Goal: Task Accomplishment & Management: Manage account settings

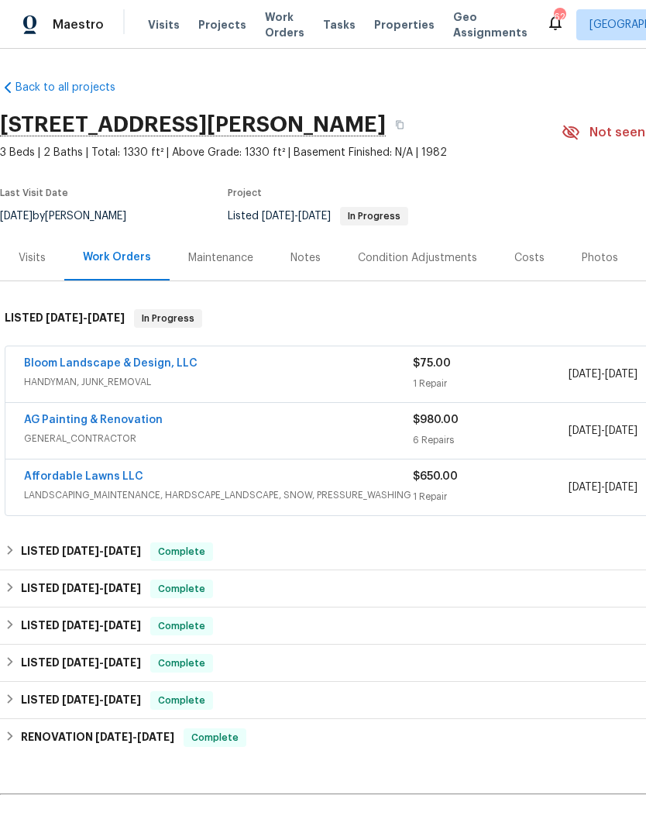
click at [186, 366] on link "Bloom Landscape & Design, LLC" at bounding box center [111, 363] width 174 height 11
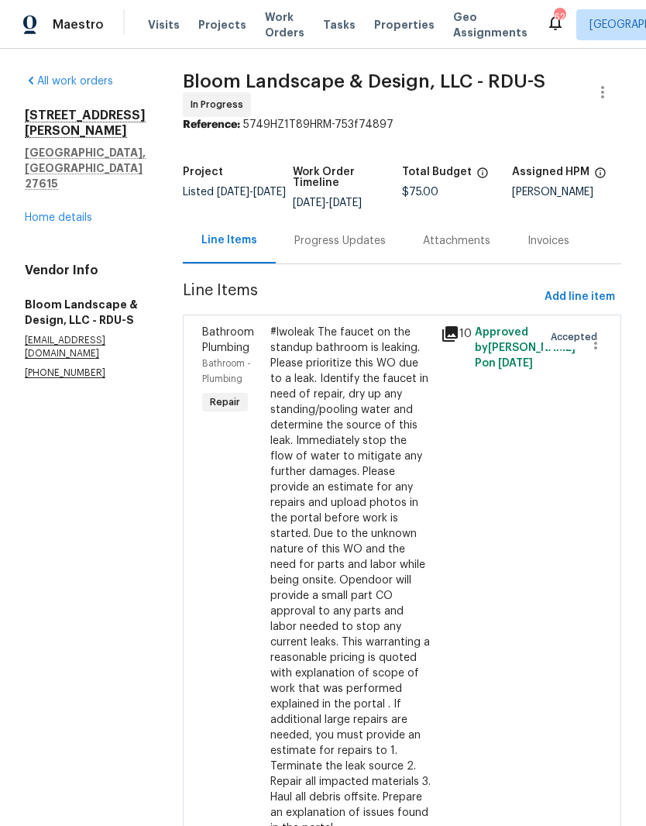
click at [57, 212] on link "Home details" at bounding box center [58, 217] width 67 height 11
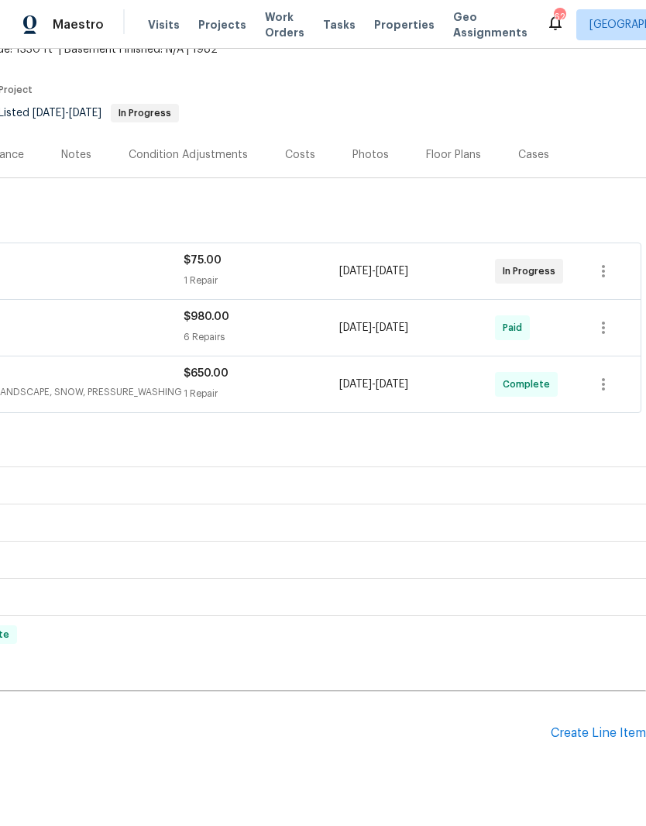
scroll to position [103, 229]
click at [590, 727] on div "Create Line Item" at bounding box center [598, 733] width 95 height 15
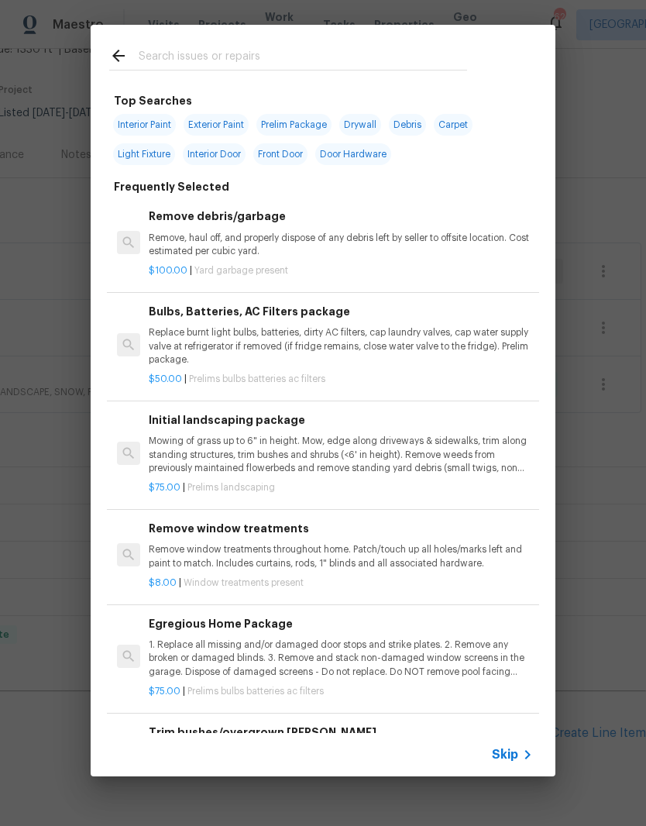
click at [408, 64] on input "text" at bounding box center [303, 57] width 328 height 23
type input "Cleaning"
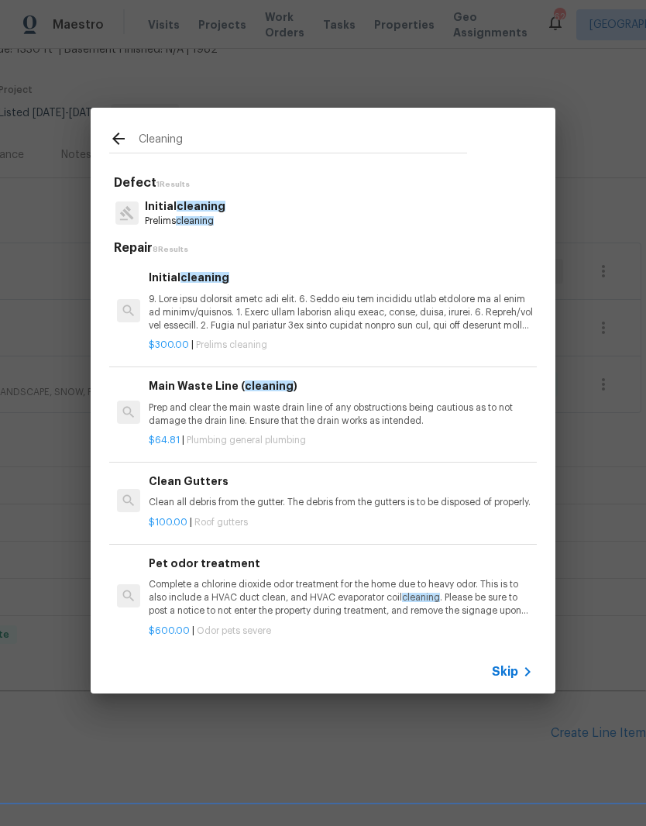
click at [245, 304] on p at bounding box center [341, 313] width 384 height 40
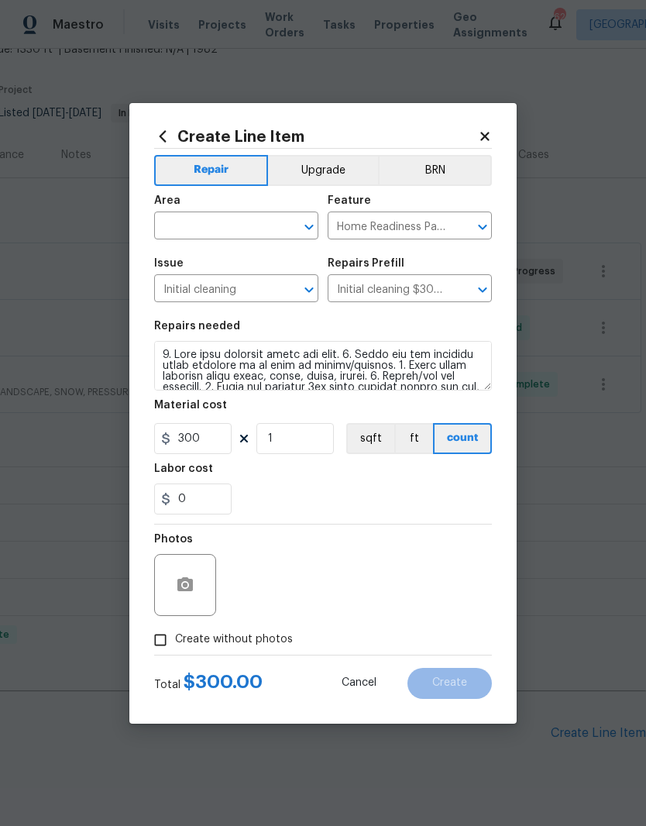
click at [263, 220] on input "text" at bounding box center [214, 227] width 121 height 24
click at [242, 297] on li "Interior Overall" at bounding box center [236, 287] width 164 height 26
type input "Interior Overall"
click at [335, 485] on div "0" at bounding box center [323, 498] width 338 height 31
click at [168, 644] on input "Create without photos" at bounding box center [160, 639] width 29 height 29
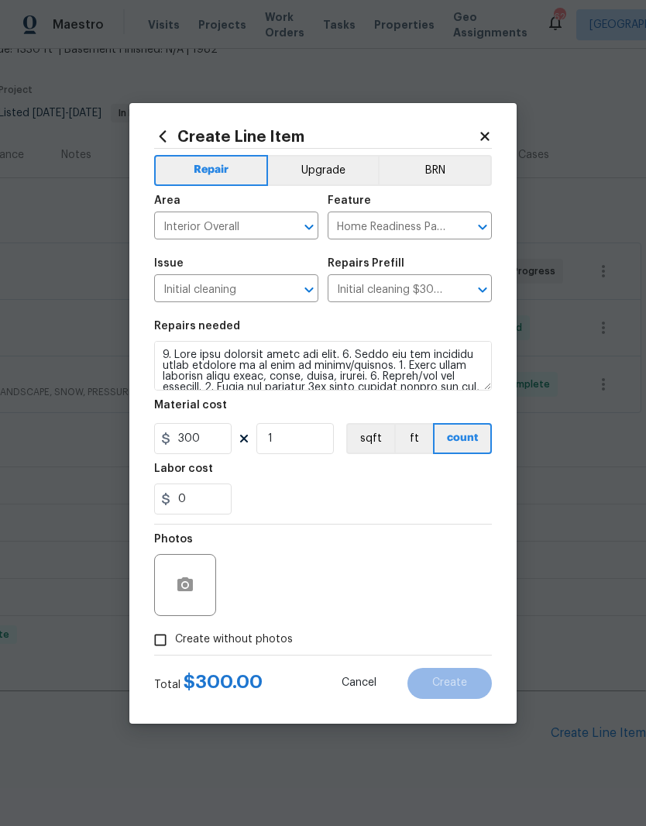
checkbox input "true"
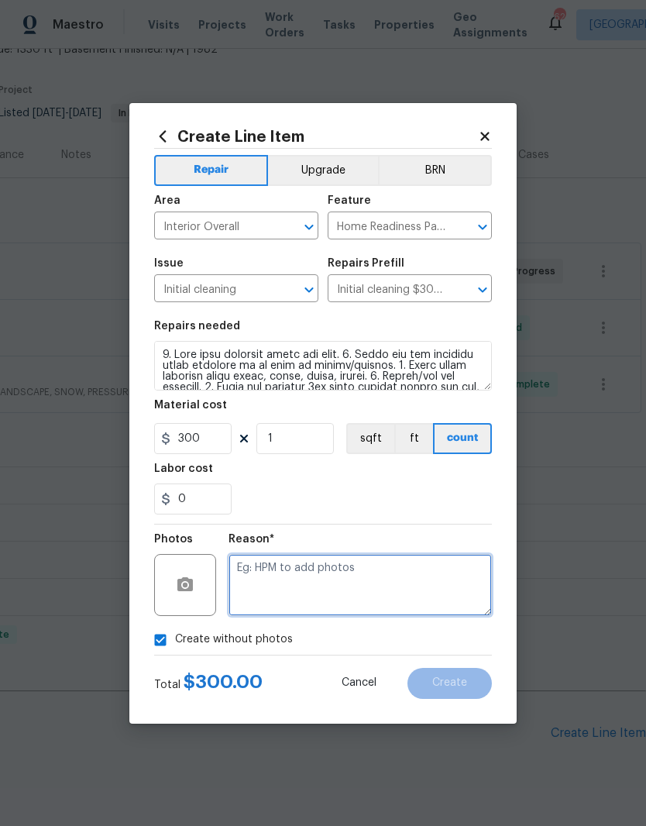
click at [366, 589] on textarea at bounding box center [360, 585] width 263 height 62
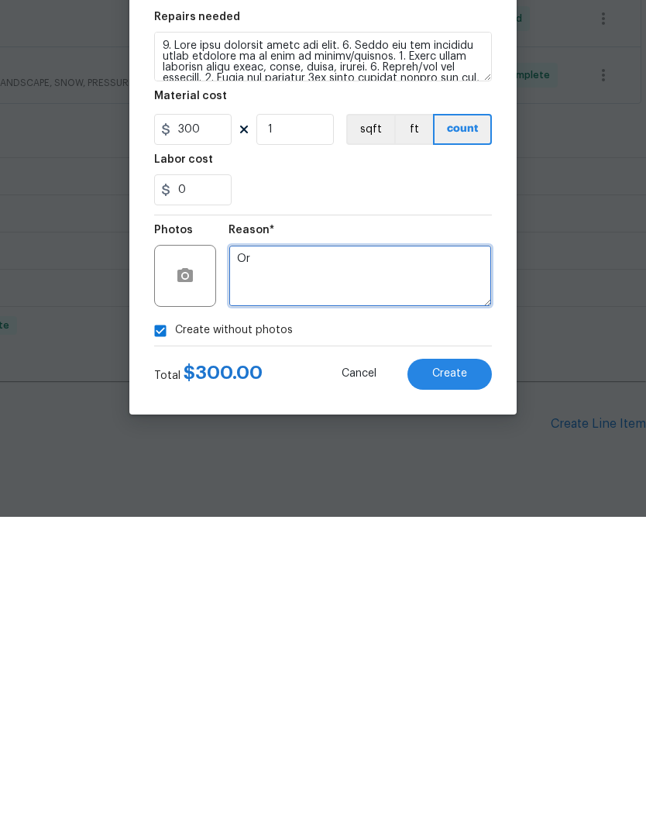
type textarea "O"
type textarea "Not needed"
click at [459, 677] on span "Create" at bounding box center [449, 683] width 35 height 12
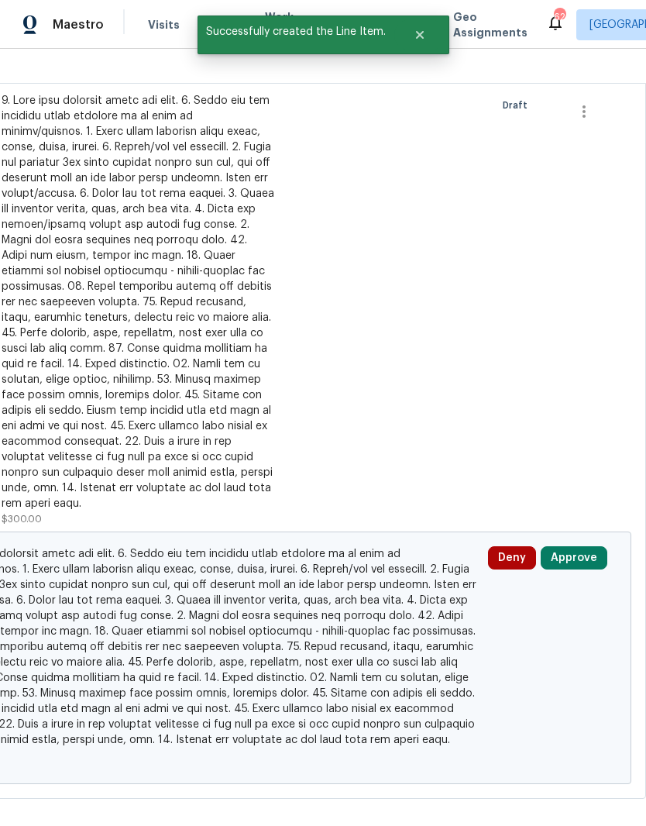
scroll to position [823, 229]
click at [578, 547] on button "Approve" at bounding box center [574, 558] width 67 height 23
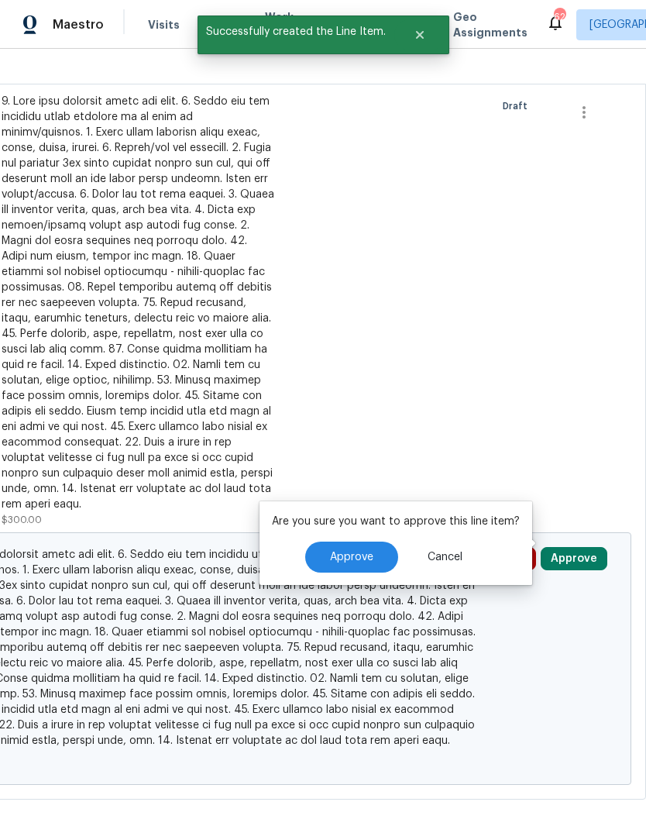
click at [377, 541] on button "Approve" at bounding box center [351, 556] width 93 height 31
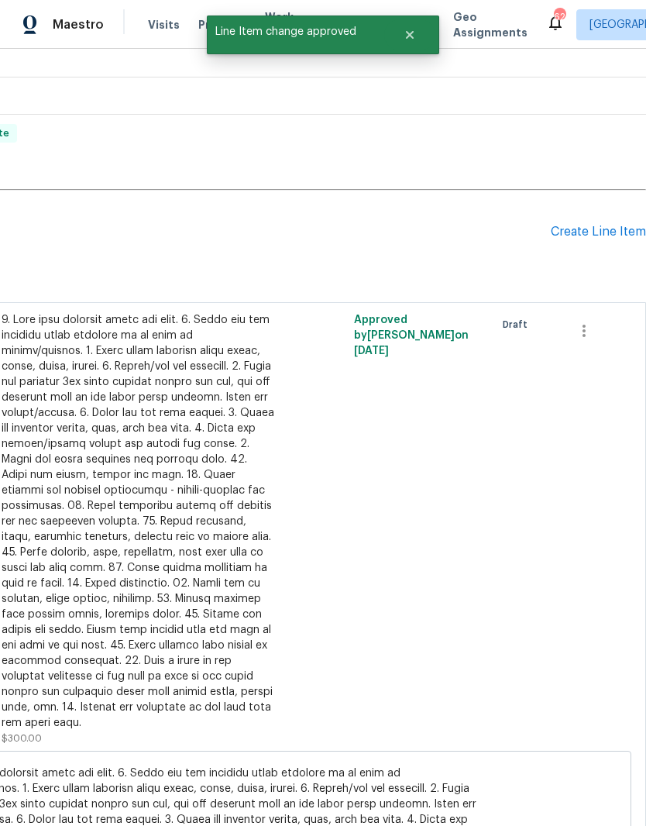
scroll to position [604, 229]
click at [599, 312] on button "button" at bounding box center [583, 330] width 37 height 37
click at [509, 337] on div at bounding box center [323, 413] width 646 height 826
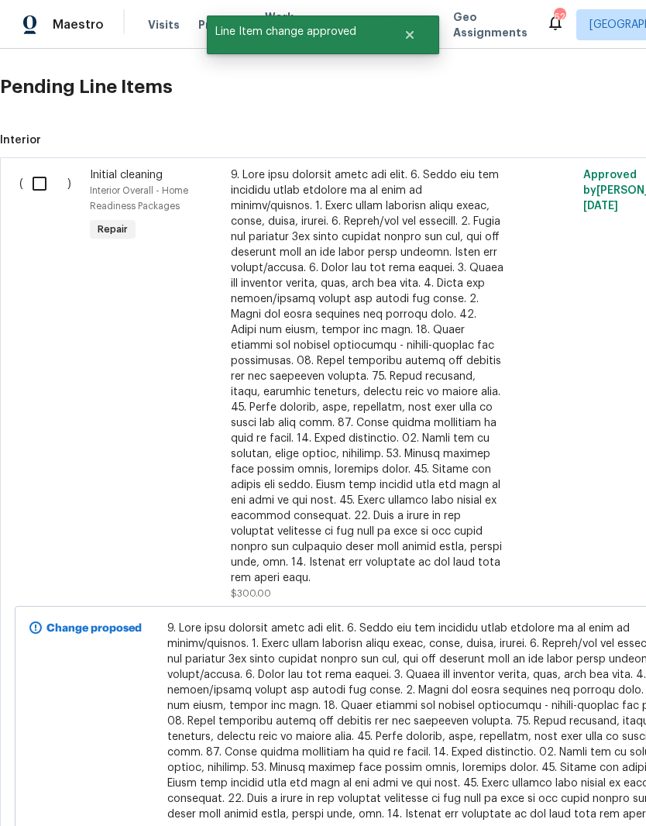
scroll to position [749, 0]
click at [47, 167] on input "checkbox" at bounding box center [45, 183] width 44 height 33
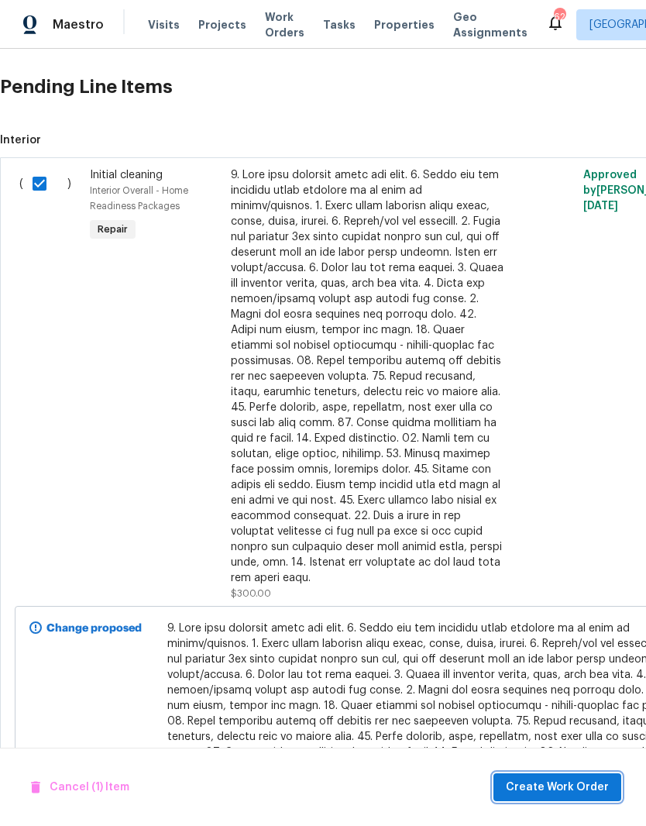
click at [576, 790] on span "Create Work Order" at bounding box center [557, 787] width 103 height 19
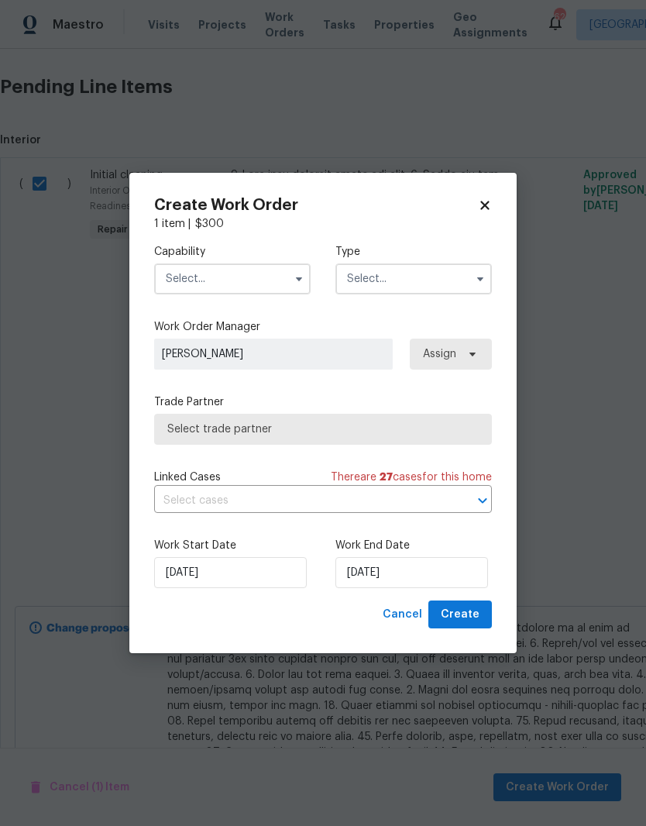
click at [197, 270] on input "text" at bounding box center [232, 278] width 156 height 31
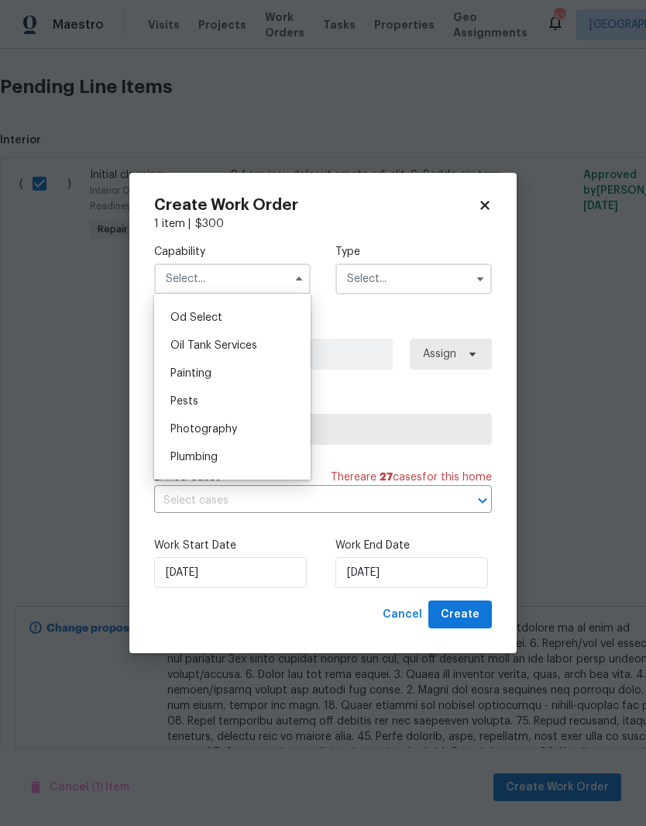
scroll to position [0, 0]
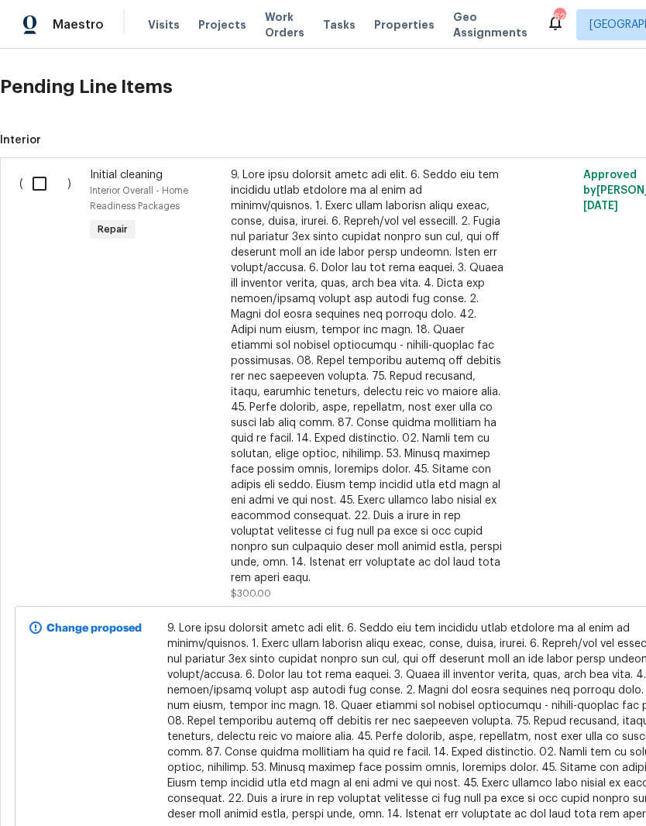
click at [30, 167] on input "checkbox" at bounding box center [45, 183] width 44 height 33
checkbox input "true"
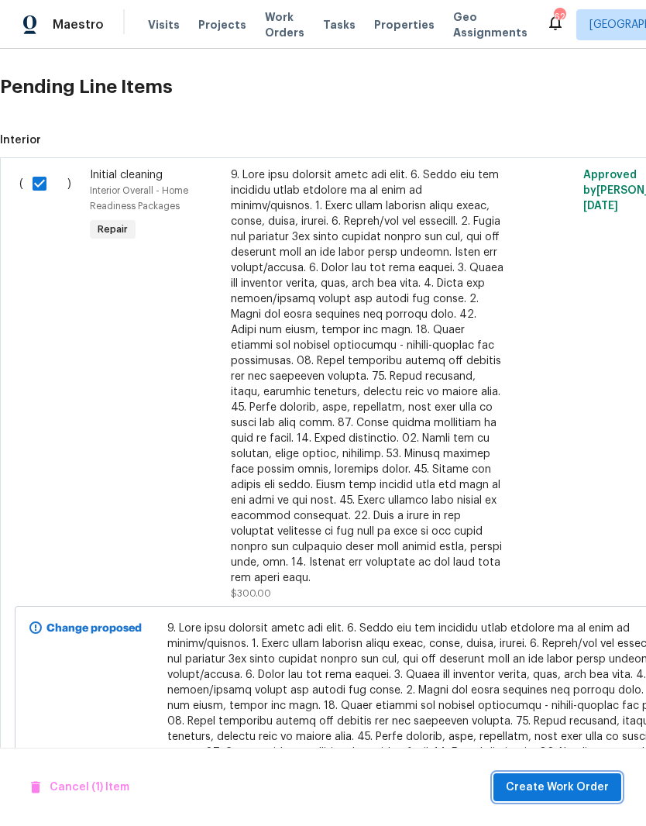
click at [573, 787] on span "Create Work Order" at bounding box center [557, 787] width 103 height 19
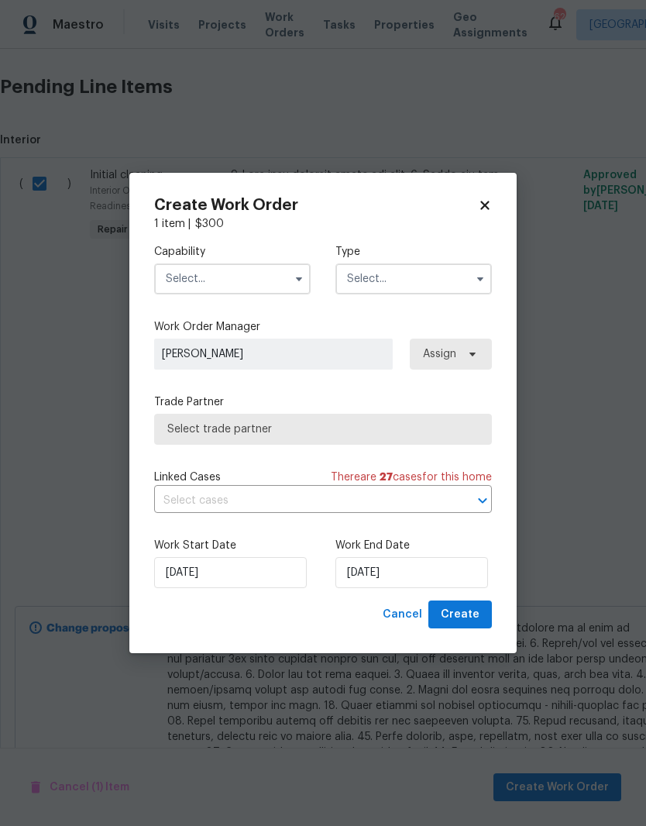
click at [238, 270] on input "text" at bounding box center [232, 278] width 156 height 31
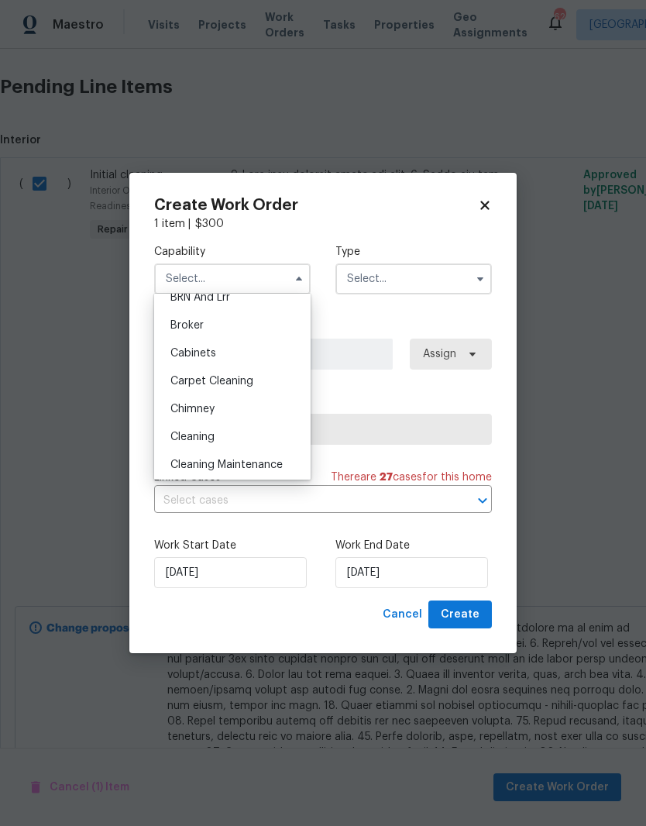
scroll to position [105, 0]
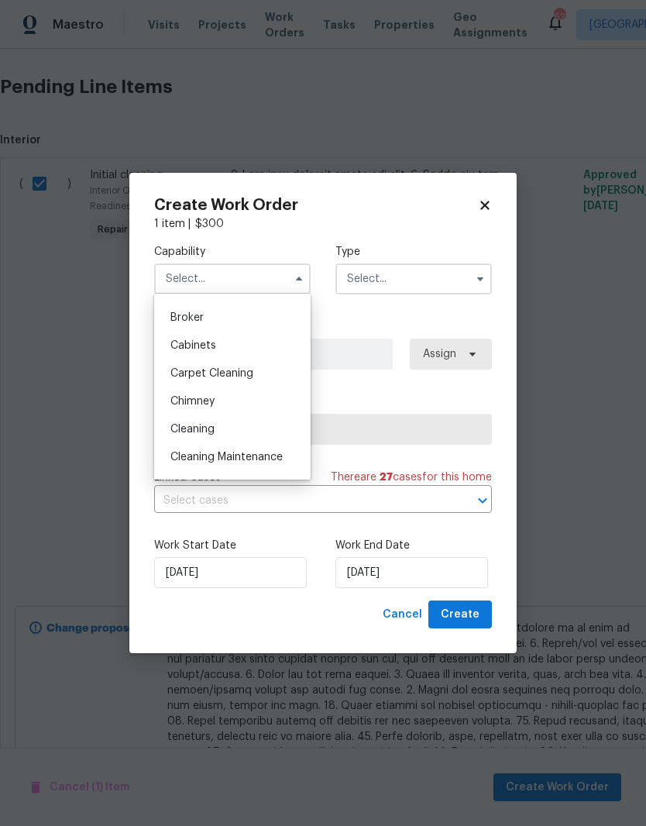
click at [222, 436] on div "Cleaning" at bounding box center [232, 429] width 149 height 28
type input "Cleaning"
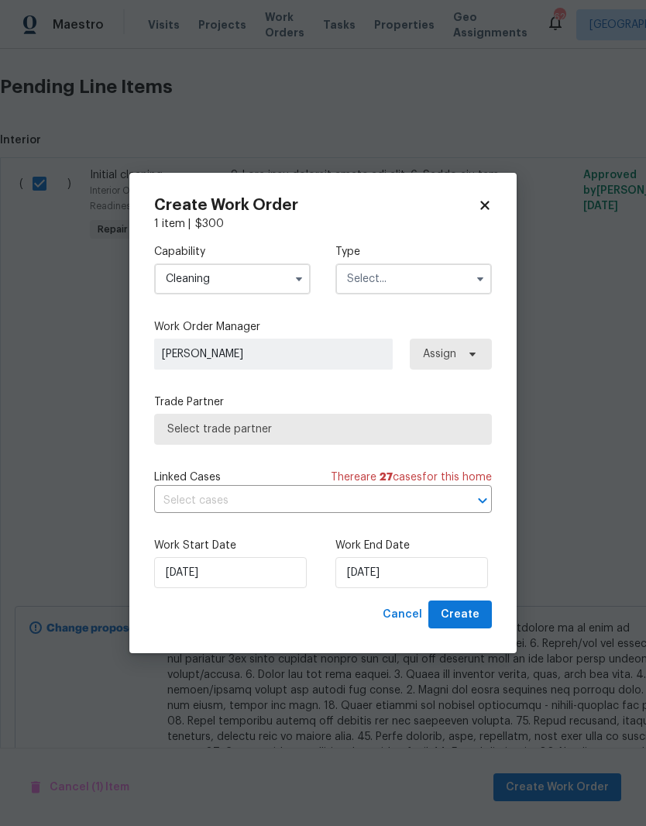
click at [394, 275] on input "text" at bounding box center [413, 278] width 156 height 31
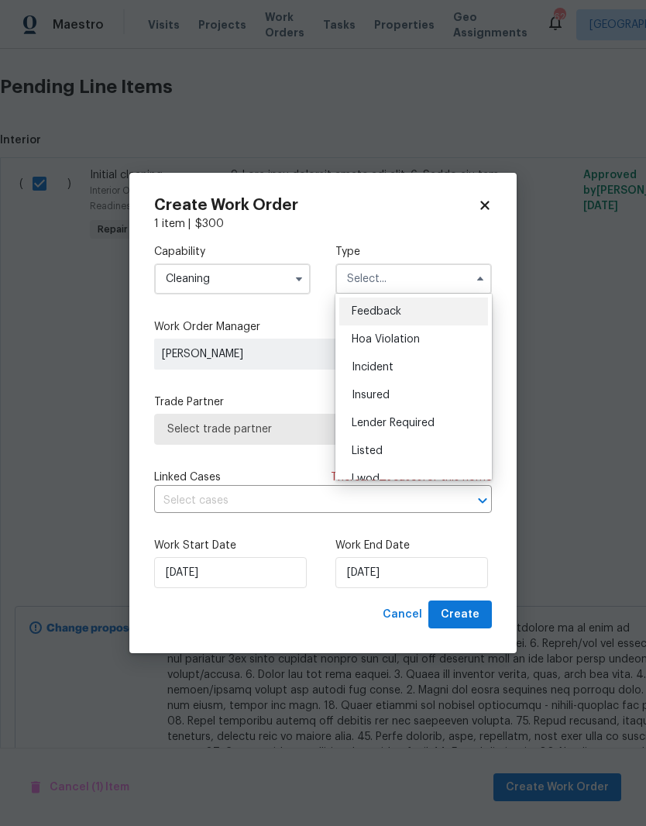
click at [398, 442] on div "Listed" at bounding box center [413, 451] width 149 height 28
type input "Listed"
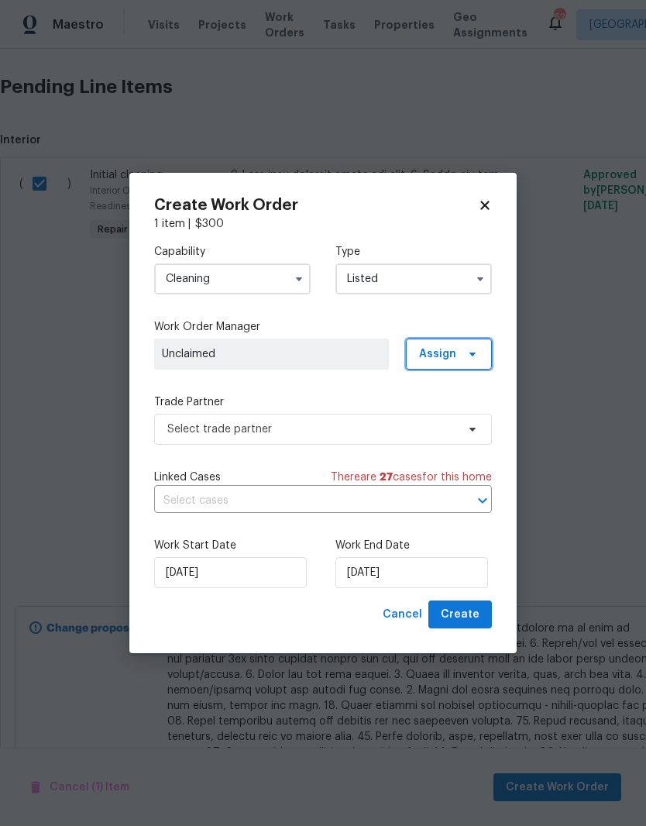
click at [459, 346] on span "Assign" at bounding box center [449, 354] width 86 height 31
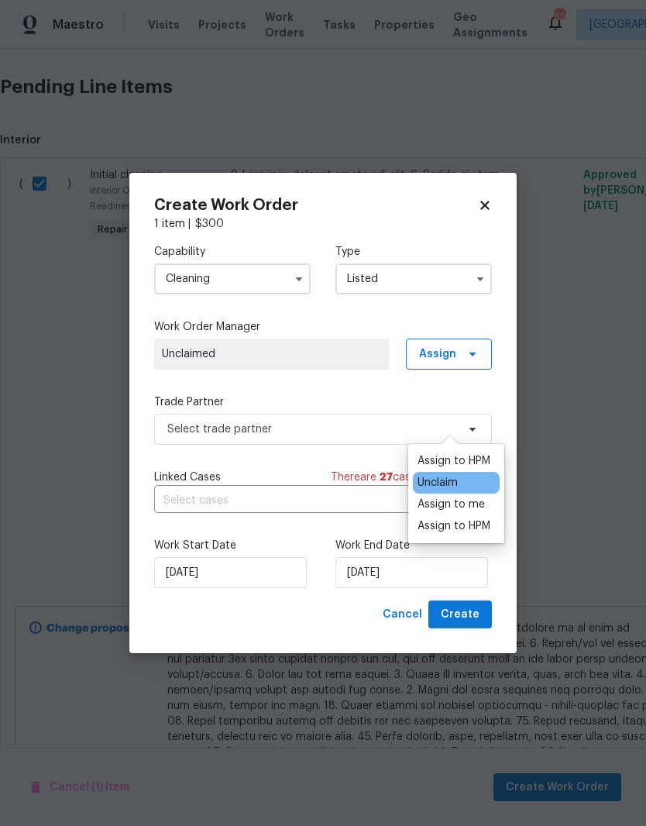
click at [473, 453] on div "Assign to HPM" at bounding box center [454, 460] width 73 height 15
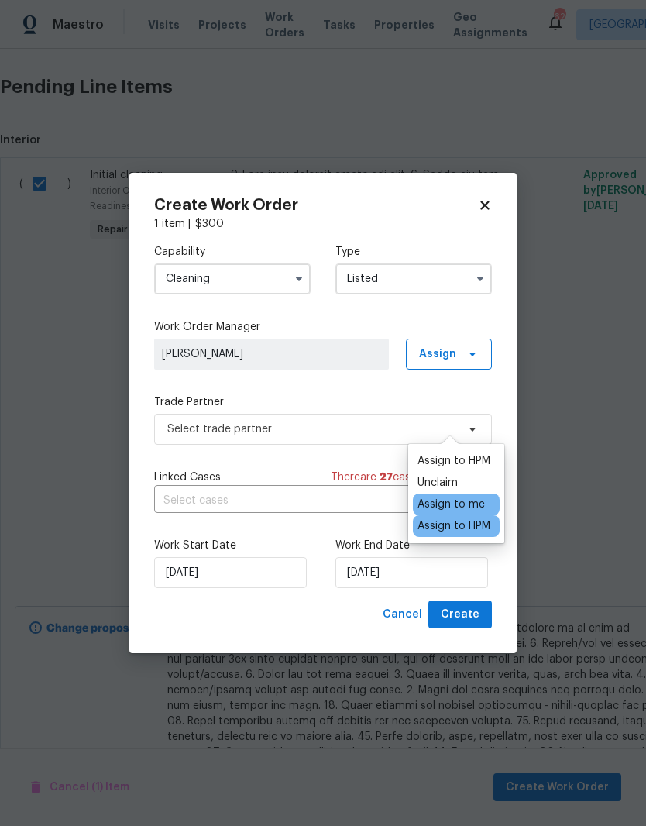
click at [349, 385] on div "Capability Cleaning Type Listed Work Order Manager Joseph White Assign Trade Pa…" at bounding box center [323, 416] width 338 height 369
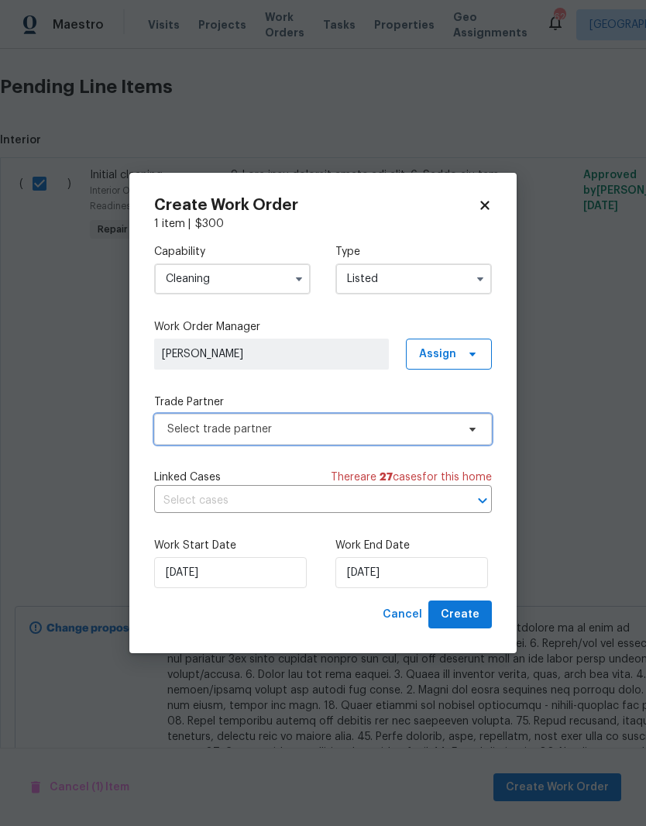
click at [348, 429] on span "Select trade partner" at bounding box center [311, 428] width 289 height 15
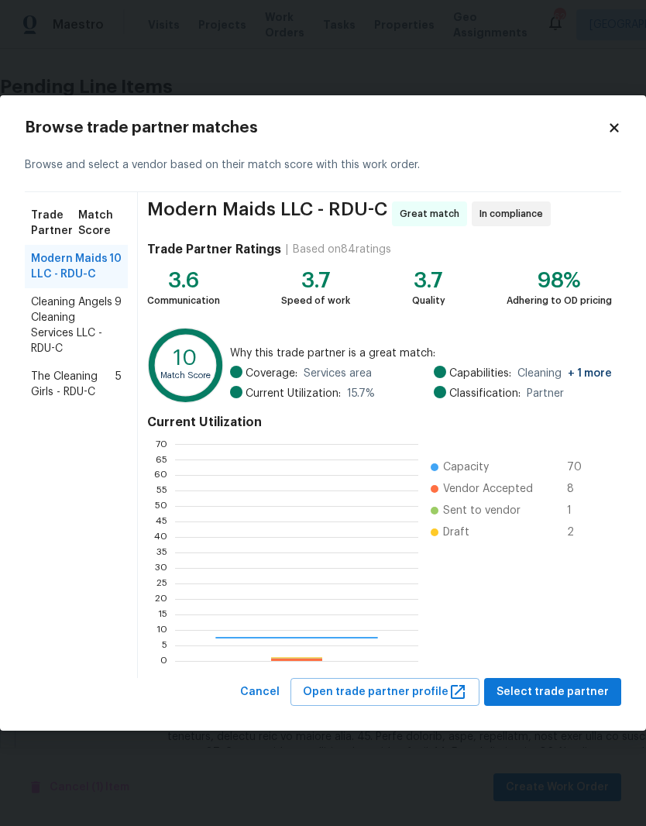
scroll to position [217, 243]
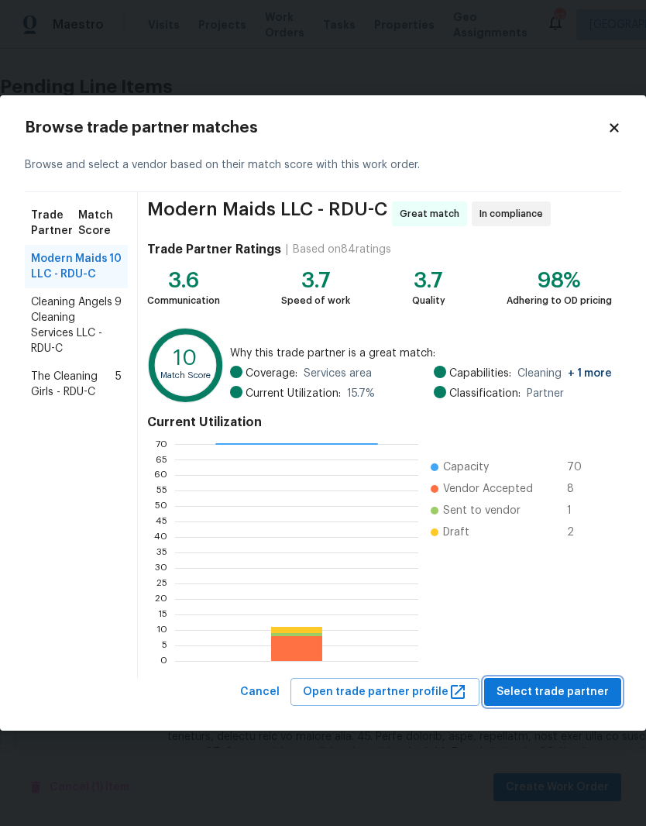
click at [569, 692] on span "Select trade partner" at bounding box center [553, 691] width 112 height 19
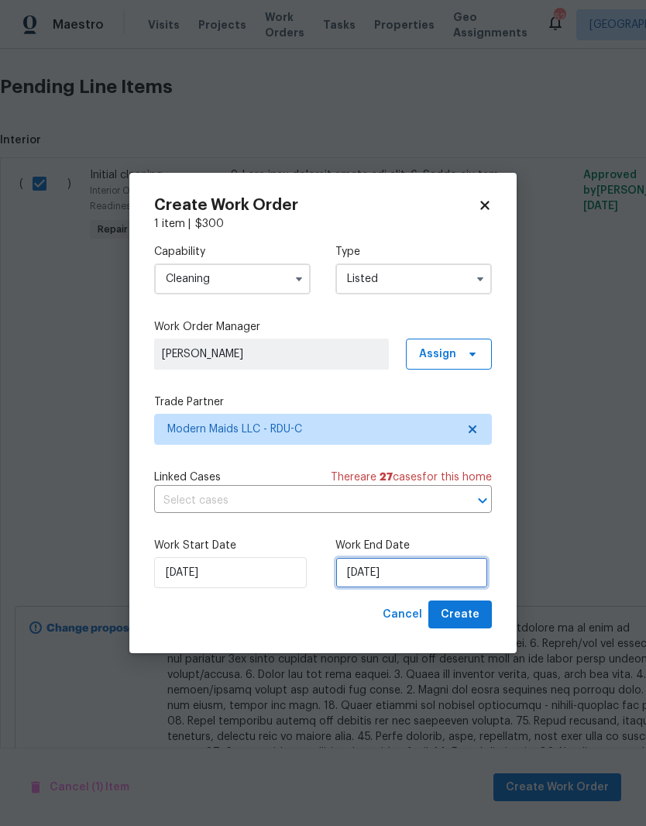
click at [404, 569] on input "10/8/2025" at bounding box center [411, 572] width 153 height 31
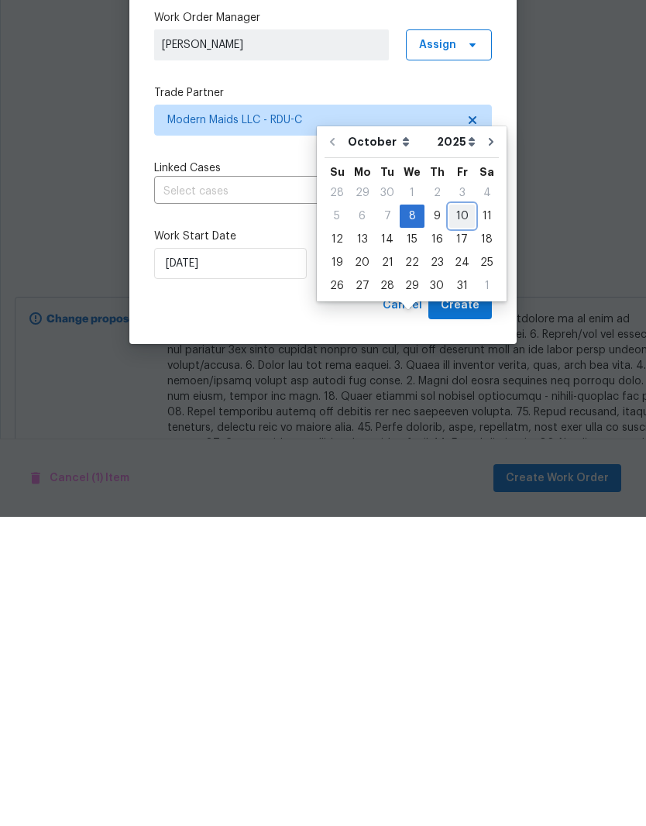
click at [453, 514] on div "10" at bounding box center [462, 525] width 26 height 22
type input "10/10/2025"
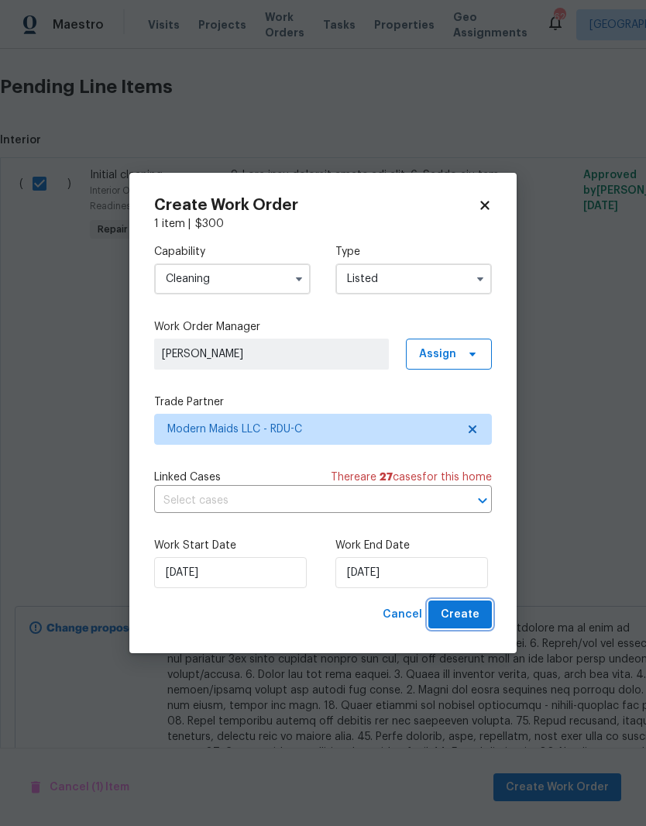
click at [473, 620] on span "Create" at bounding box center [460, 614] width 39 height 19
checkbox input "false"
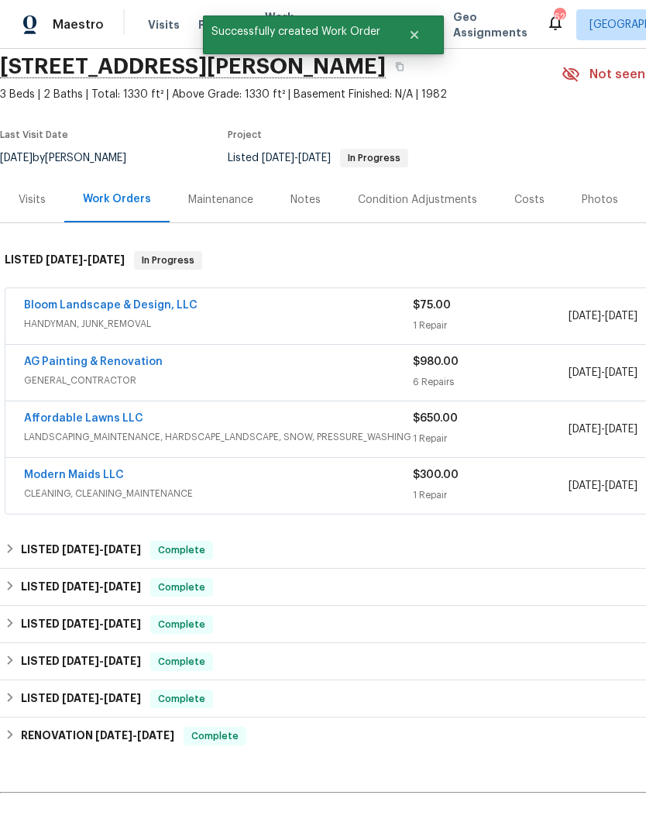
scroll to position [53, 0]
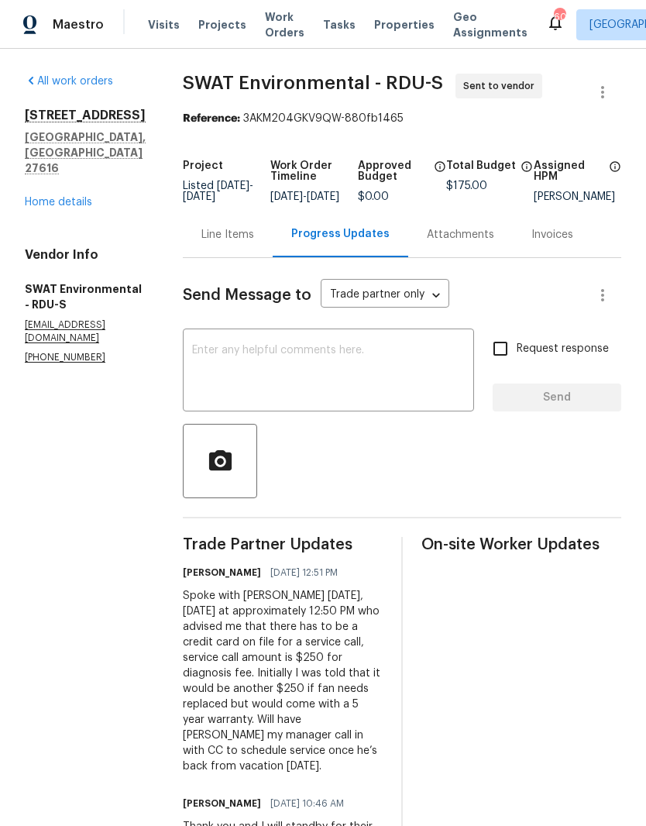
click at [68, 197] on link "Home details" at bounding box center [58, 202] width 67 height 11
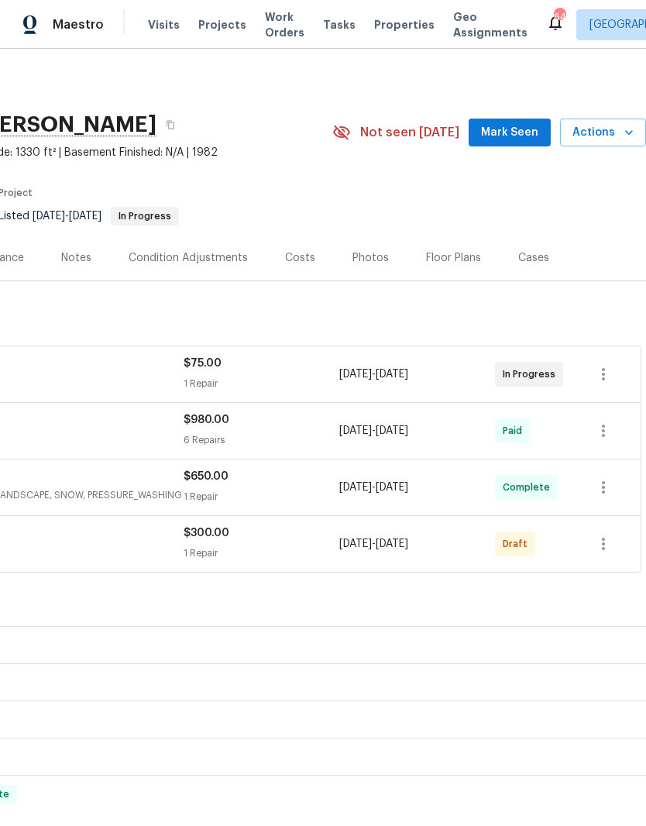
scroll to position [0, 229]
click at [592, 558] on button "button" at bounding box center [603, 543] width 37 height 37
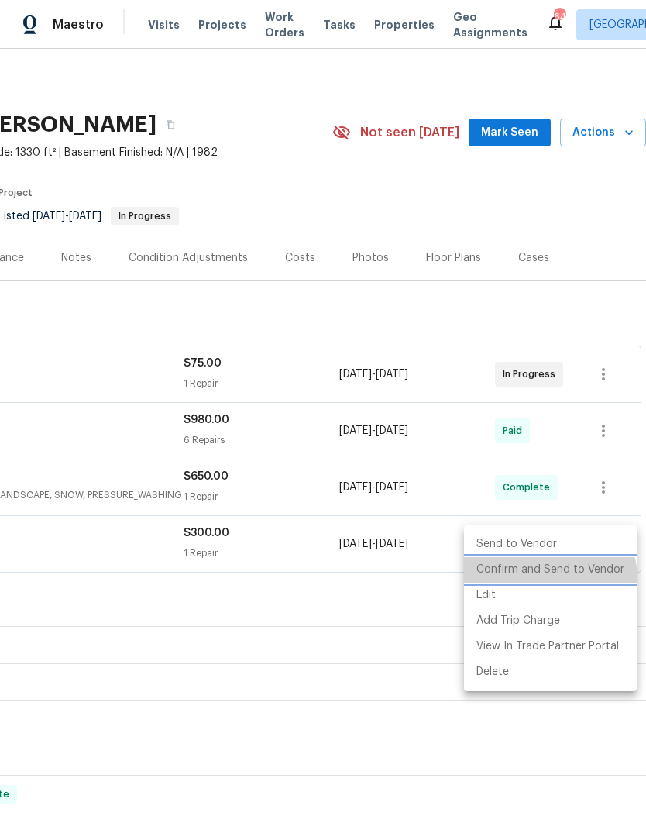
click at [537, 580] on li "Confirm and Send to Vendor" at bounding box center [550, 570] width 173 height 26
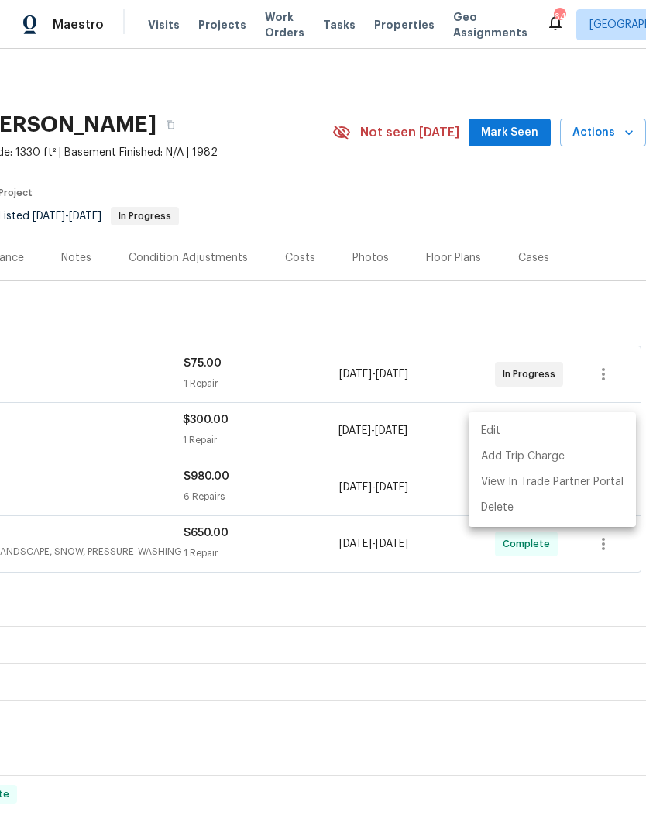
click at [349, 600] on div at bounding box center [323, 413] width 646 height 826
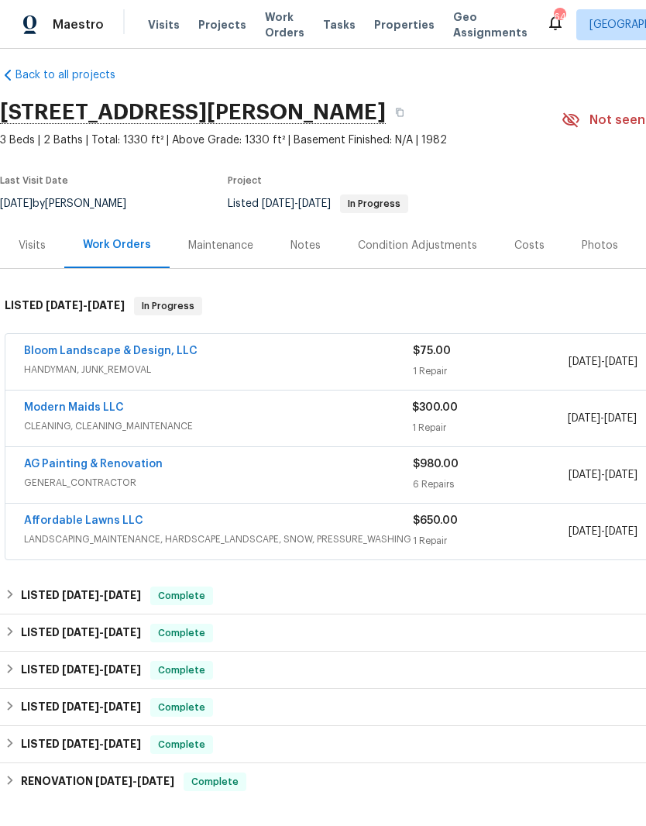
scroll to position [12, 0]
click at [84, 404] on link "Modern Maids LLC" at bounding box center [74, 407] width 100 height 11
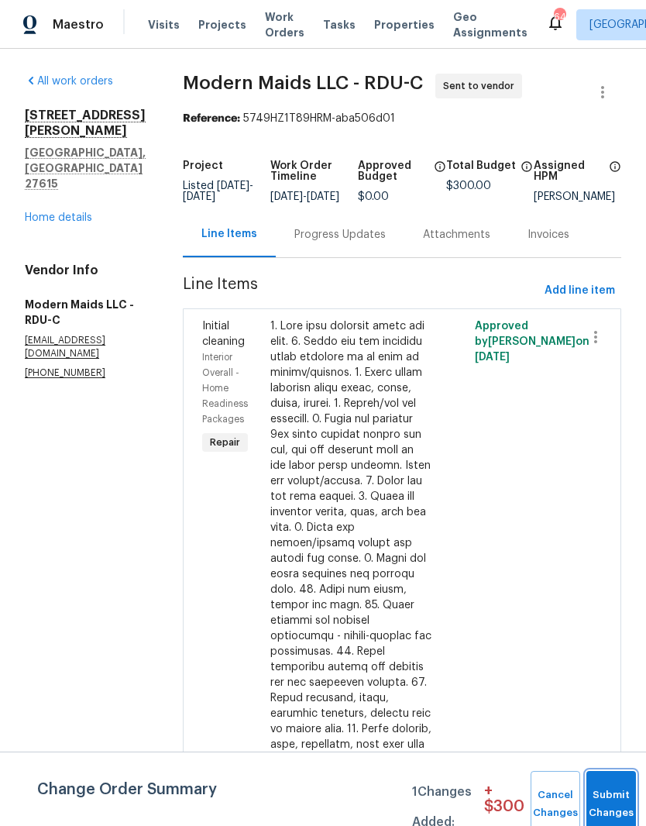
click at [613, 802] on span "Submit Changes" at bounding box center [611, 804] width 34 height 36
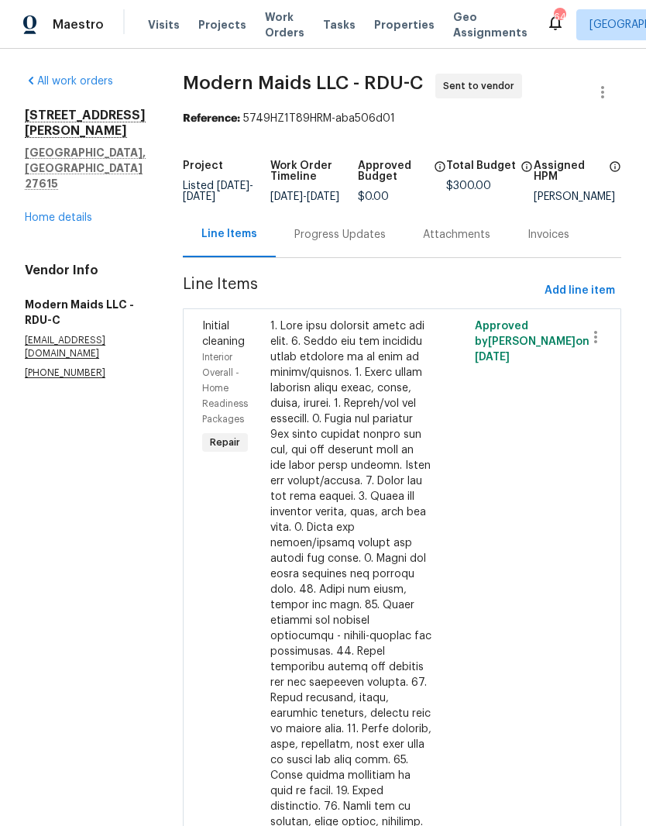
click at [380, 236] on div "Progress Updates" at bounding box center [340, 234] width 129 height 46
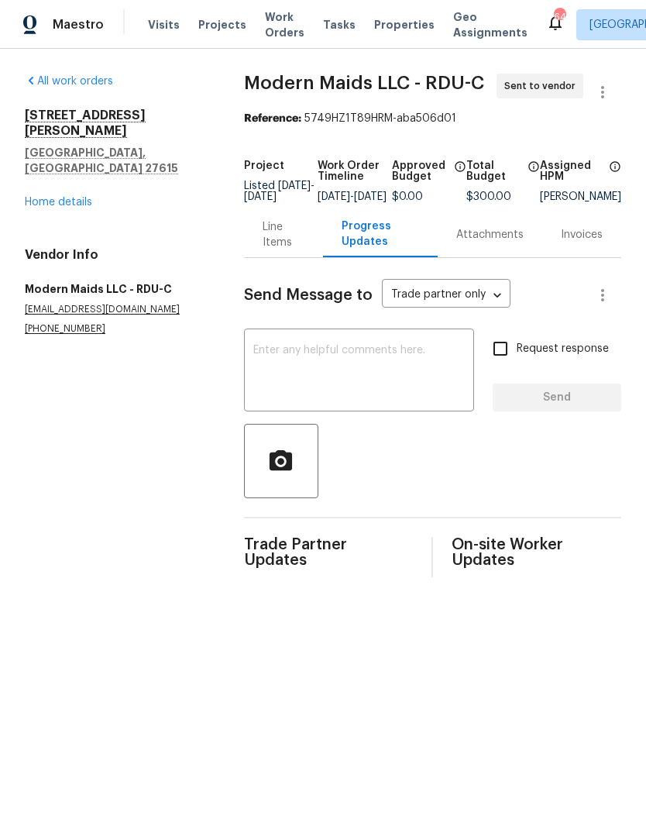
click at [328, 376] on textarea at bounding box center [358, 372] width 211 height 54
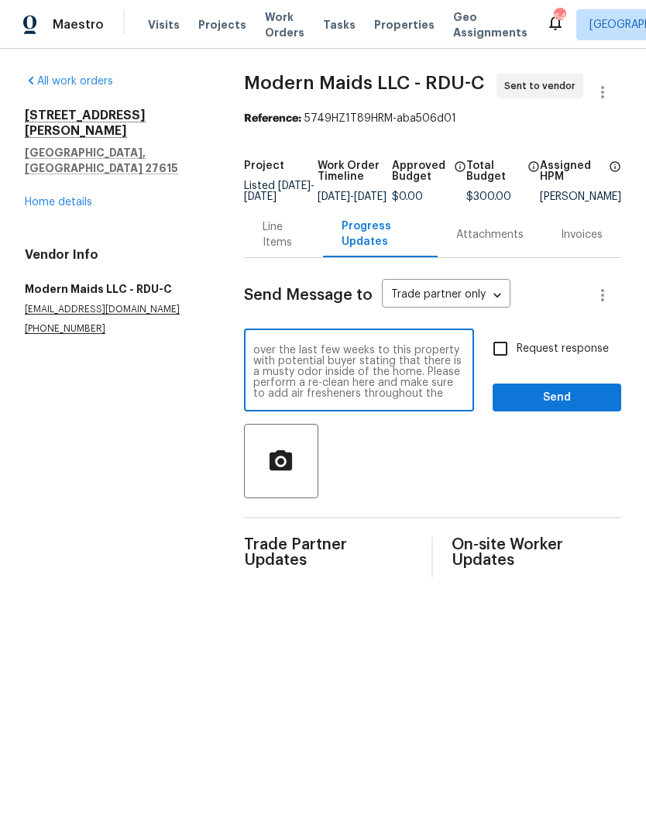
scroll to position [11, 0]
type textarea "Hey team, we have had multiple visits over the last few weeks to this property …"
click at [501, 357] on input "Request response" at bounding box center [500, 348] width 33 height 33
checkbox input "true"
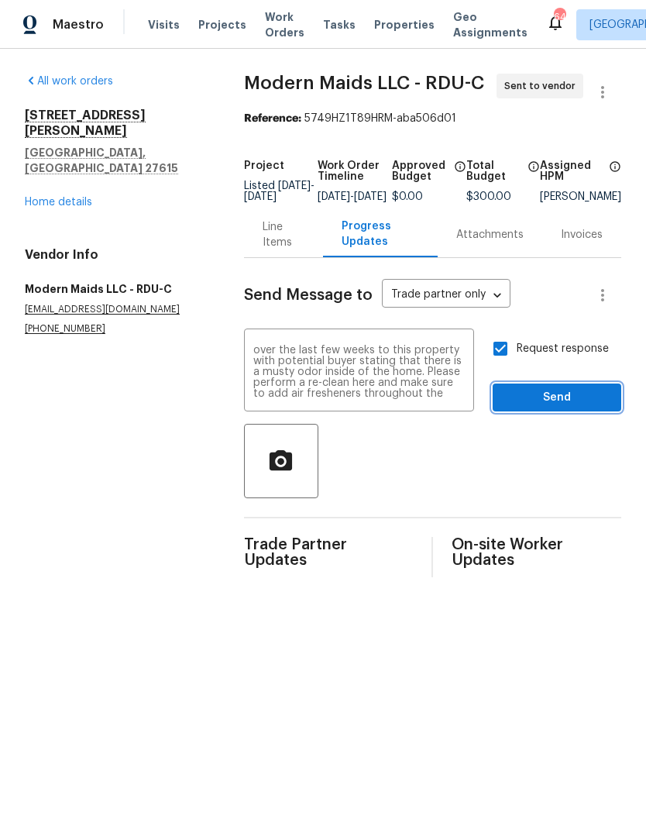
click at [532, 401] on span "Send" at bounding box center [557, 397] width 104 height 19
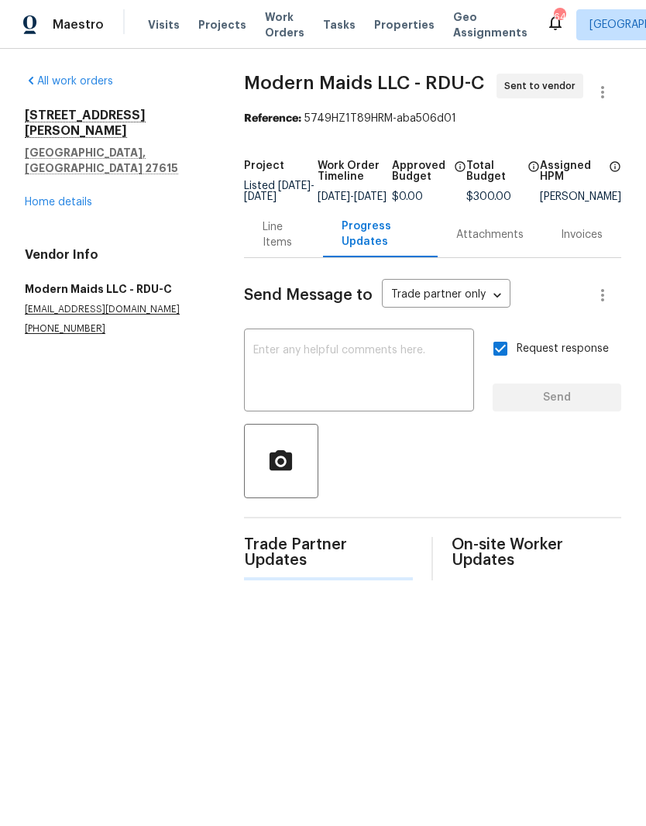
scroll to position [0, 0]
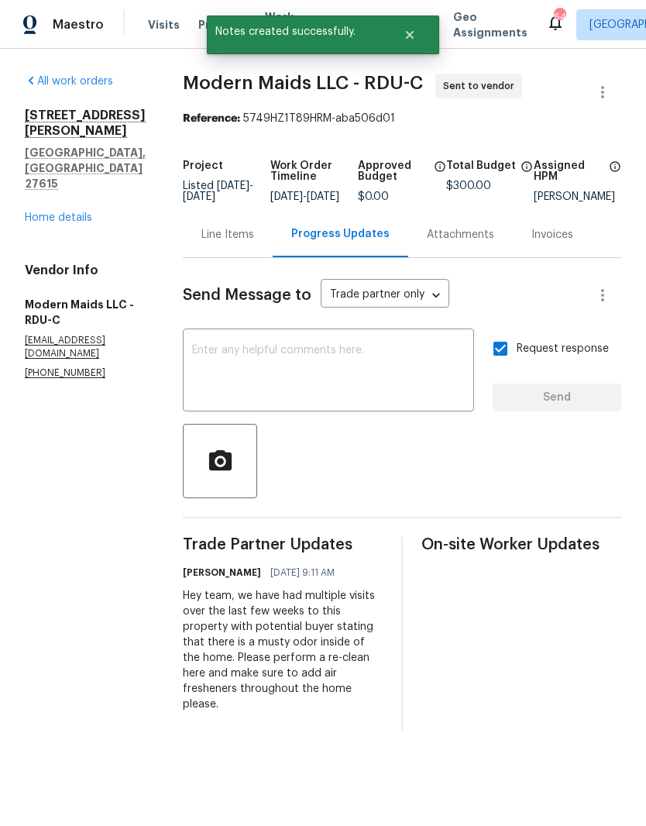
click at [391, 364] on textarea at bounding box center [328, 372] width 273 height 54
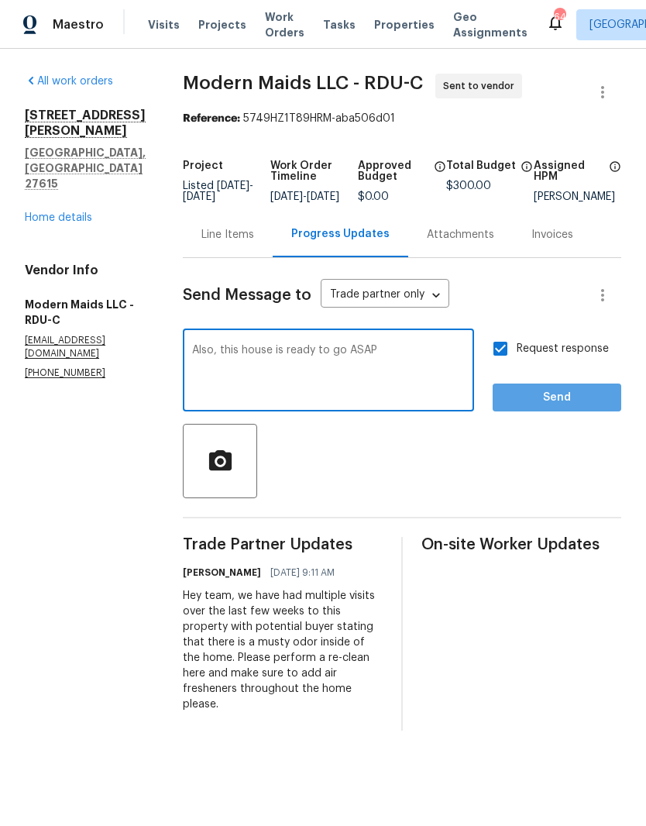
type textarea "Also, this house is ready to go ASAP"
click at [545, 407] on span "Send" at bounding box center [557, 397] width 104 height 19
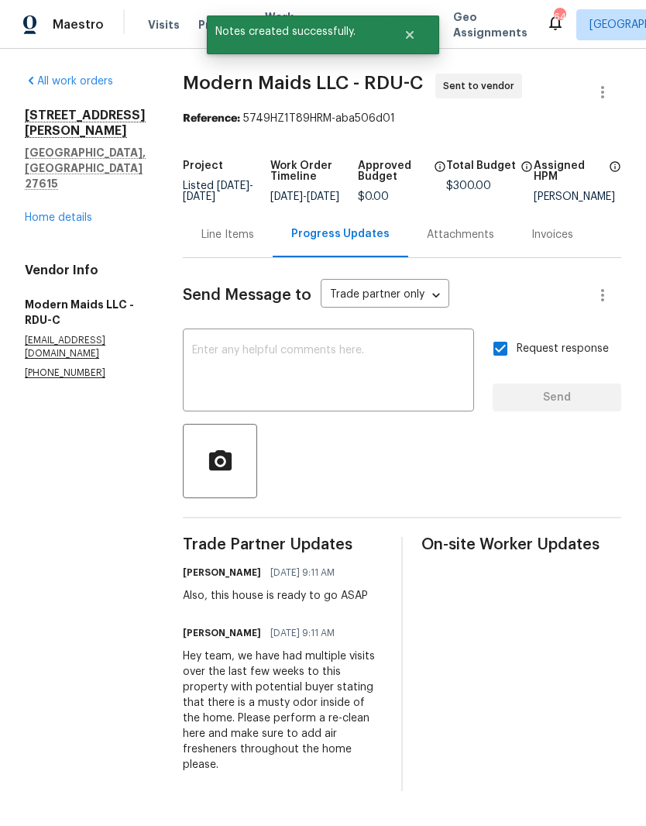
click at [60, 212] on link "Home details" at bounding box center [58, 217] width 67 height 11
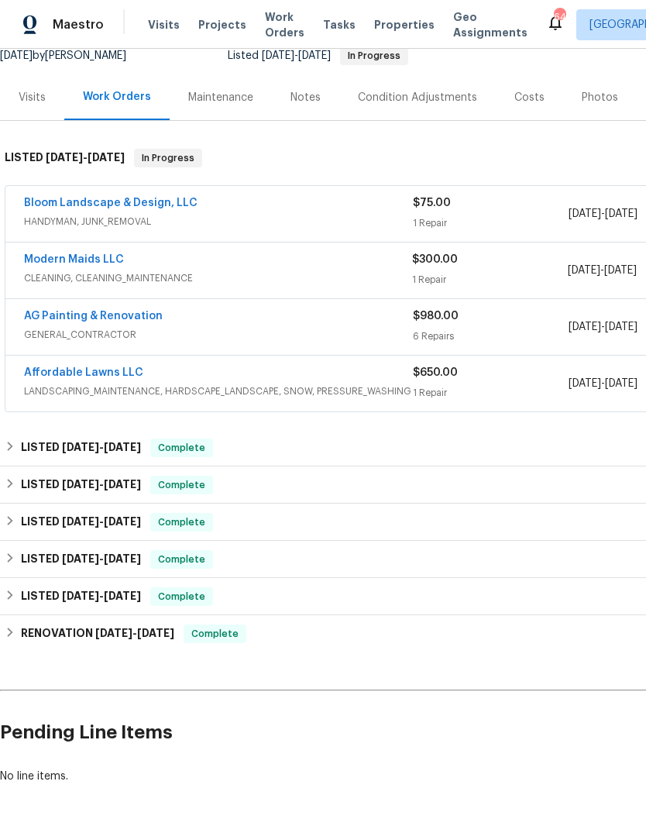
scroll to position [160, 0]
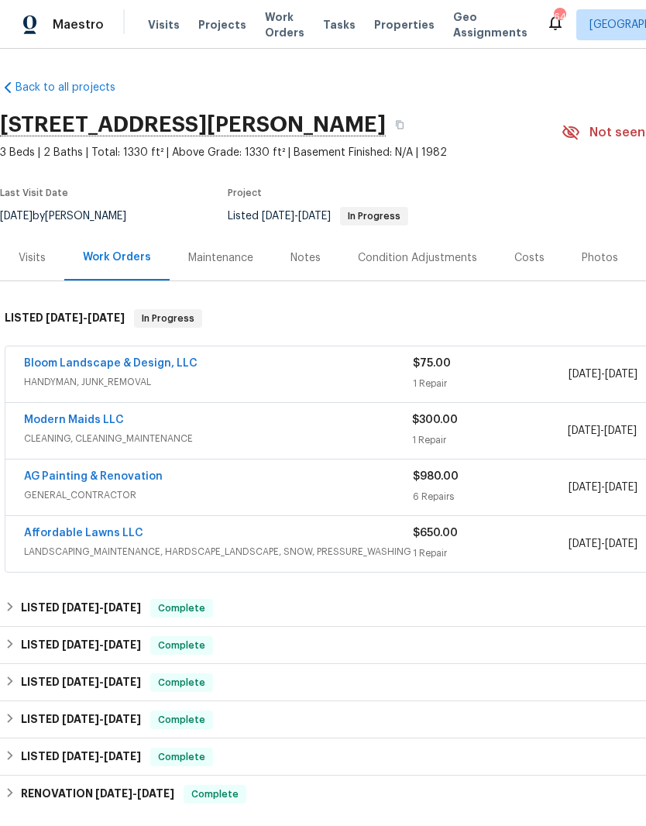
click at [225, 20] on span "Projects" at bounding box center [222, 24] width 48 height 15
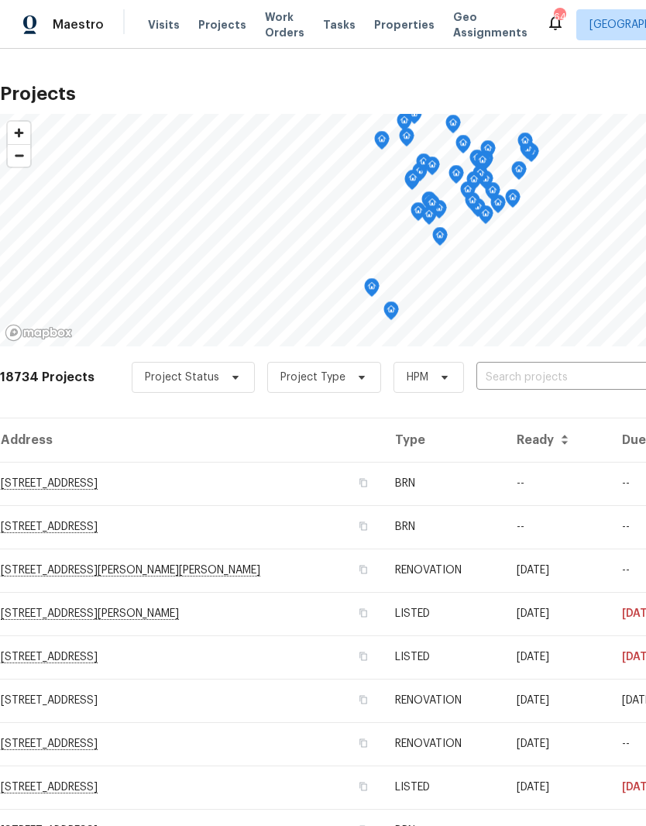
click at [520, 379] on input "text" at bounding box center [564, 378] width 177 height 24
type input "mint"
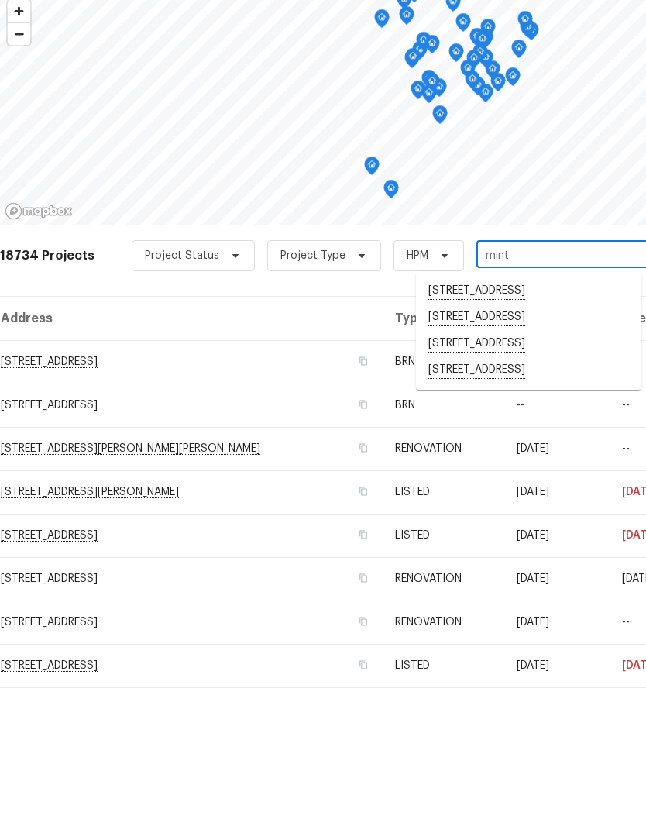
click at [481, 479] on li "2561 Mint Julep Dr, Creedmoor, NC 27522" at bounding box center [528, 492] width 225 height 26
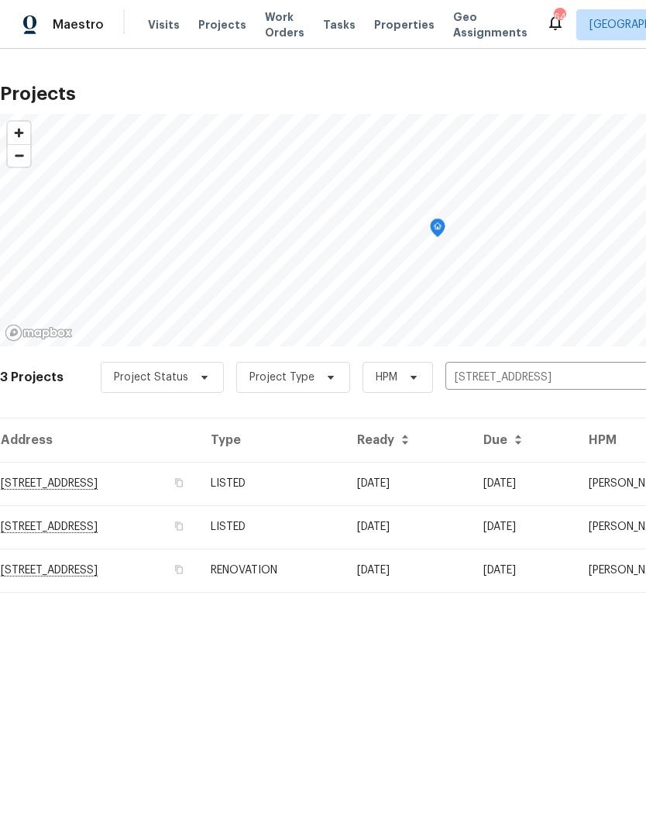
click at [191, 481] on td "2561 Mint Julep Dr, Creedmoor, NC 27522" at bounding box center [99, 483] width 198 height 43
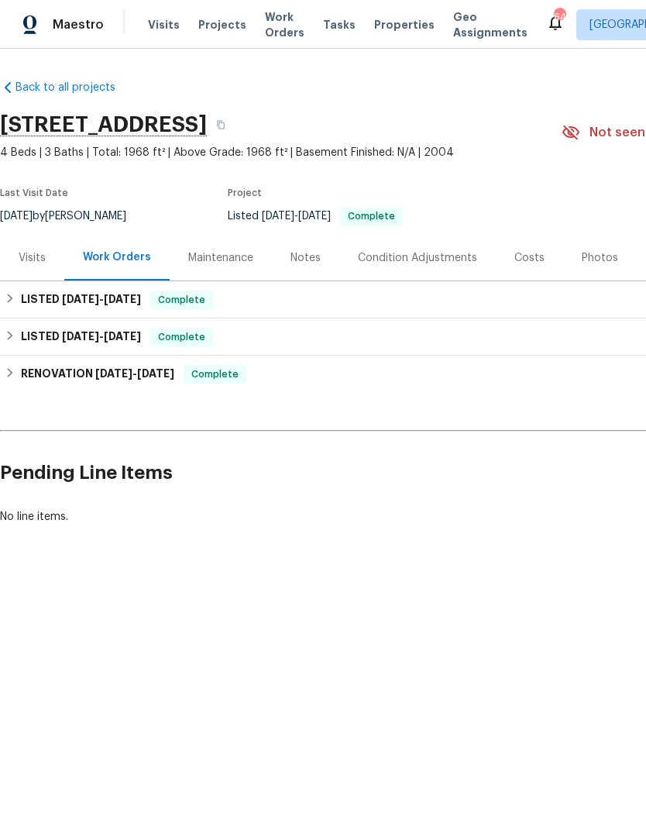
click at [587, 262] on div "Photos" at bounding box center [600, 257] width 36 height 15
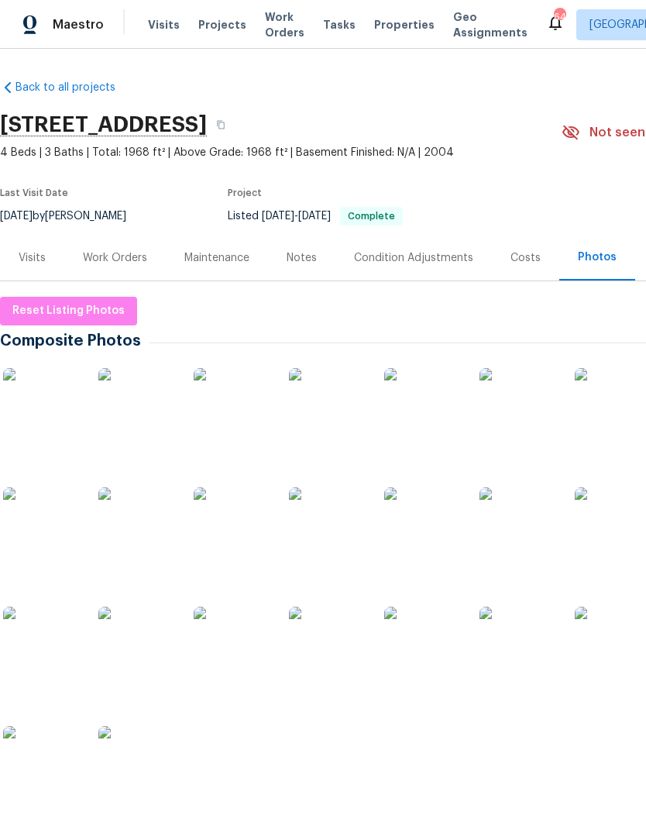
click at [132, 259] on div "Work Orders" at bounding box center [115, 257] width 64 height 15
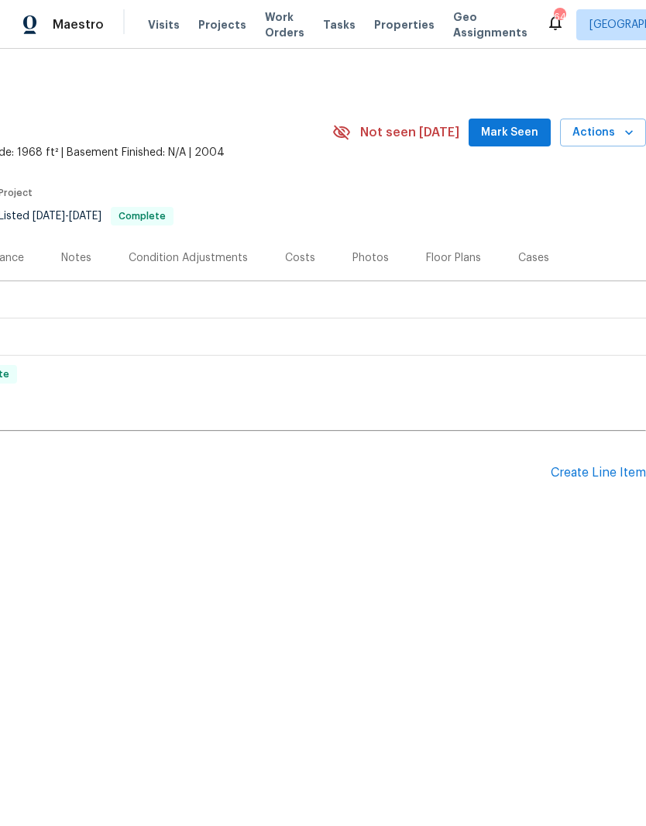
scroll to position [0, 229]
click at [621, 132] on icon "button" at bounding box center [628, 132] width 15 height 15
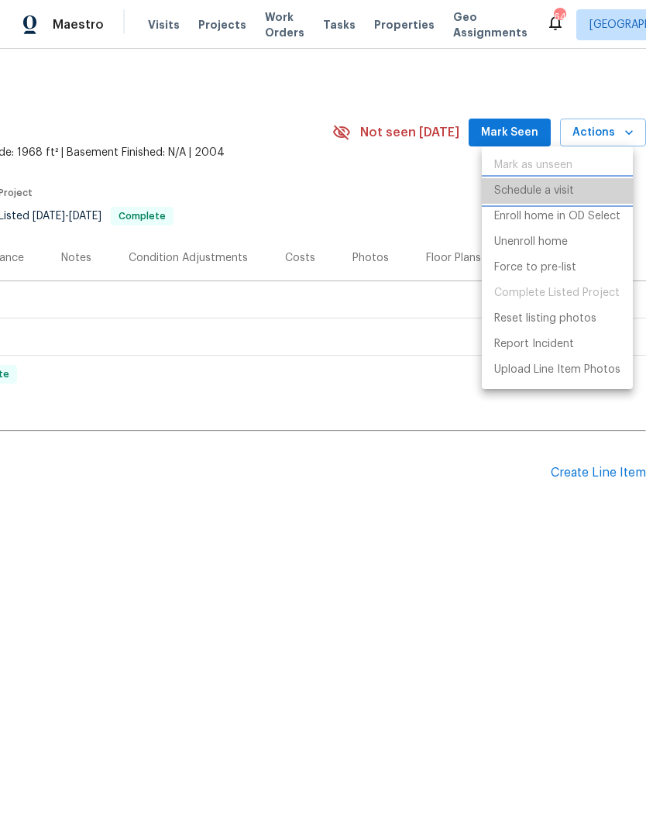
click at [545, 194] on p "Schedule a visit" at bounding box center [534, 191] width 80 height 16
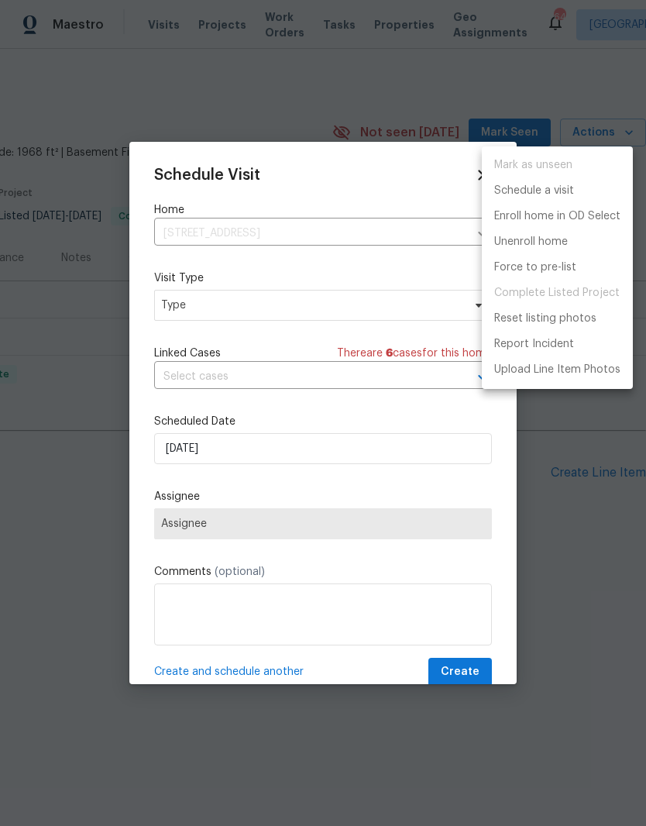
click at [254, 310] on div at bounding box center [323, 413] width 646 height 826
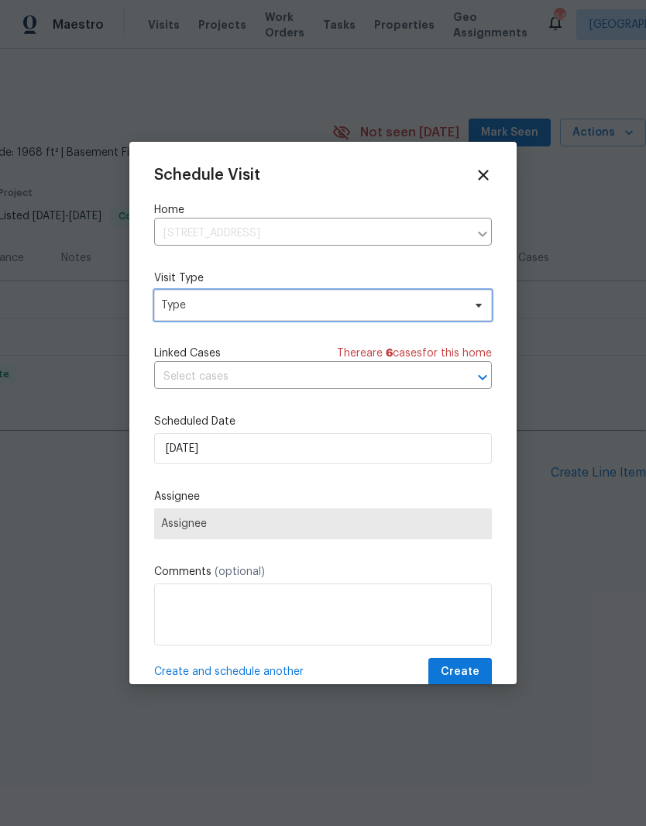
click at [449, 311] on span "Type" at bounding box center [311, 304] width 301 height 15
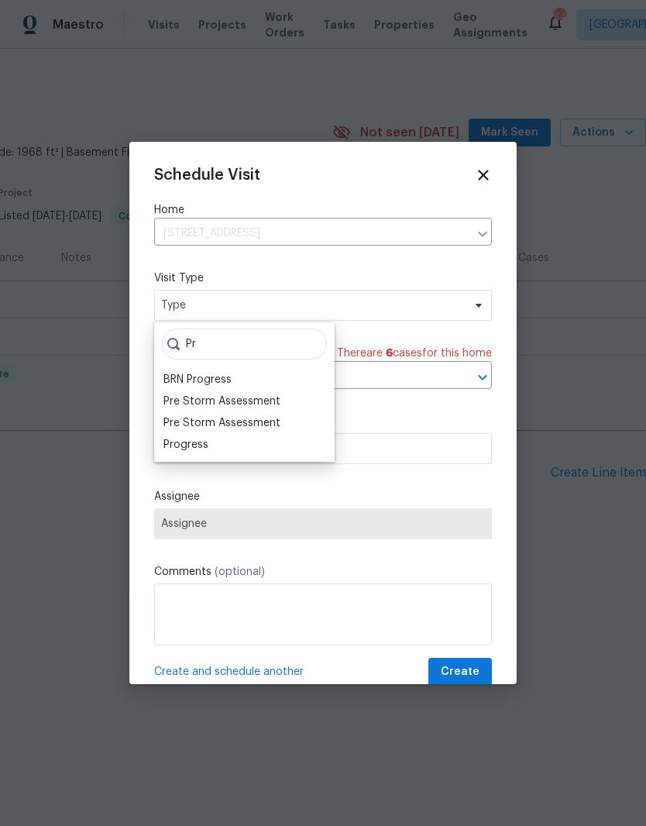
type input "Pr"
click at [205, 442] on div "Progress" at bounding box center [185, 444] width 45 height 15
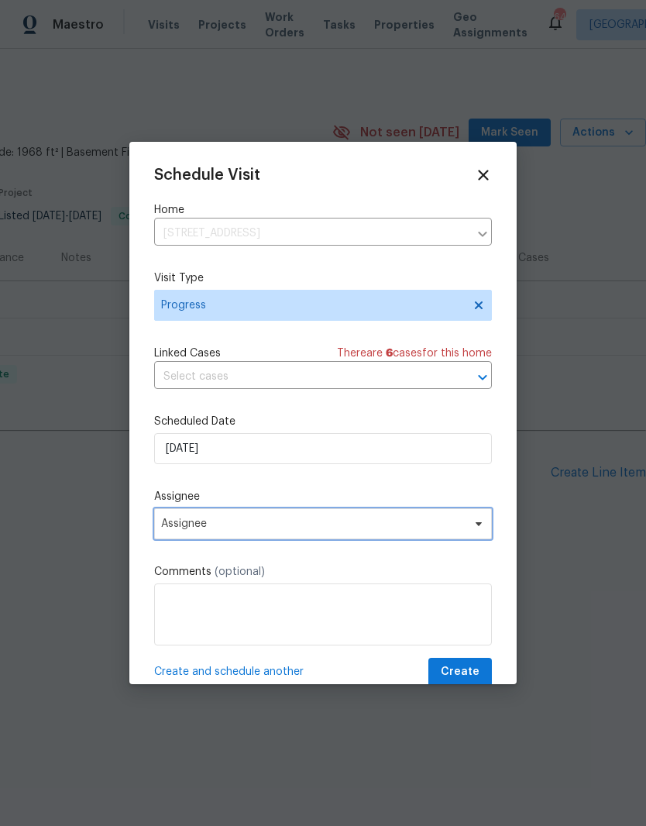
click at [278, 522] on span "Assignee" at bounding box center [313, 523] width 304 height 12
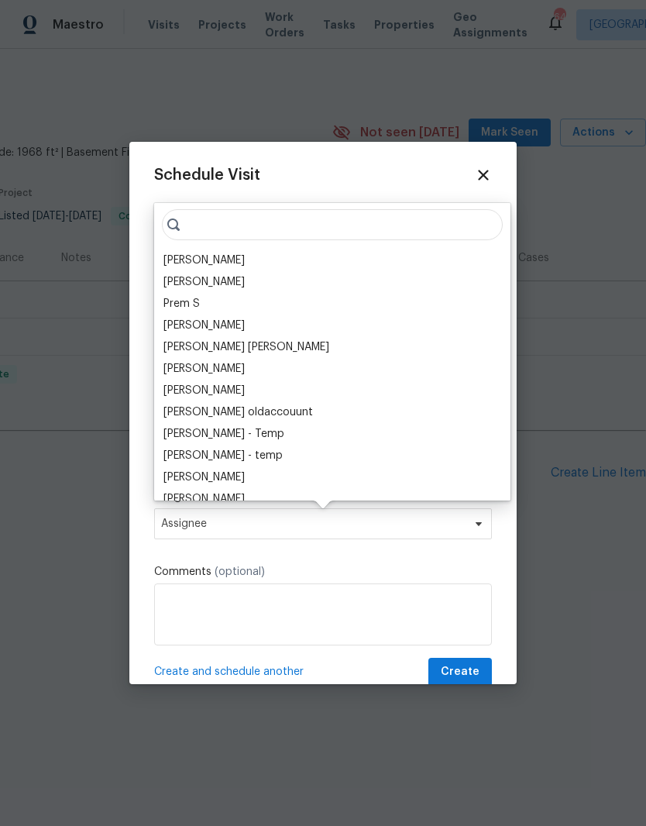
click at [211, 266] on div "[PERSON_NAME]" at bounding box center [203, 260] width 81 height 15
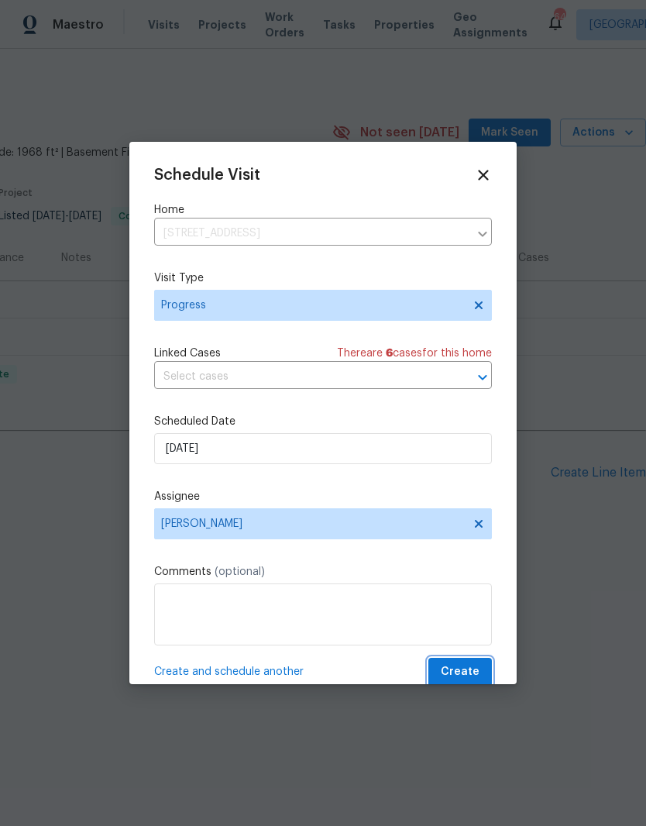
click at [471, 672] on span "Create" at bounding box center [460, 671] width 39 height 19
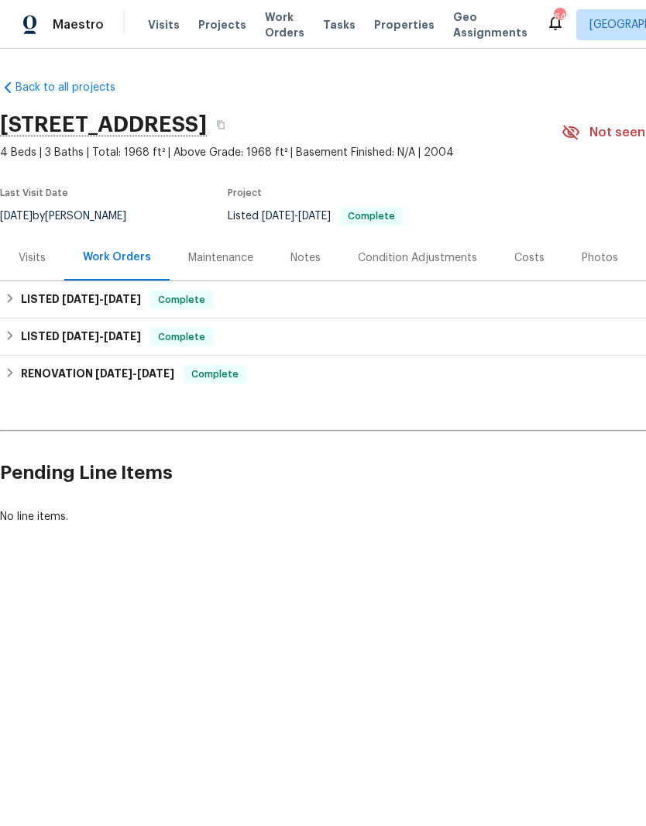
scroll to position [0, 0]
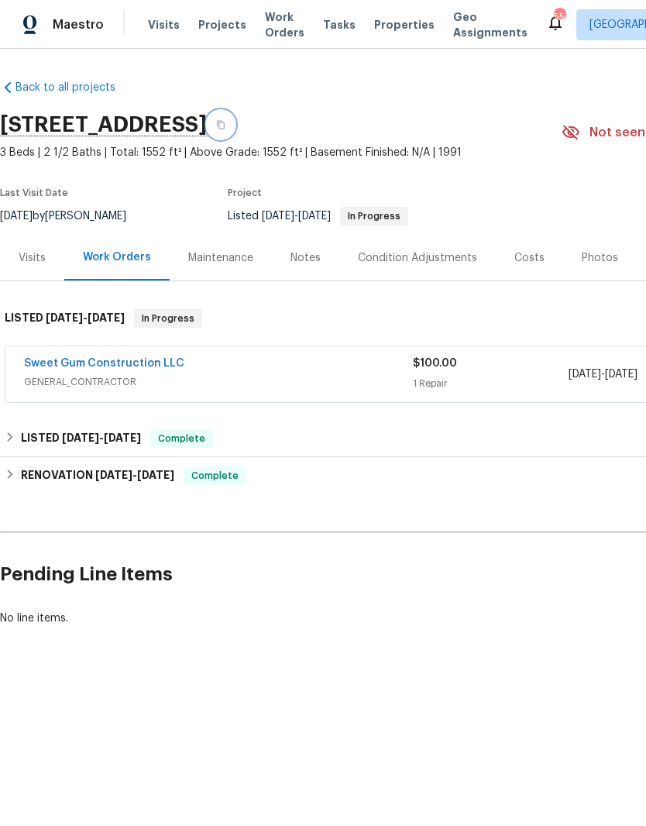
click at [225, 125] on icon "button" at bounding box center [221, 125] width 8 height 9
click at [112, 359] on link "Sweet Gum Construction LLC" at bounding box center [104, 363] width 160 height 11
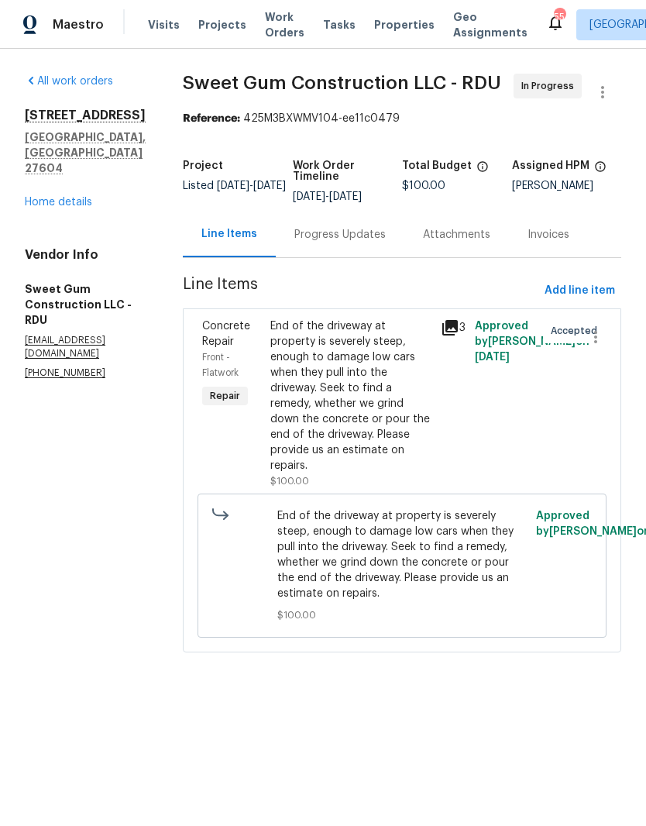
click at [371, 242] on div "Progress Updates" at bounding box center [339, 234] width 91 height 15
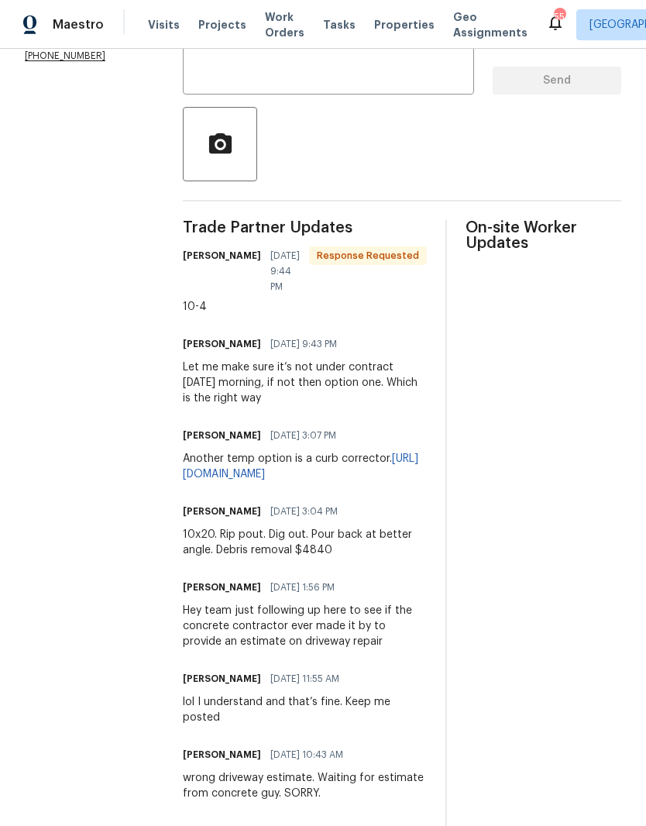
scroll to position [320, 0]
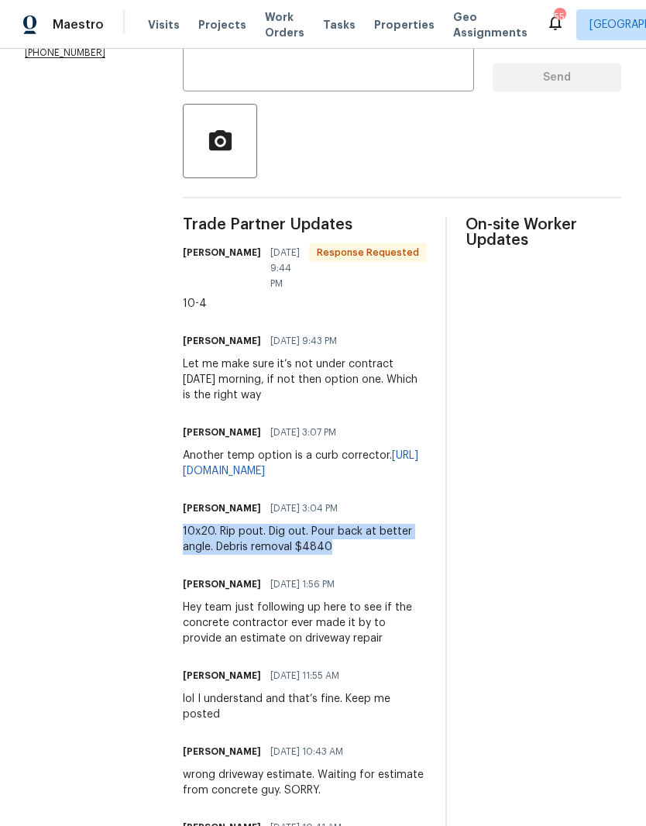
copy div "10x20. Rip pout. Dig out. Pour back at better angle. Debris removal $4840"
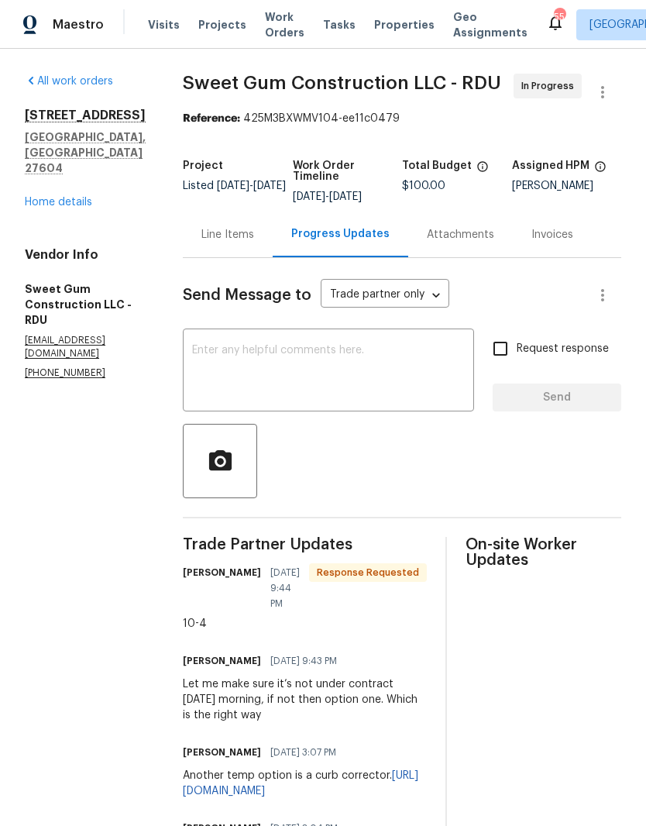
scroll to position [0, 0]
click at [254, 242] on div "Line Items" at bounding box center [227, 234] width 53 height 15
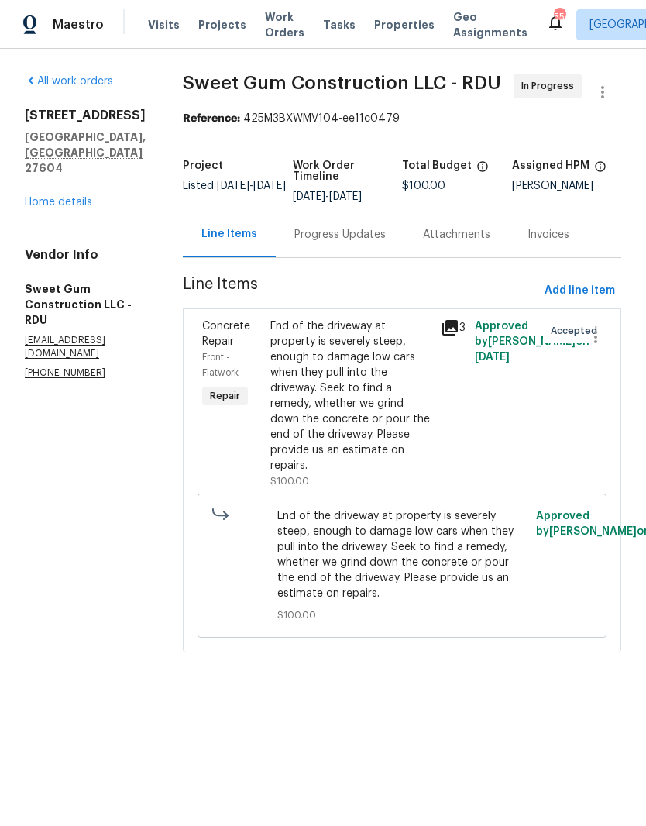
click at [401, 442] on div "End of the driveway at property is severely steep, enough to damage low cars wh…" at bounding box center [350, 395] width 161 height 155
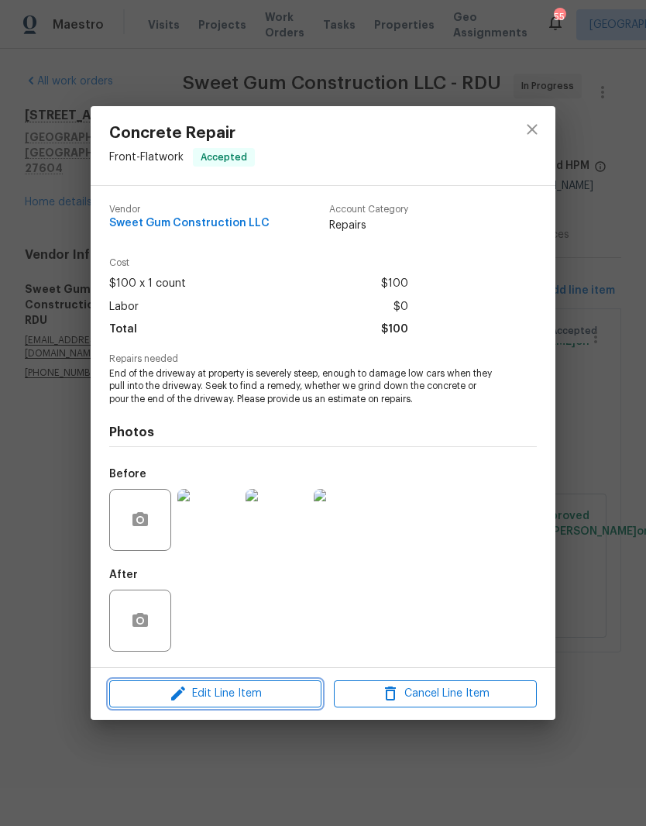
click at [181, 694] on icon "button" at bounding box center [178, 693] width 14 height 14
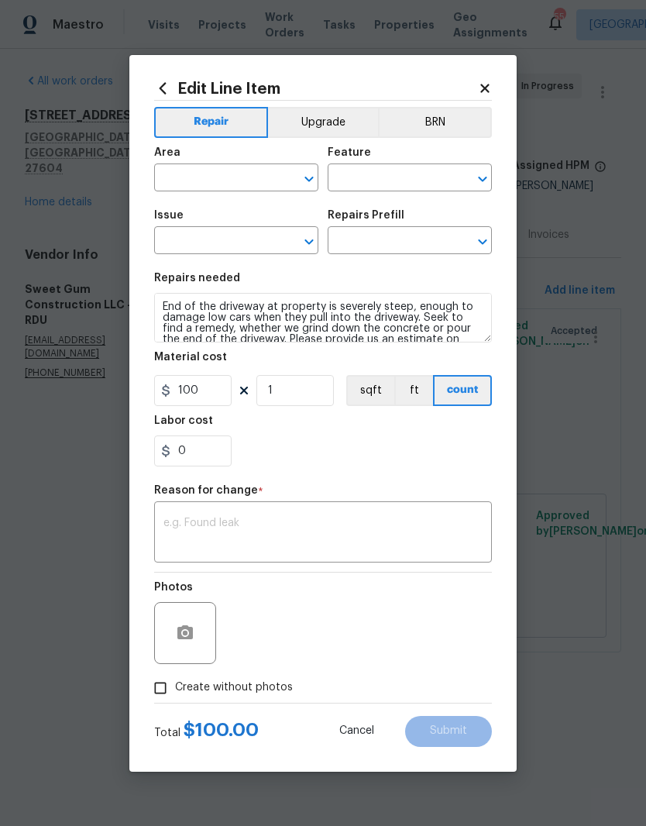
type input "Front"
type input "Flatwork"
type input "Concrete Repair"
type input "Add a Task $1.00"
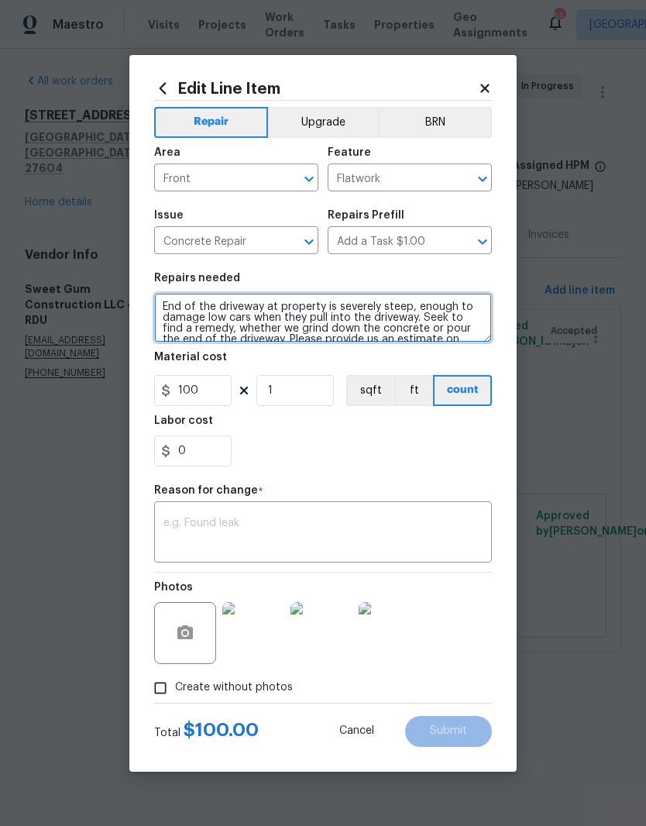
click at [170, 300] on textarea "End of the driveway at property is severely steep, enough to damage low cars wh…" at bounding box center [323, 318] width 338 height 50
click at [174, 299] on textarea "End of the driveway at property is severely steep, enough to damage low cars wh…" at bounding box center [323, 318] width 338 height 50
paste textarea "10x20. Rip pout. Dig out. Pour back at better angle. Debris removal $4840"
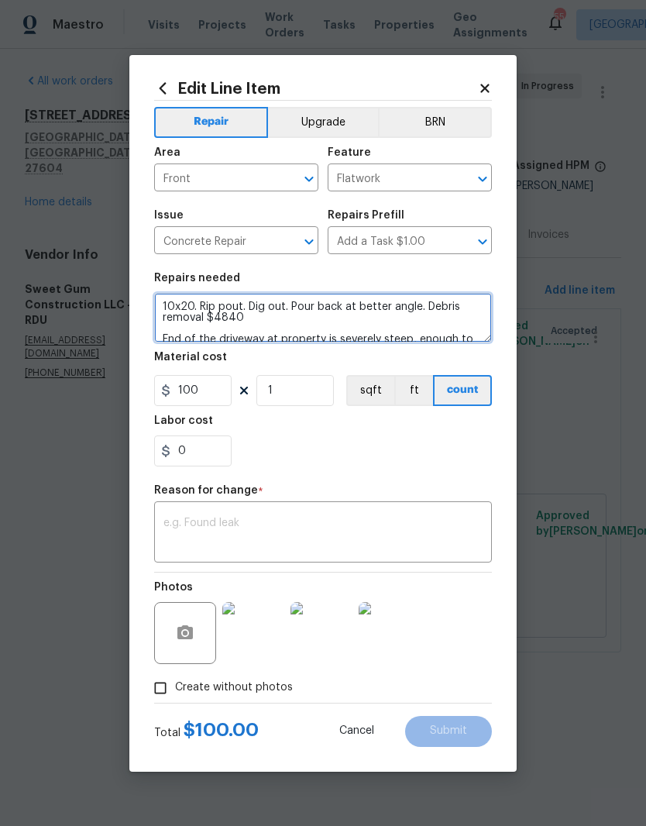
type textarea "10x20. Rip pout. Dig out. Pour back at better angle. Debris removal $4840 End o…"
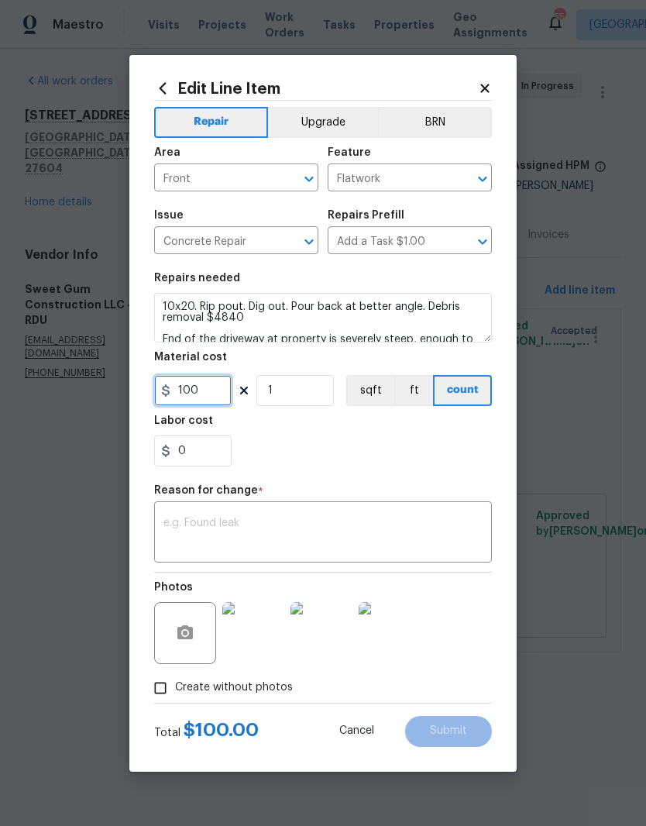
click at [200, 397] on input "100" at bounding box center [192, 390] width 77 height 31
type input "4840"
click at [249, 459] on div "0" at bounding box center [323, 450] width 338 height 31
click at [175, 523] on textarea at bounding box center [322, 533] width 319 height 33
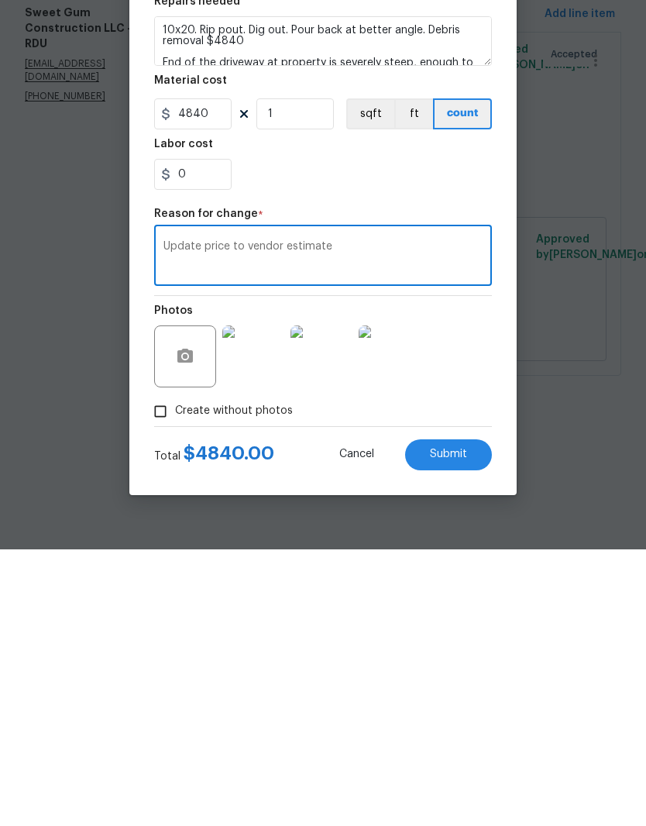
type textarea "Update price to vendor estimate"
click at [464, 725] on span "Submit" at bounding box center [448, 731] width 37 height 12
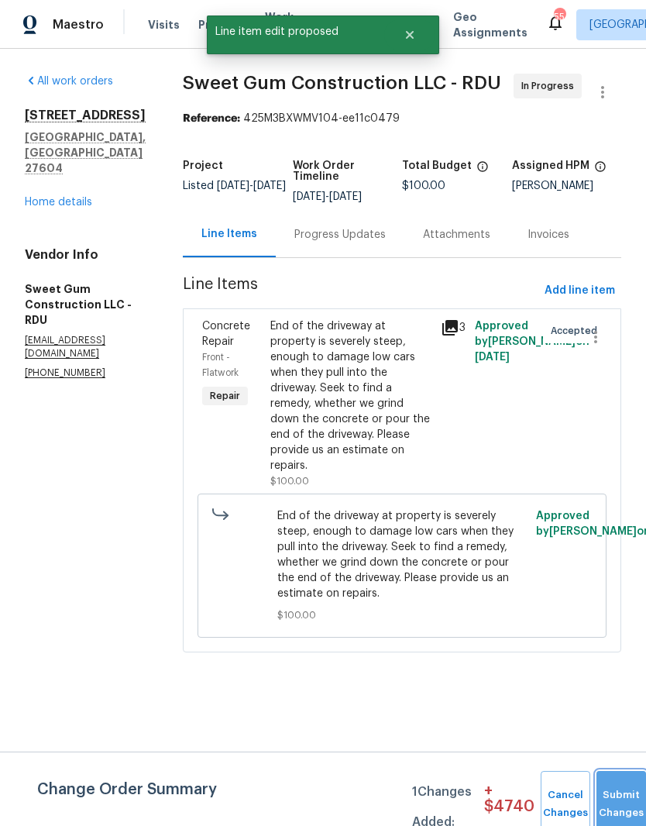
click at [614, 792] on button "Submit Changes" at bounding box center [621, 804] width 50 height 67
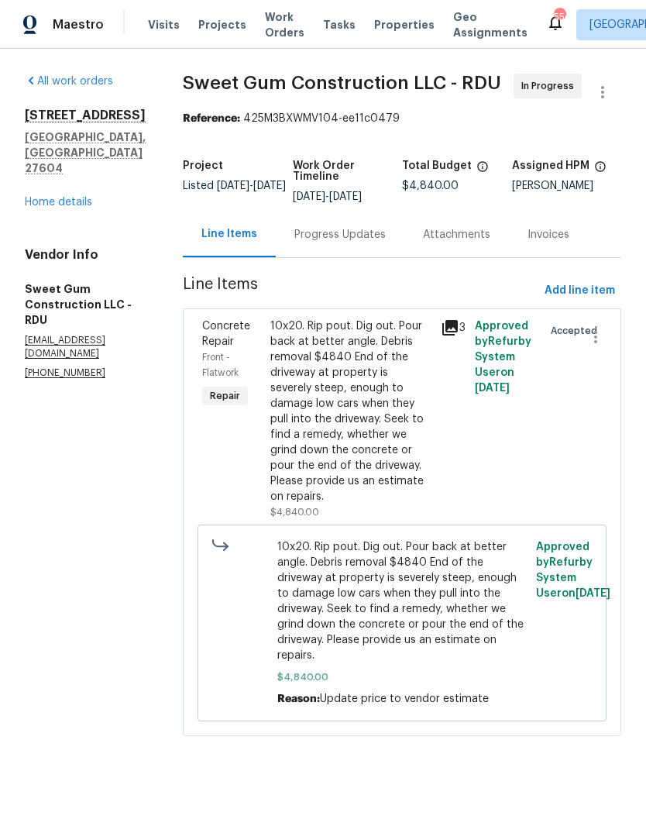
click at [369, 242] on div "Progress Updates" at bounding box center [339, 234] width 91 height 15
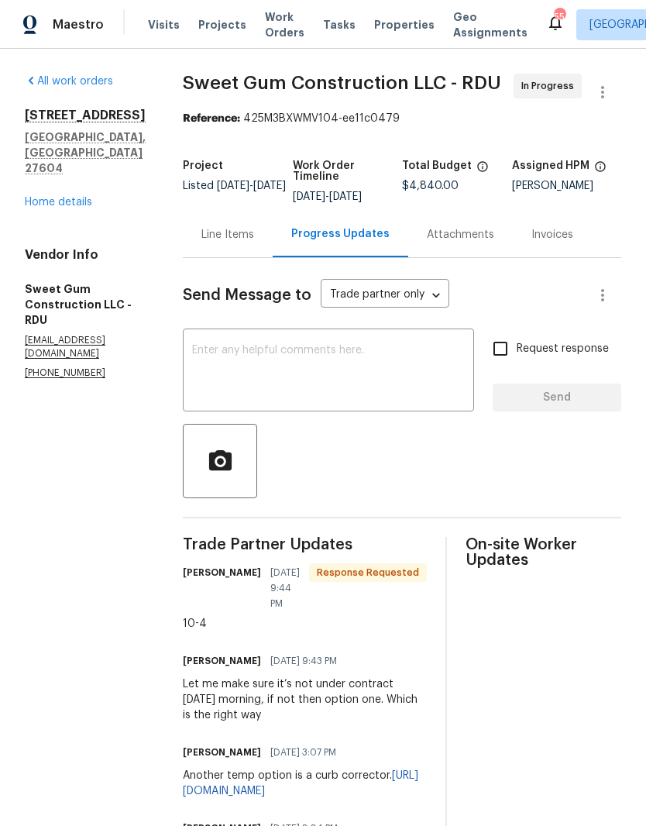
click at [289, 386] on textarea at bounding box center [328, 372] width 273 height 54
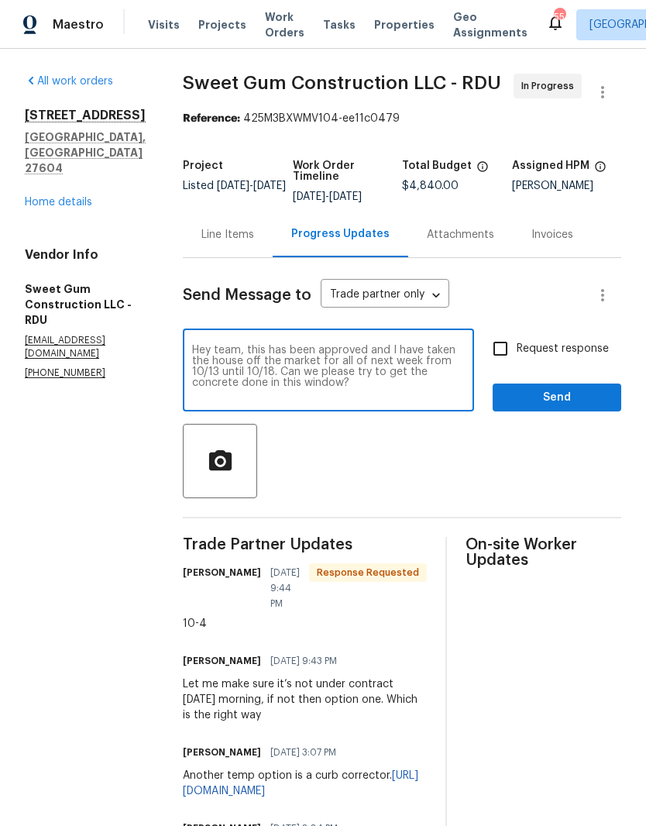
type textarea "Hey team, this has been approved and I have taken the house off the market for …"
click at [502, 365] on input "Request response" at bounding box center [500, 348] width 33 height 33
checkbox input "true"
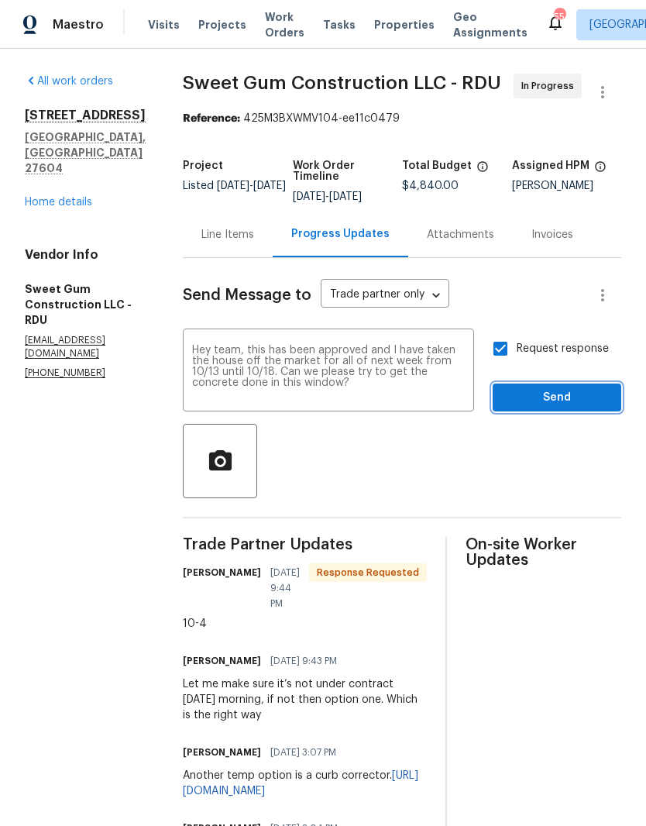
click at [544, 404] on button "Send" at bounding box center [557, 397] width 129 height 29
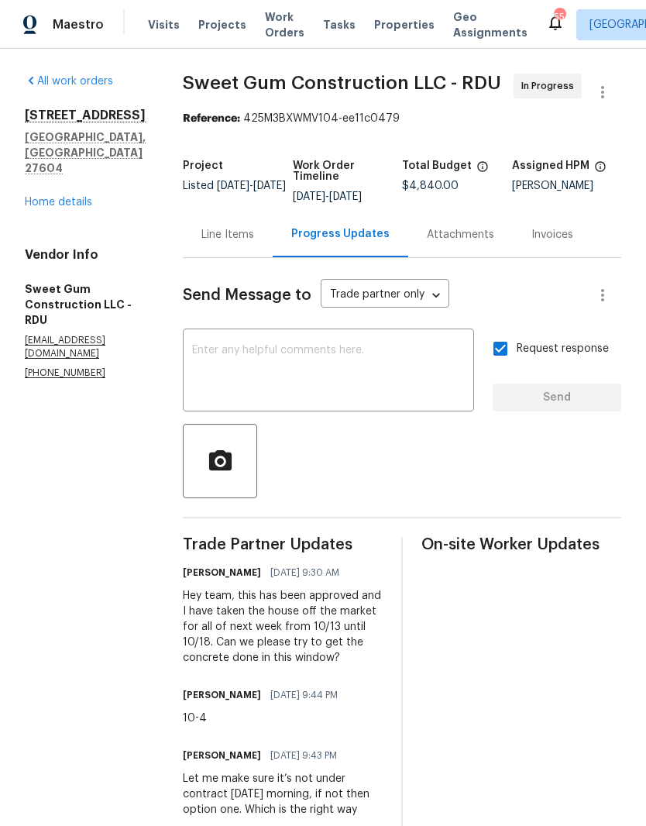
click at [33, 197] on link "Home details" at bounding box center [58, 202] width 67 height 11
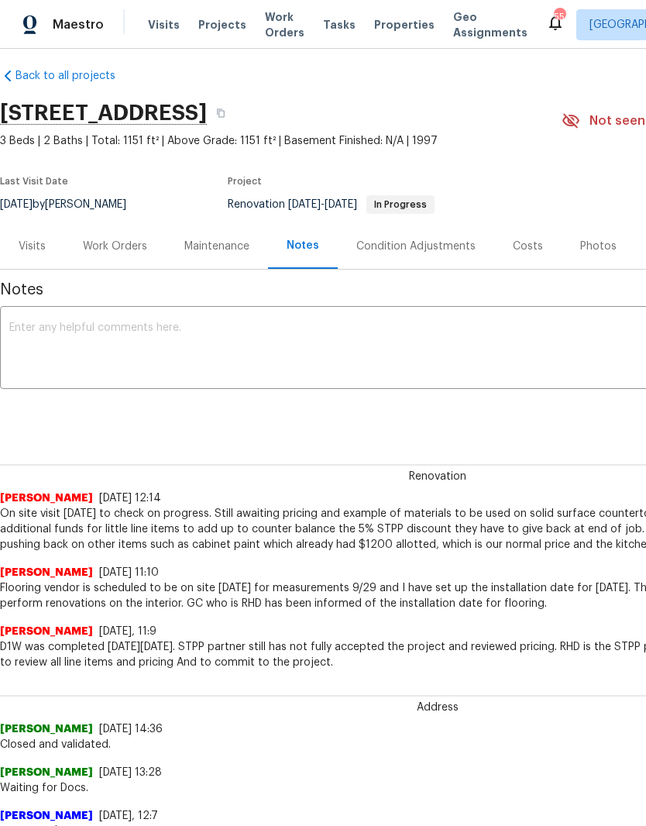
scroll to position [12, 0]
click at [129, 240] on div "Work Orders" at bounding box center [115, 246] width 64 height 15
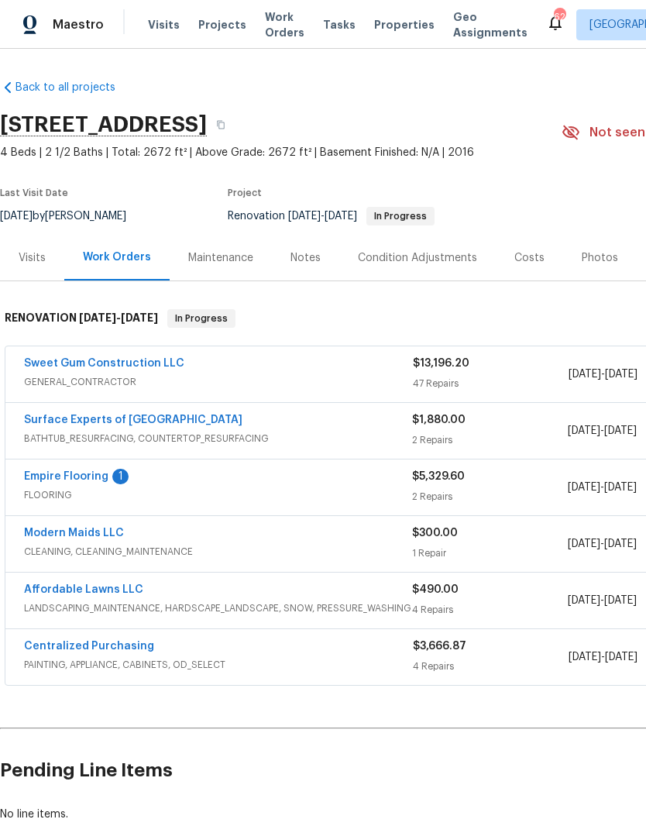
click at [67, 472] on link "Empire Flooring" at bounding box center [66, 476] width 84 height 11
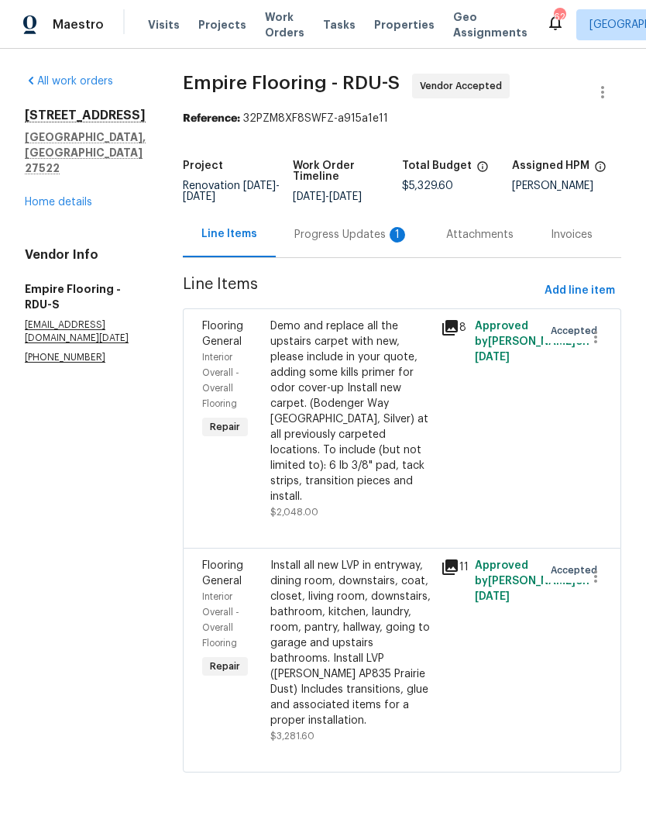
click at [363, 238] on div "Progress Updates 1" at bounding box center [351, 234] width 115 height 15
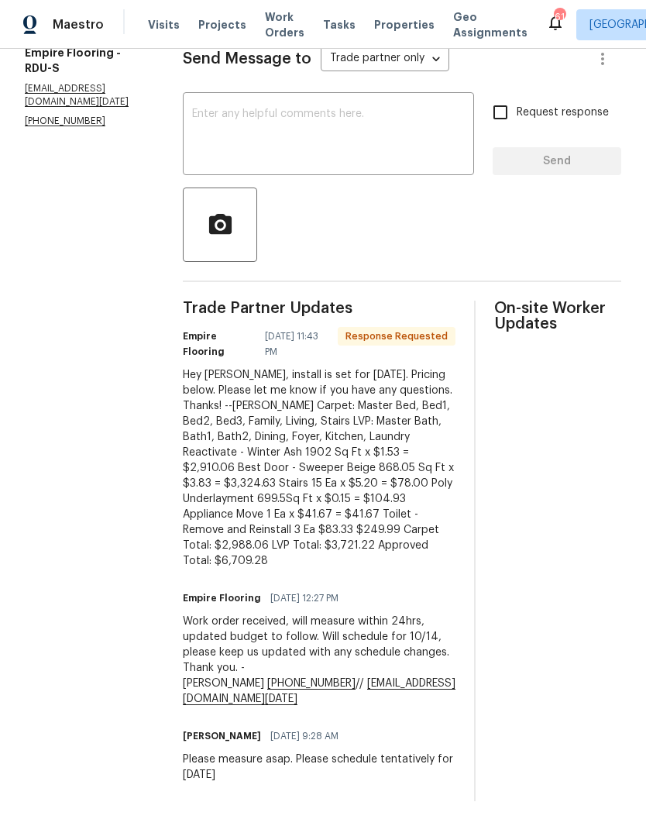
scroll to position [246, 0]
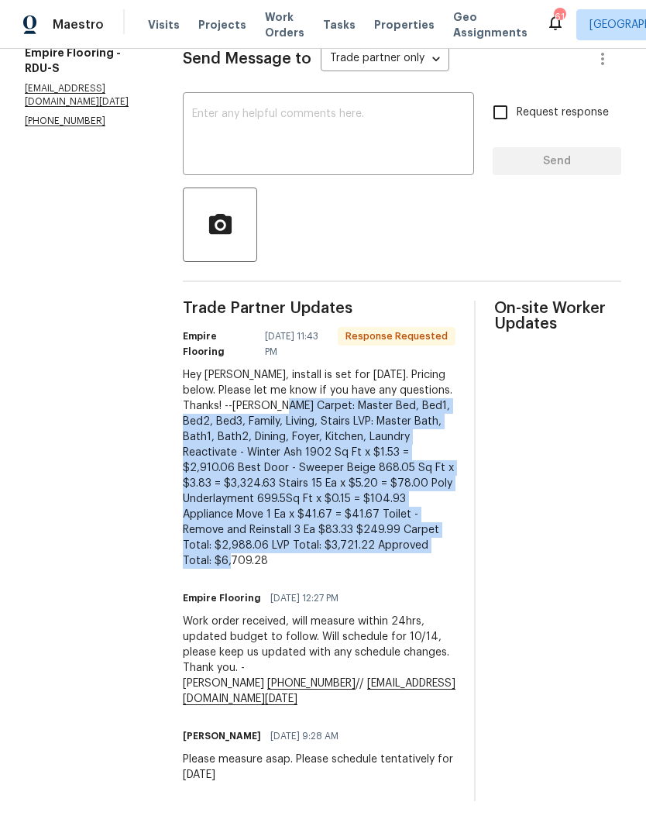
copy div "Carpet: Master Bed, Bed1, Bed2, Bed3, Family, Living, Stairs LVP: Master Bath, …"
click at [146, 507] on section "All work orders [STREET_ADDRESS] Home details Vendor Info Empire Flooring - RDU…" at bounding box center [85, 319] width 121 height 964
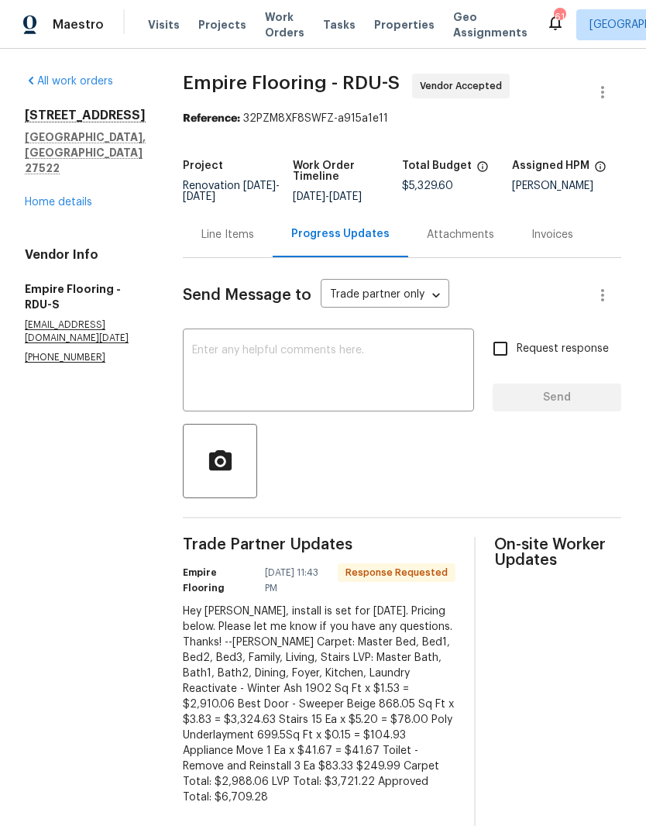
scroll to position [0, 0]
click at [254, 242] on div "Line Items" at bounding box center [227, 234] width 53 height 15
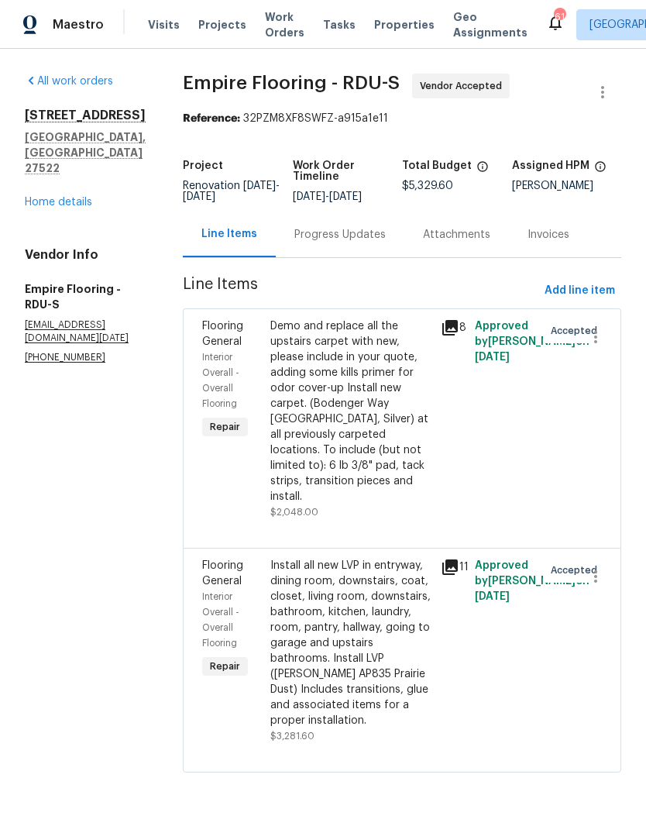
click at [337, 409] on div "Demo and replace all the upstairs carpet with new, please include in your quote…" at bounding box center [350, 411] width 161 height 186
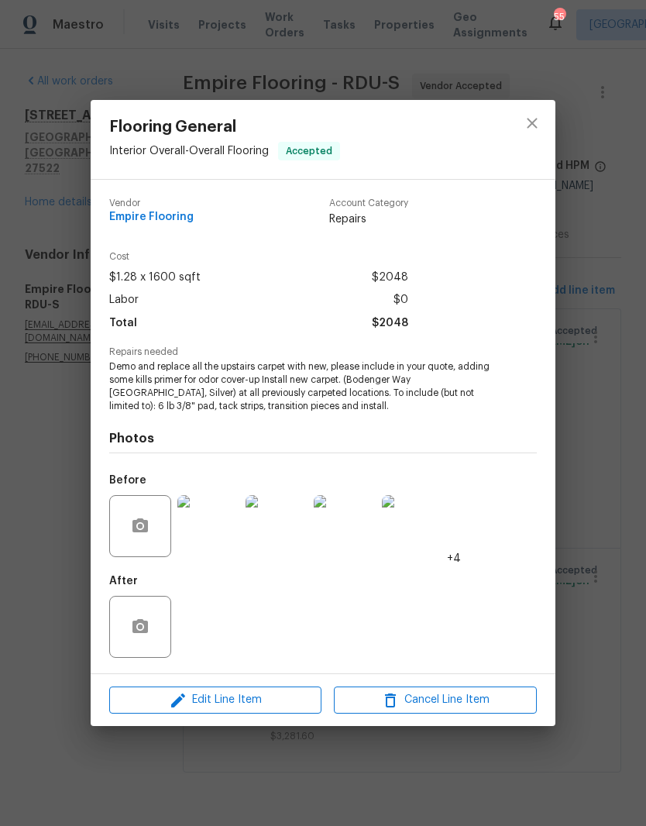
click at [167, 699] on span "Edit Line Item" at bounding box center [215, 699] width 203 height 19
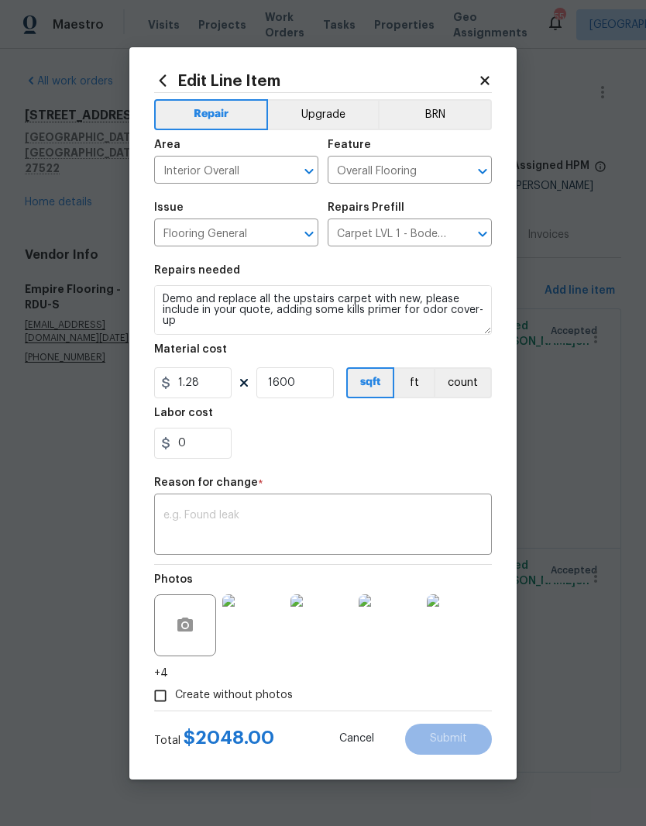
click at [173, 512] on textarea at bounding box center [322, 526] width 319 height 33
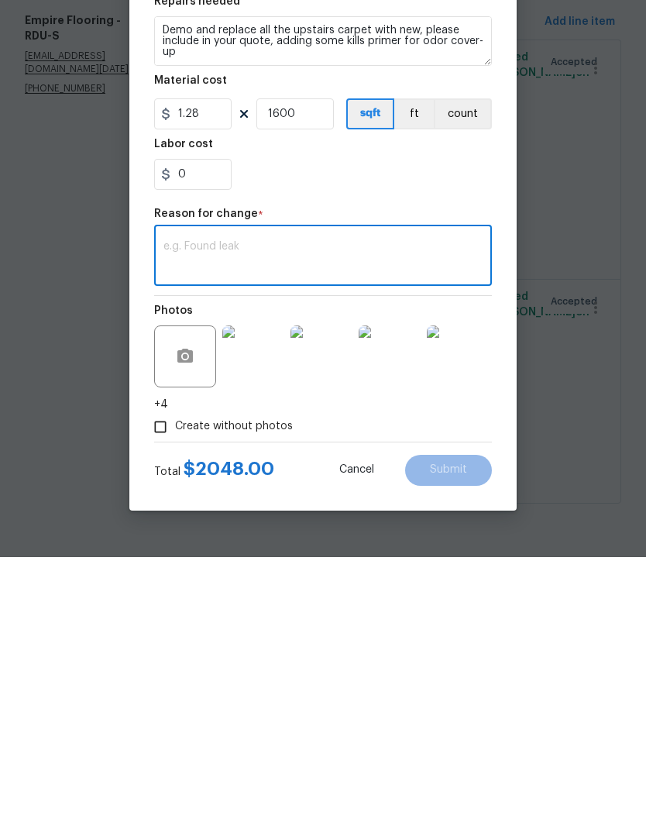
paste textarea "Carpet: Master Bed, Bed1, Bed2, Bed3, Family, Living, Stairs LVP: Master Bath, …"
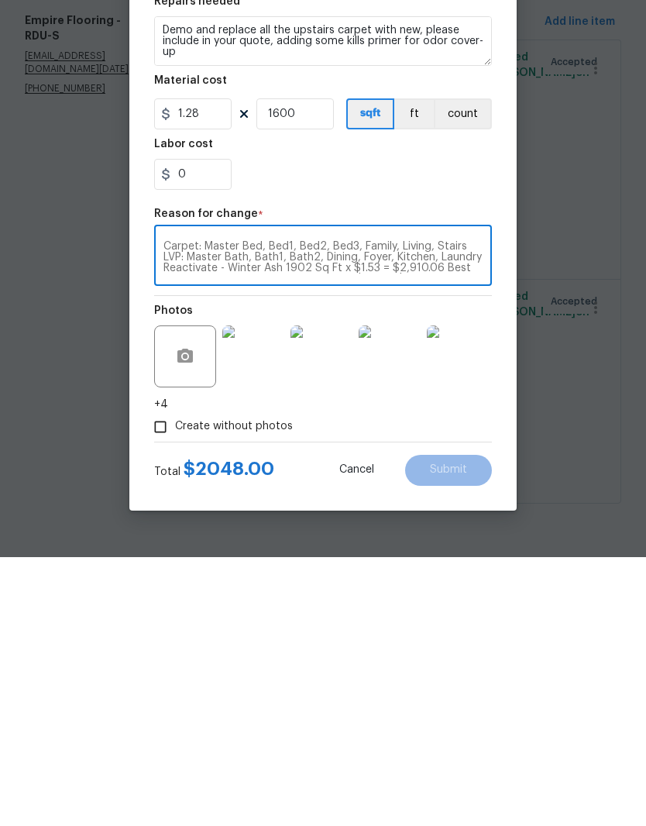
scroll to position [54, 0]
type textarea "Carpet: Master Bed, Bed1, Bed2, Bed3, Family, Living, Stairs LVP: Master Bath, …"
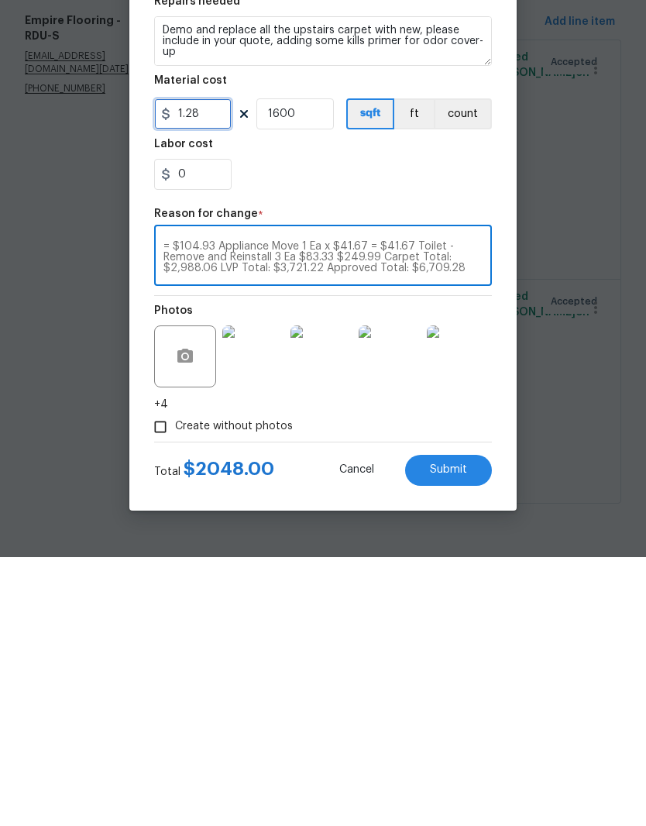
click at [211, 367] on input "1.28" at bounding box center [192, 382] width 77 height 31
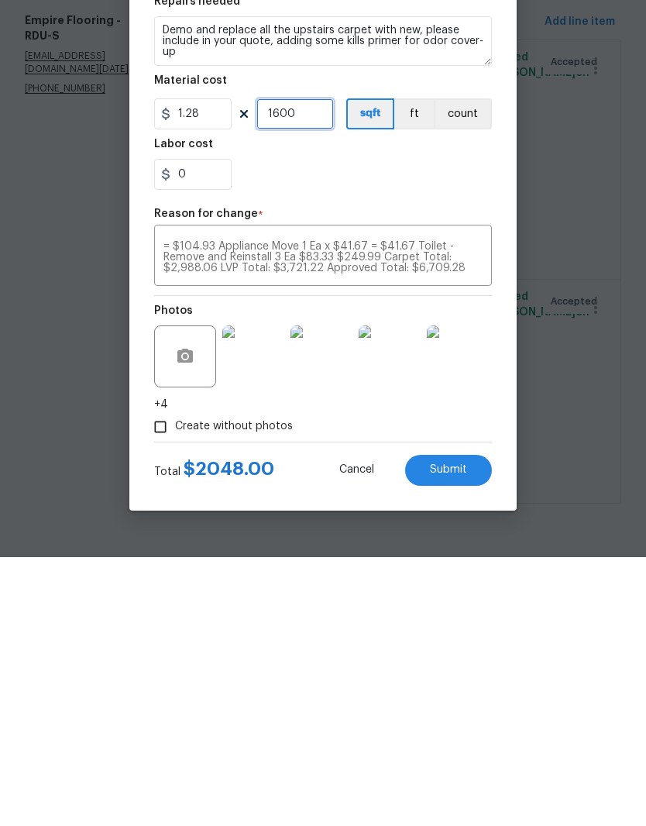
click at [304, 367] on input "1600" at bounding box center [294, 382] width 77 height 31
type input "1"
click at [206, 367] on input "1.28" at bounding box center [192, 382] width 77 height 31
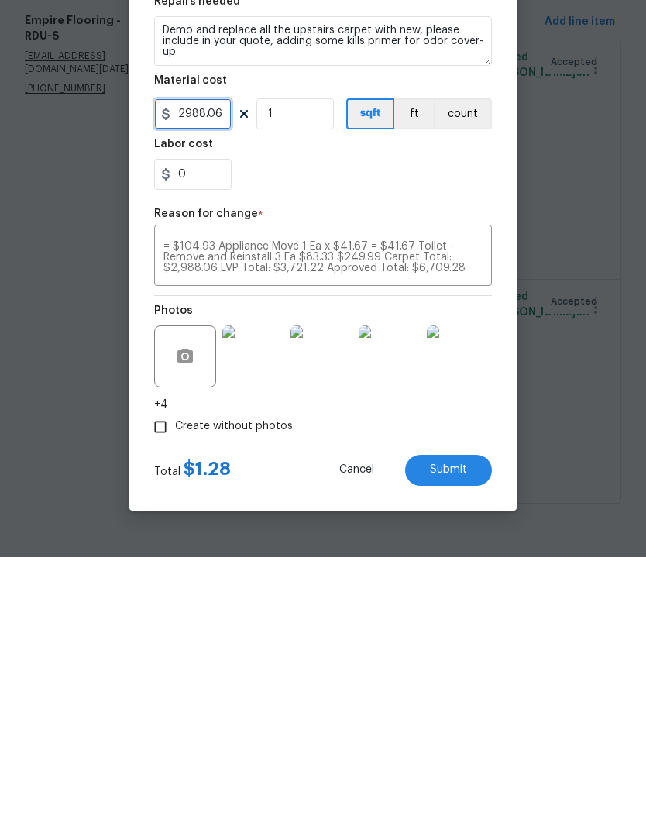
type input "2988.06"
click at [462, 733] on span "Submit" at bounding box center [448, 739] width 37 height 12
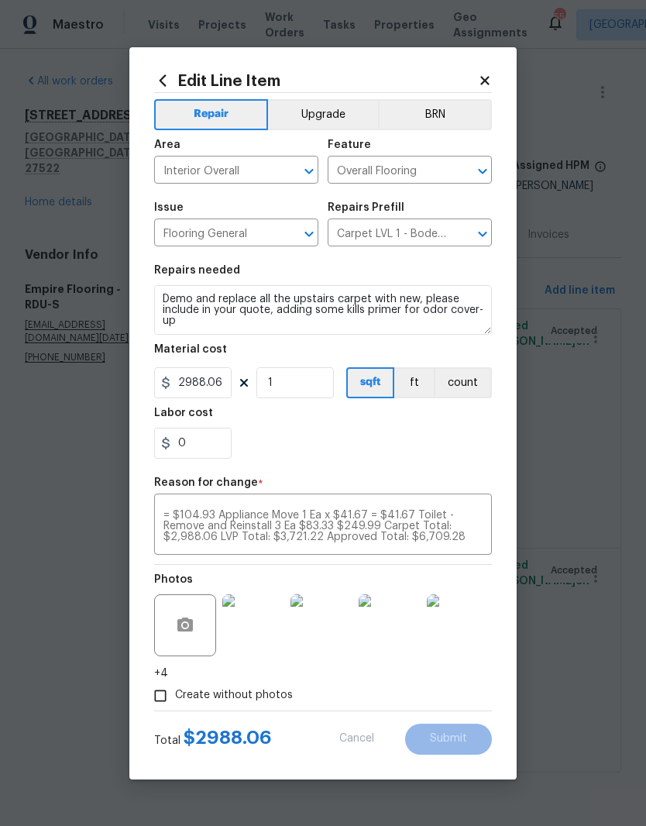
type input "1600"
type input "1.28"
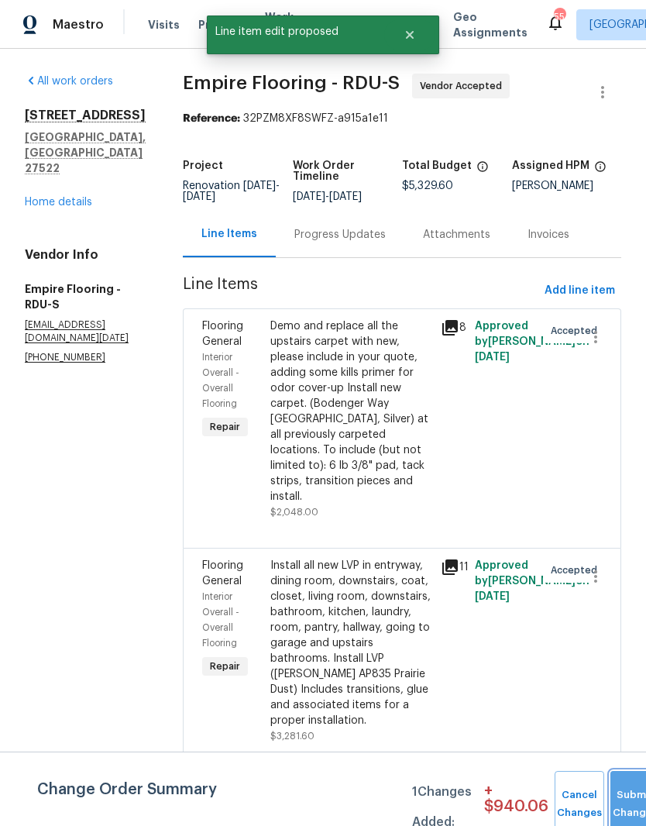
click at [627, 794] on button "Submit Changes" at bounding box center [635, 804] width 50 height 67
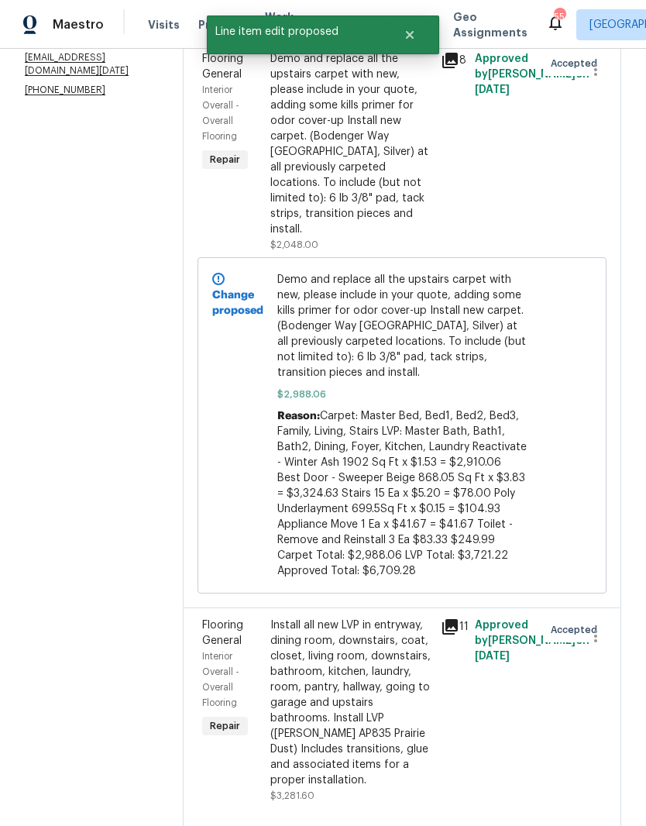
scroll to position [266, 0]
click at [402, 699] on div "Install all new LVP in entryway, dining room, downstairs, coat, closet, living …" at bounding box center [350, 703] width 161 height 170
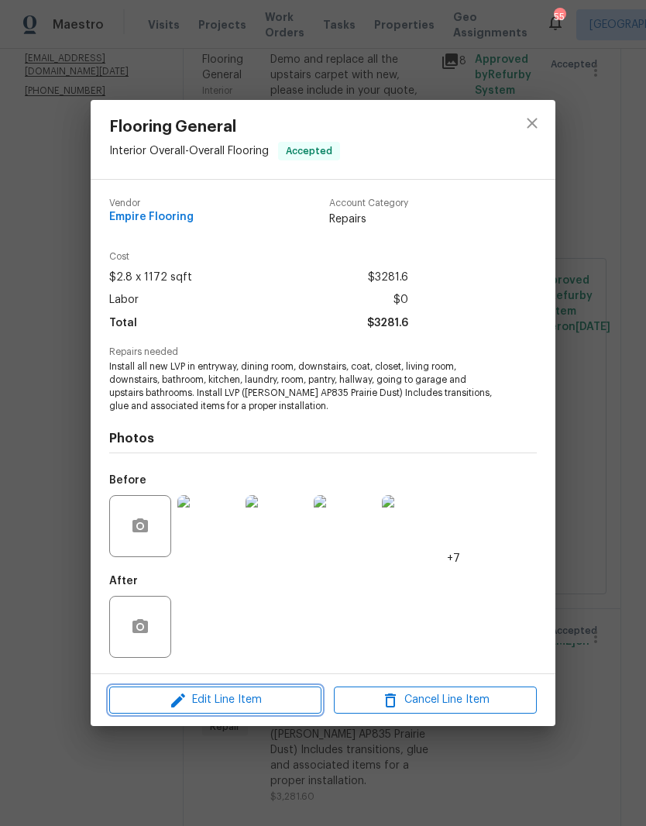
click at [159, 704] on span "Edit Line Item" at bounding box center [215, 699] width 203 height 19
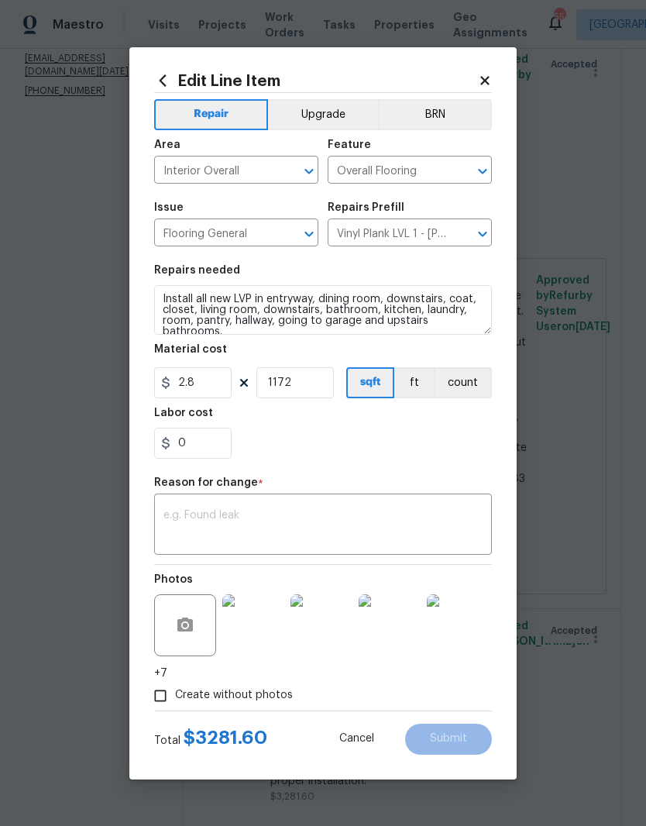
click at [168, 512] on textarea at bounding box center [322, 526] width 319 height 33
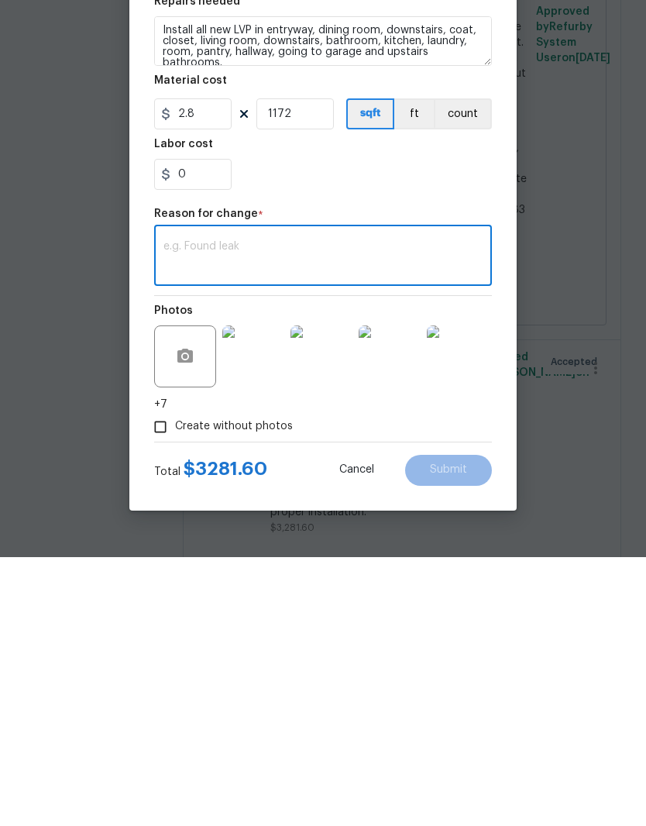
paste textarea "Carpet: Master Bed, Bed1, Bed2, Bed3, Family, Living, Stairs LVP: Master Bath, …"
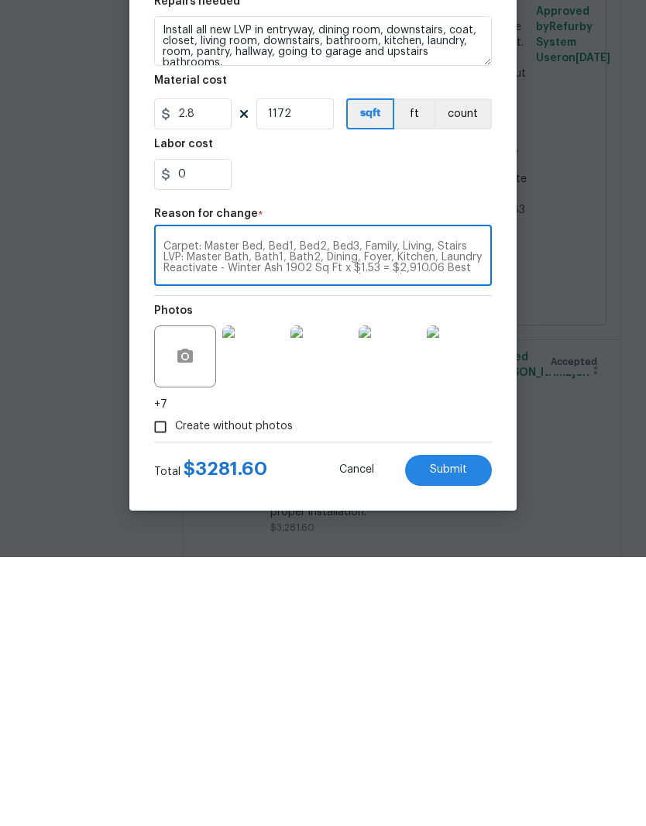
scroll to position [54, 0]
type textarea "Carpet: Master Bed, Bed1, Bed2, Bed3, Family, Living, Stairs LVP: Master Bath, …"
click at [294, 367] on input "1172" at bounding box center [294, 382] width 77 height 31
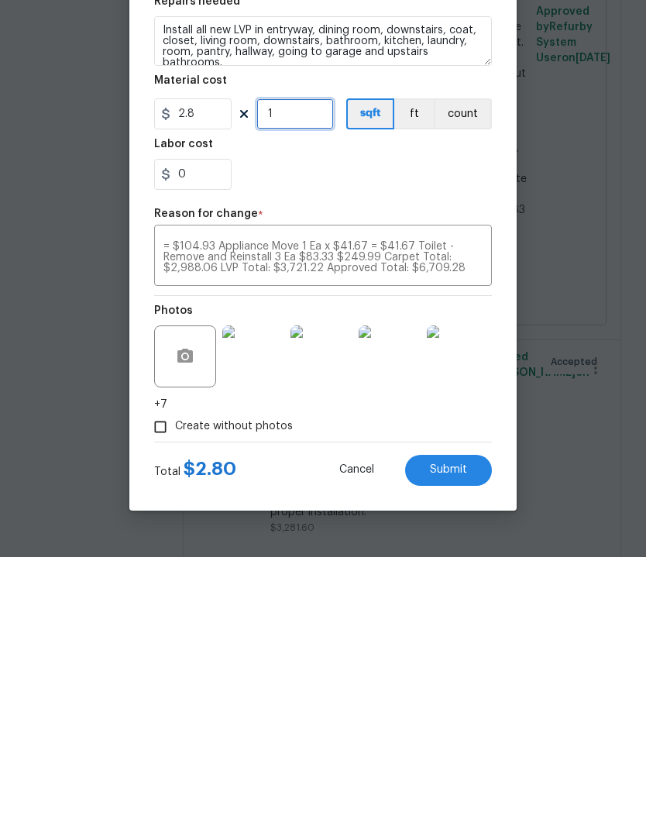
type input "1"
click at [210, 367] on input "2.8" at bounding box center [192, 382] width 77 height 31
type input "3721.22"
click at [476, 681] on div "Create without photos" at bounding box center [323, 695] width 338 height 29
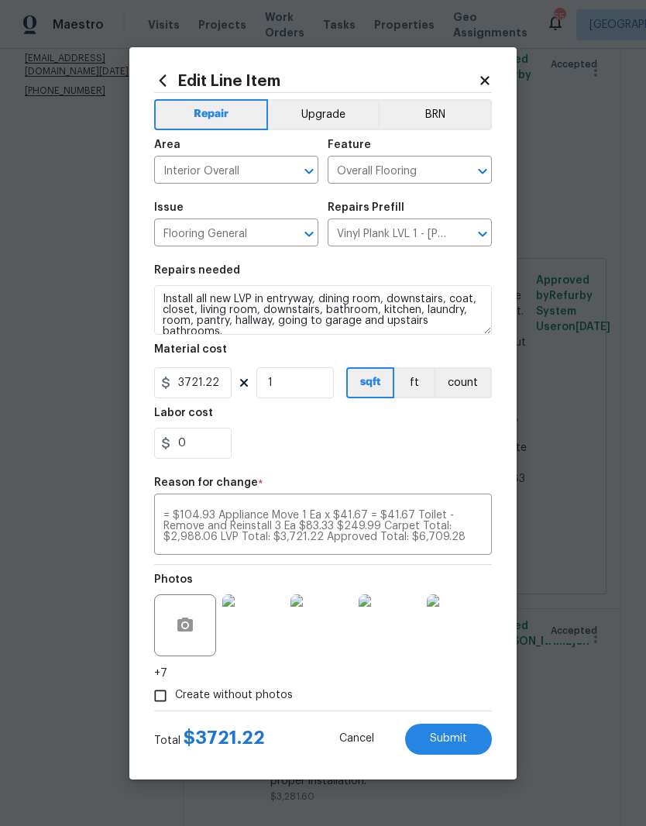
click at [461, 741] on span "Submit" at bounding box center [448, 739] width 37 height 12
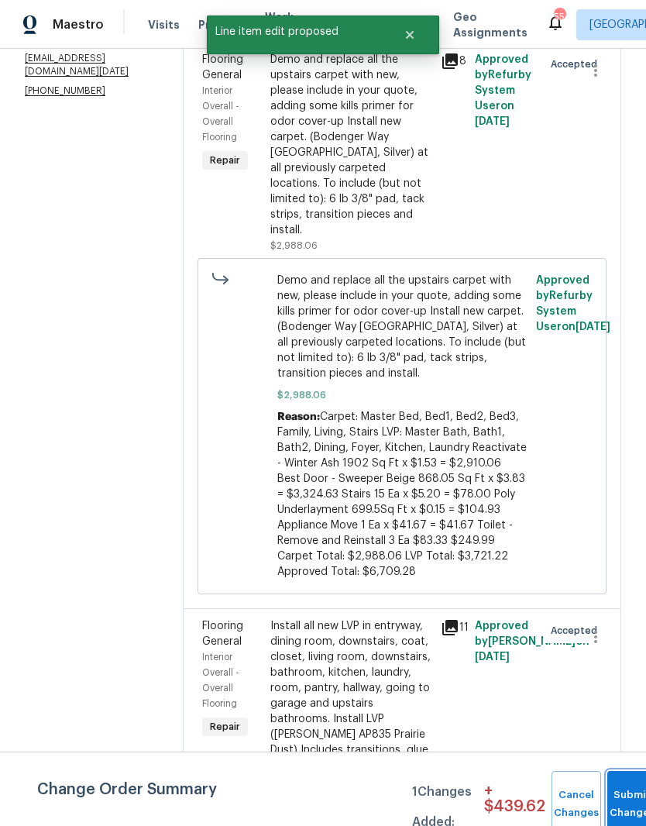
click at [619, 794] on button "Submit Changes" at bounding box center [632, 804] width 50 height 67
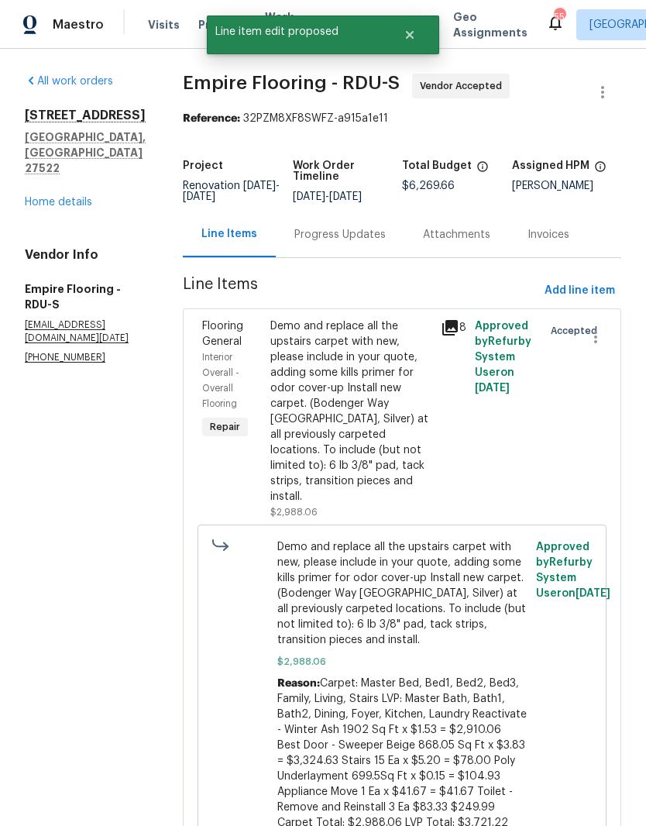
scroll to position [0, 0]
click at [368, 242] on div "Progress Updates" at bounding box center [339, 234] width 91 height 15
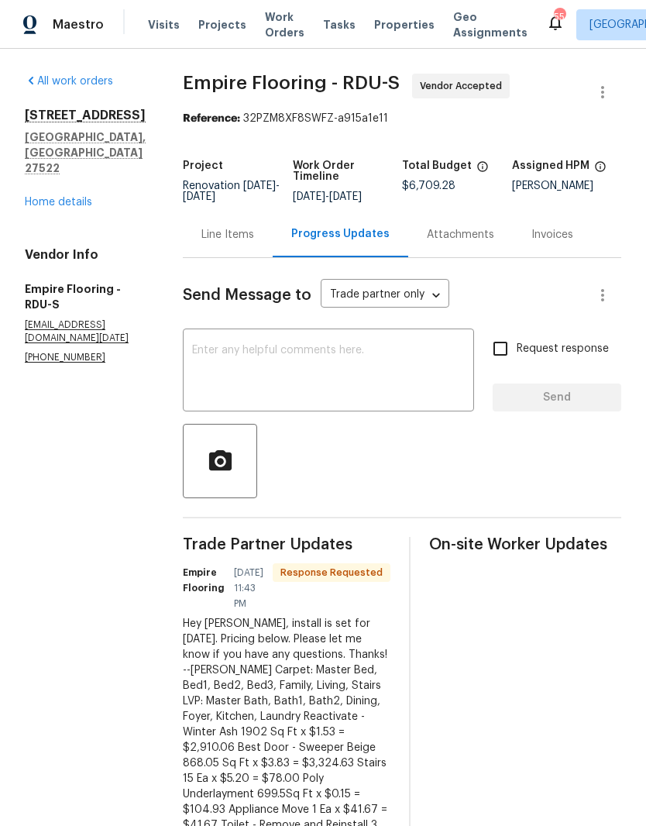
click at [237, 367] on textarea at bounding box center [328, 372] width 273 height 54
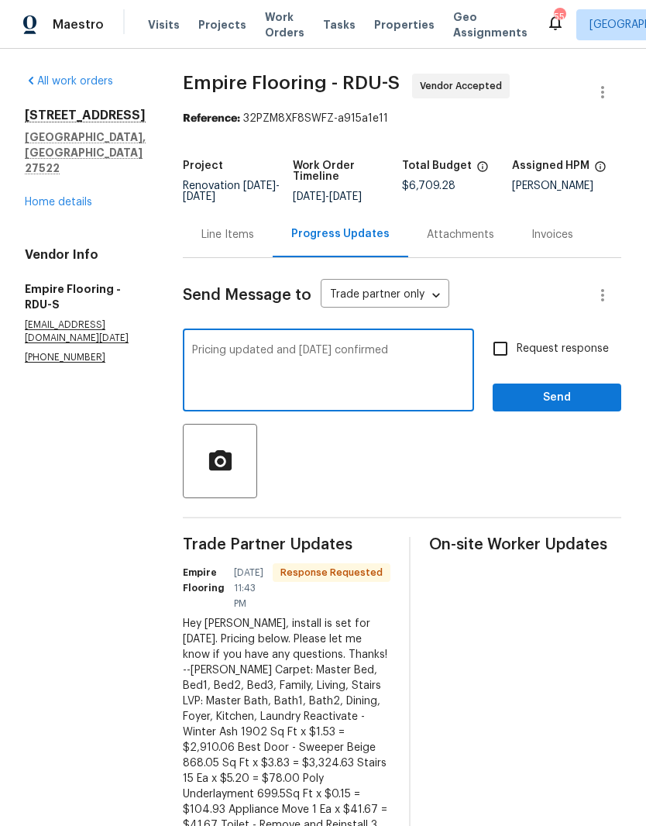
type textarea "Pricing updated and Tuesday 10/14 confirmed"
click at [497, 361] on input "Request response" at bounding box center [500, 348] width 33 height 33
checkbox input "true"
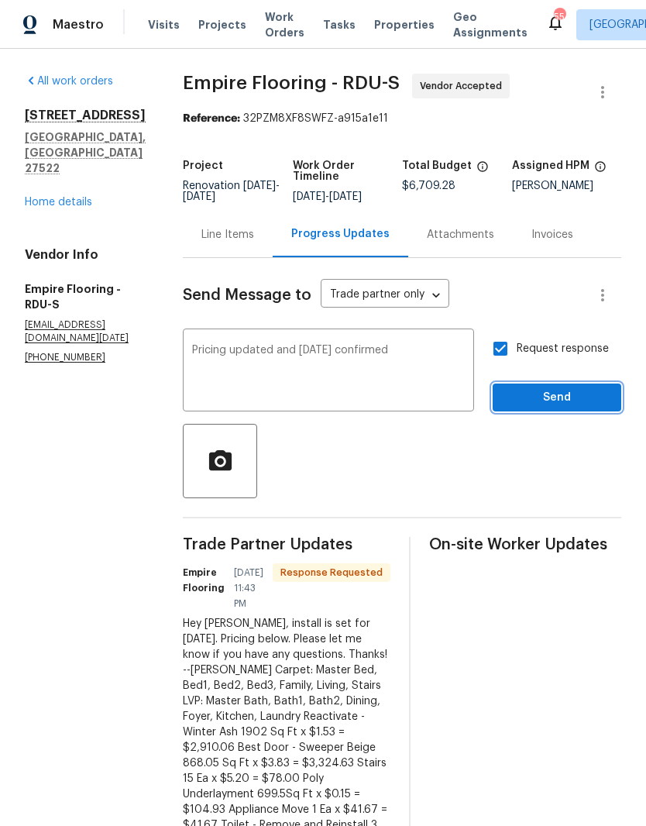
click at [537, 407] on span "Send" at bounding box center [557, 397] width 104 height 19
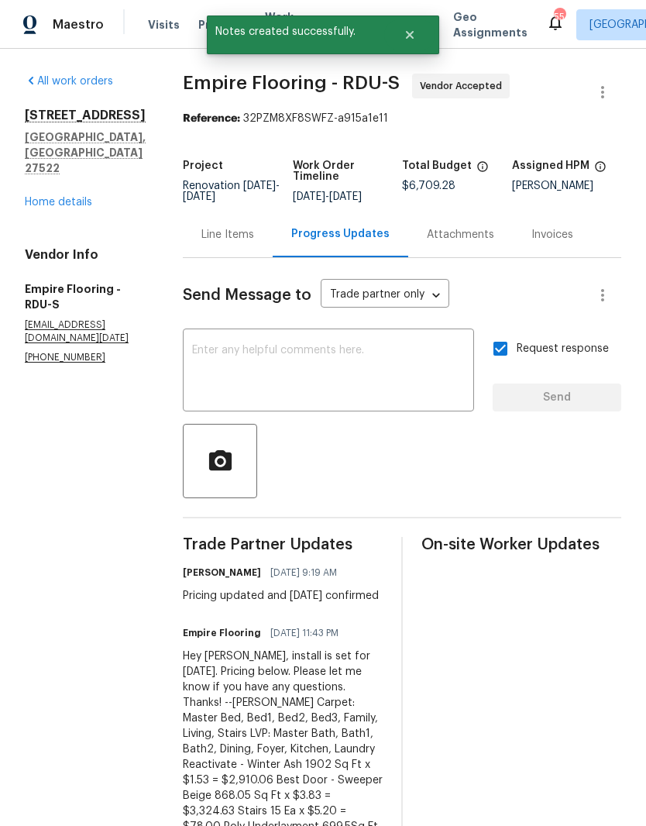
click at [74, 197] on link "Home details" at bounding box center [58, 202] width 67 height 11
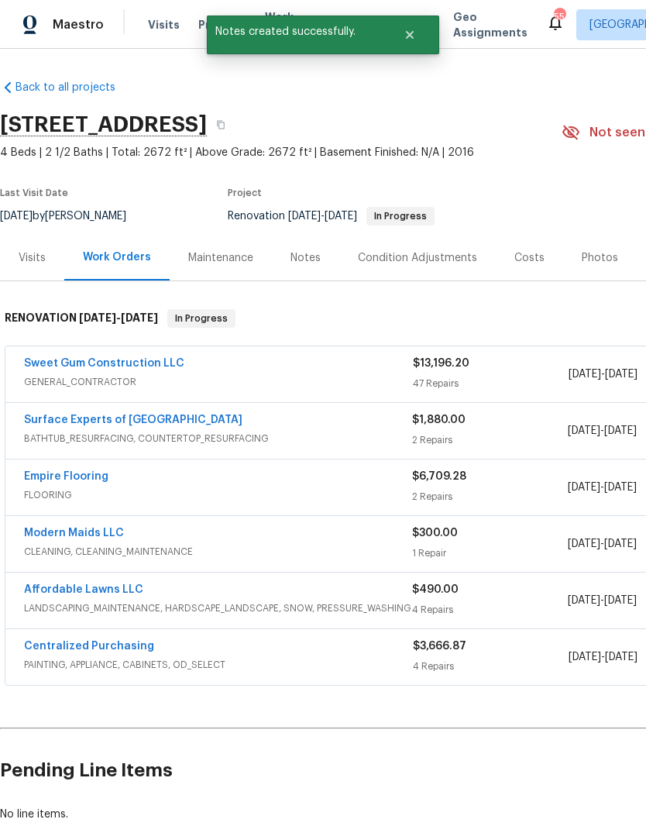
click at [71, 362] on link "Sweet Gum Construction LLC" at bounding box center [104, 363] width 160 height 11
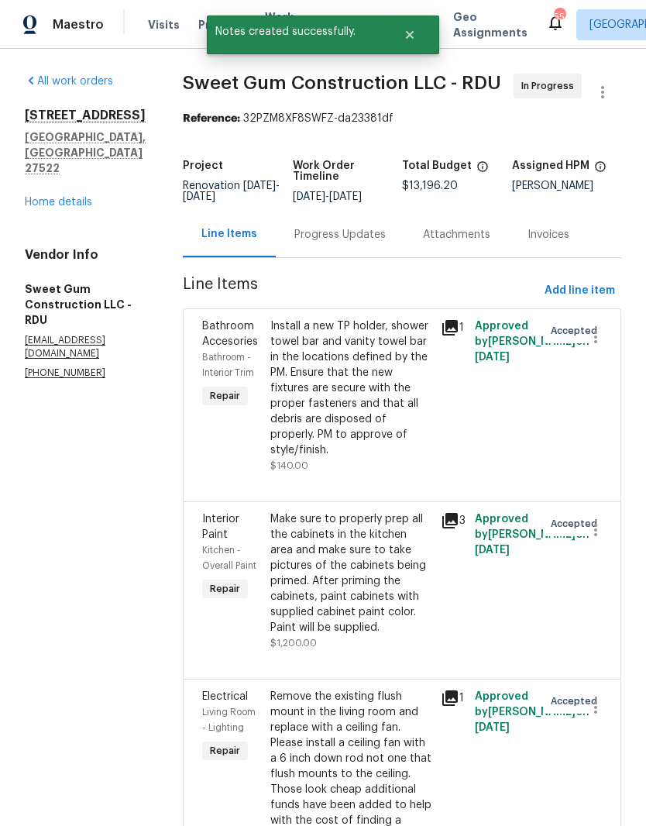
click at [356, 242] on div "Progress Updates" at bounding box center [339, 234] width 91 height 15
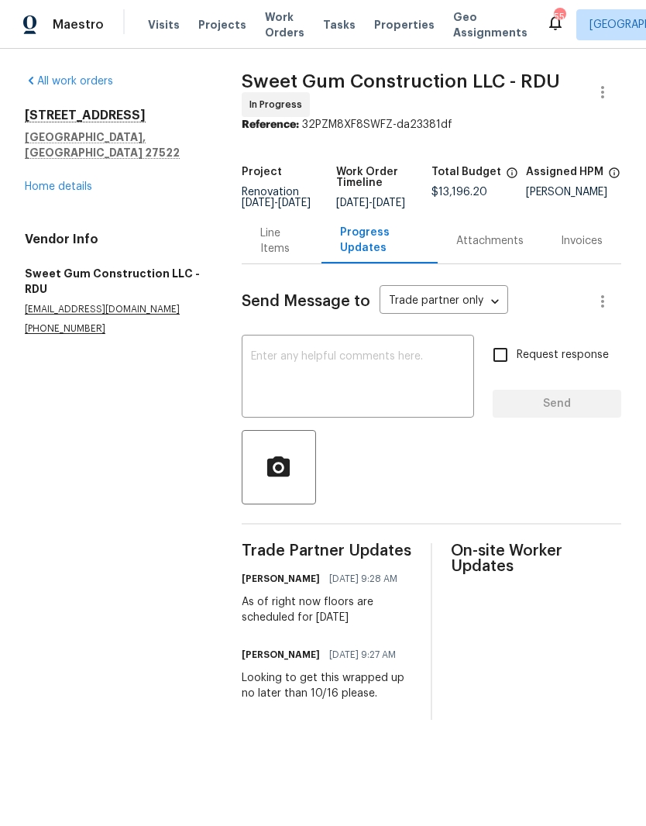
click at [261, 380] on textarea at bounding box center [358, 378] width 214 height 54
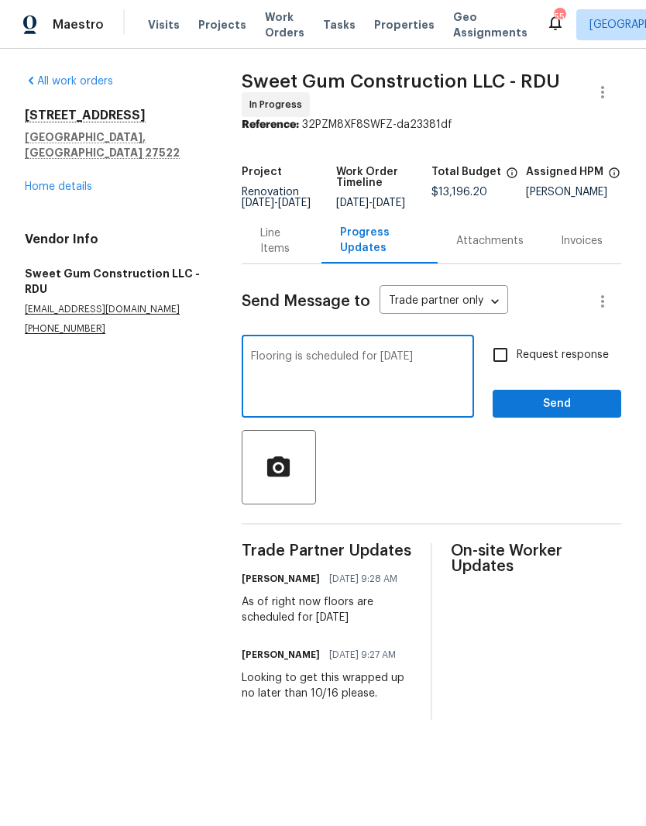
type textarea "Flooring is scheduled for Tuesday 10/14"
click at [514, 361] on input "Request response" at bounding box center [500, 355] width 33 height 33
checkbox input "true"
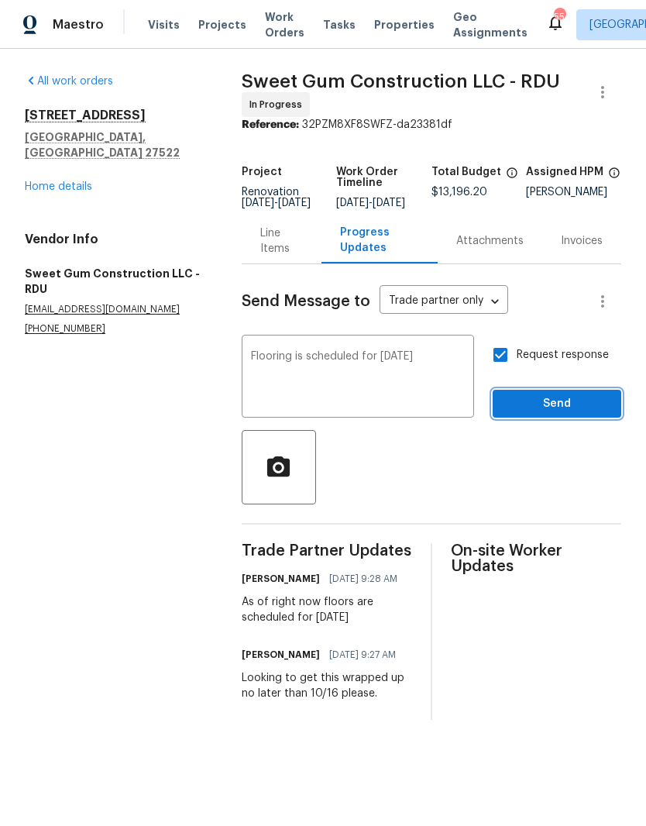
click at [555, 409] on span "Send" at bounding box center [557, 403] width 104 height 19
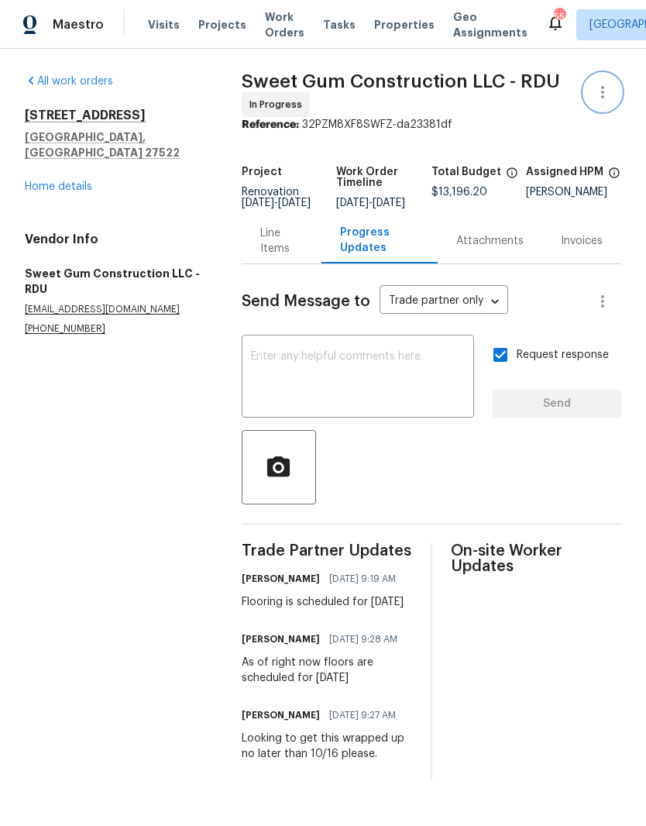
click at [607, 98] on icon "button" at bounding box center [602, 92] width 19 height 19
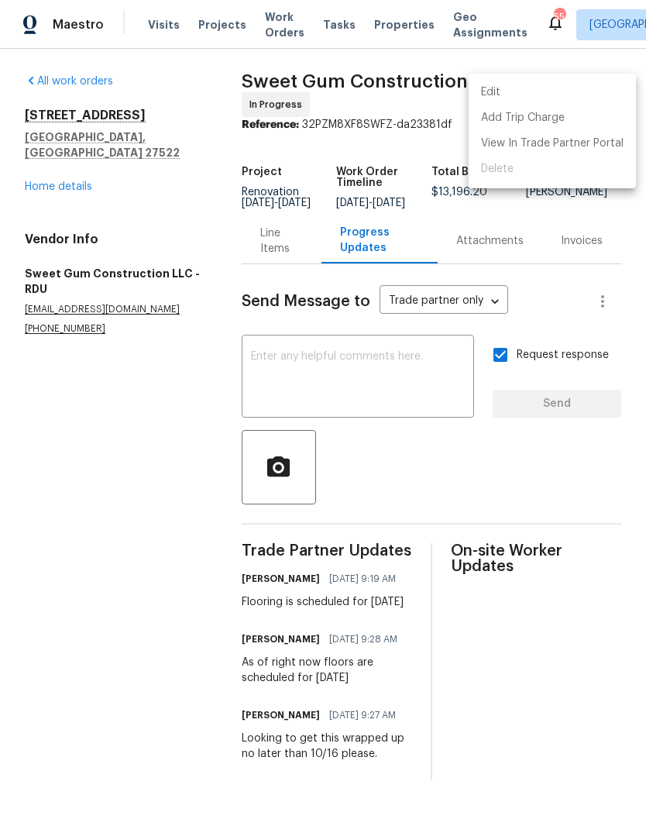
click at [57, 170] on div at bounding box center [323, 413] width 646 height 826
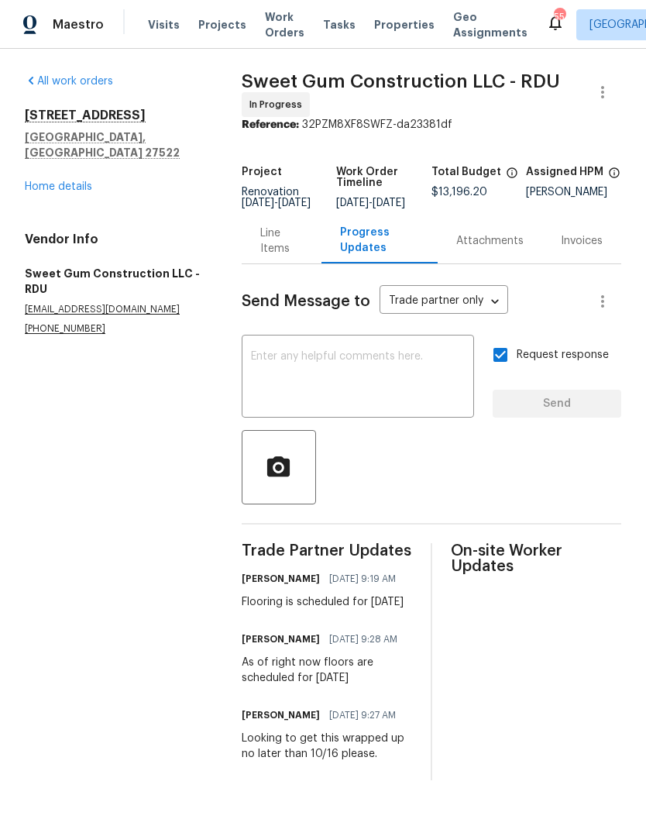
click at [56, 169] on div "Edit Add Trip Charge View In Trade Partner Portal Delete" at bounding box center [323, 413] width 646 height 826
click at [56, 181] on link "Home details" at bounding box center [58, 186] width 67 height 11
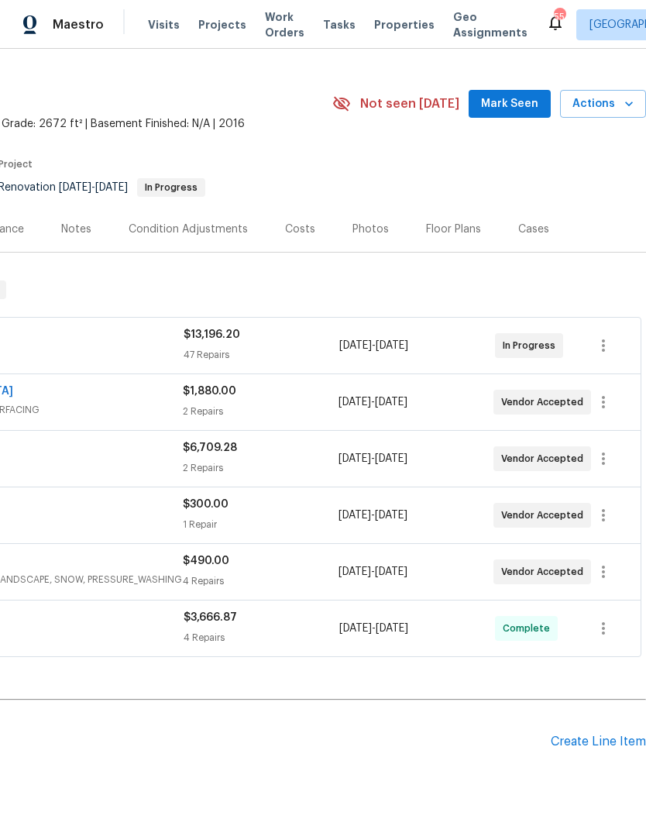
scroll to position [29, 229]
click at [617, 103] on span "Actions" at bounding box center [602, 104] width 61 height 19
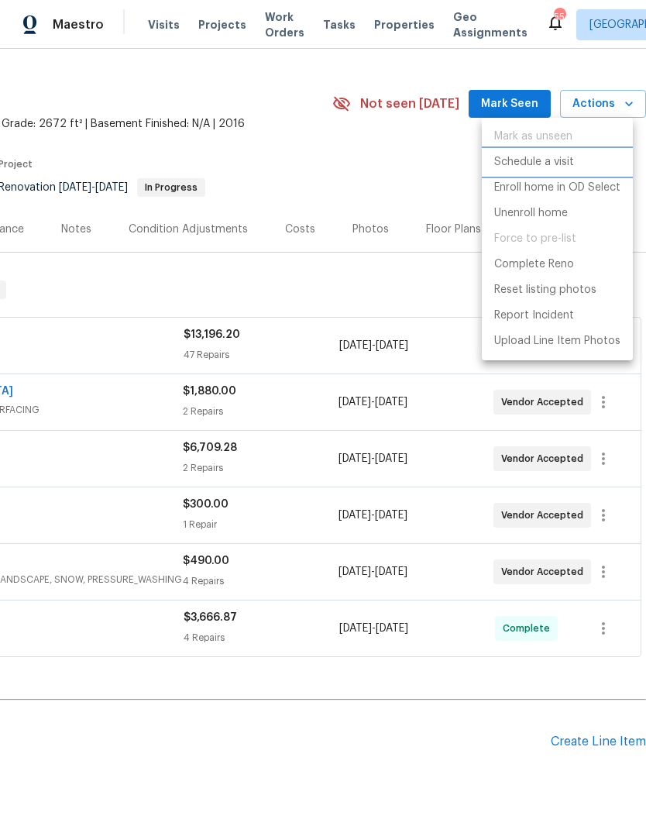
click at [559, 159] on p "Schedule a visit" at bounding box center [534, 162] width 80 height 16
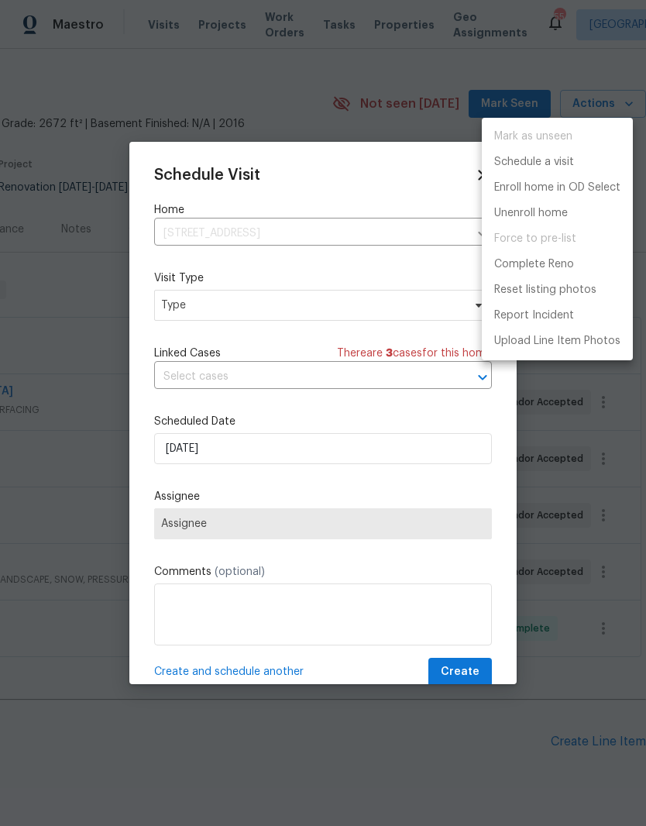
click at [177, 307] on div at bounding box center [323, 413] width 646 height 826
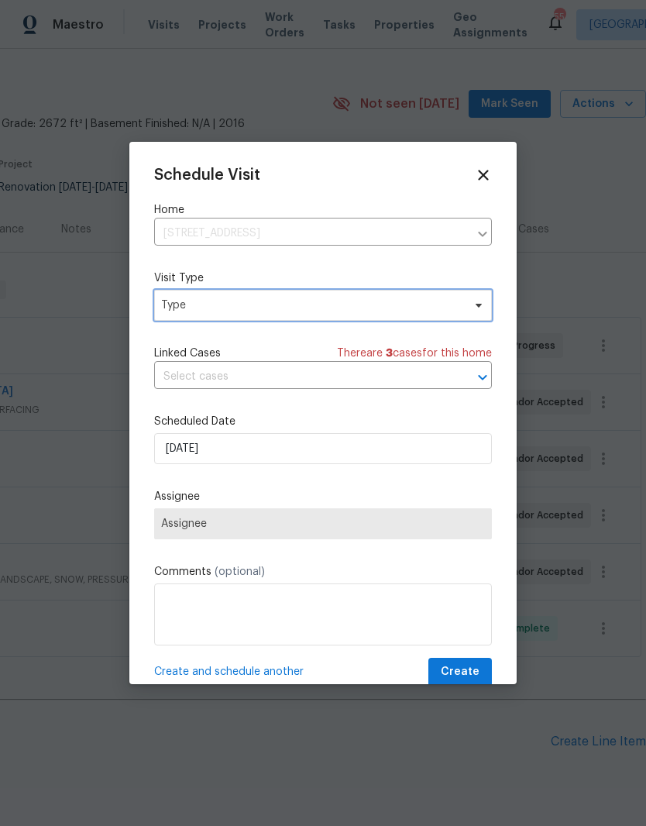
click at [182, 315] on span "Type" at bounding box center [323, 305] width 338 height 31
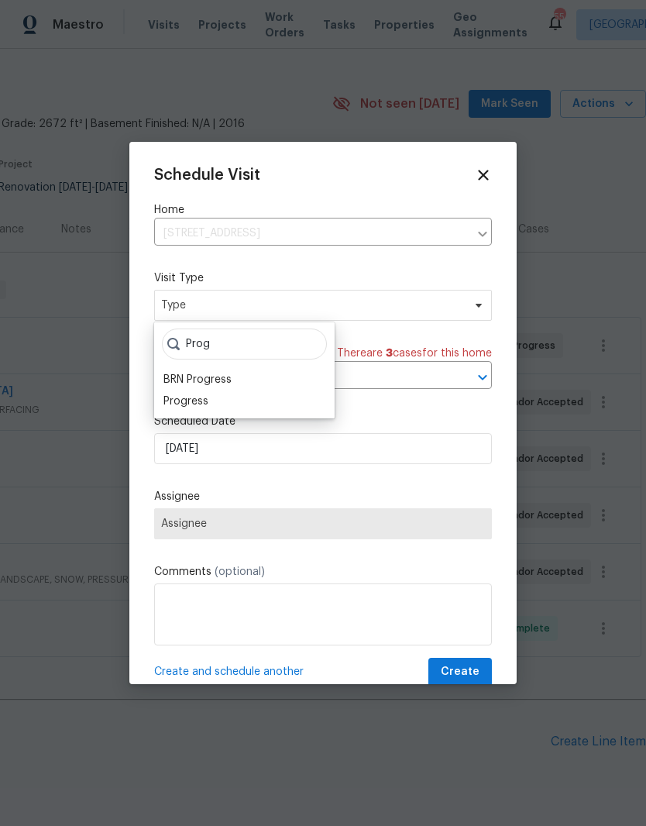
type input "Prog"
click at [198, 397] on div "Progress" at bounding box center [185, 401] width 45 height 15
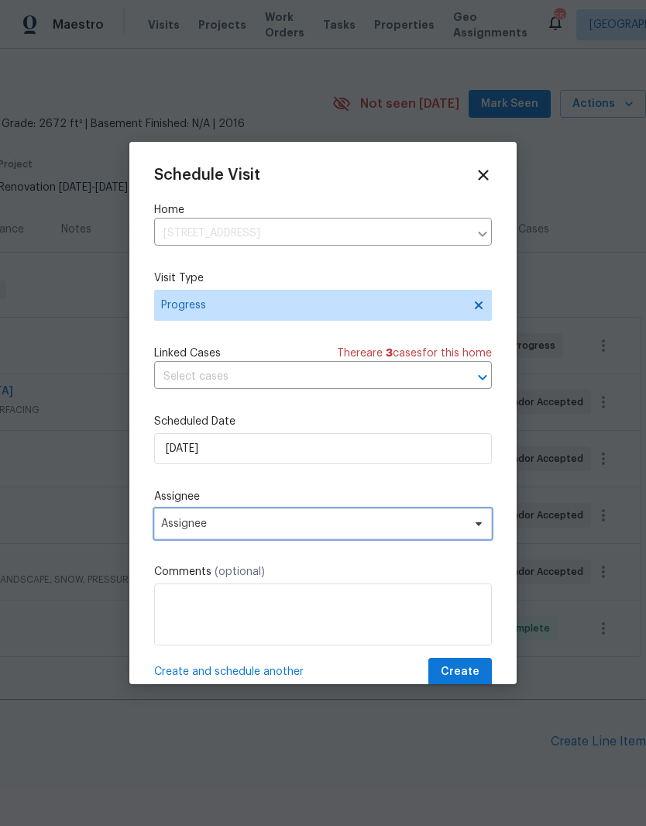
click at [470, 525] on span at bounding box center [476, 523] width 17 height 12
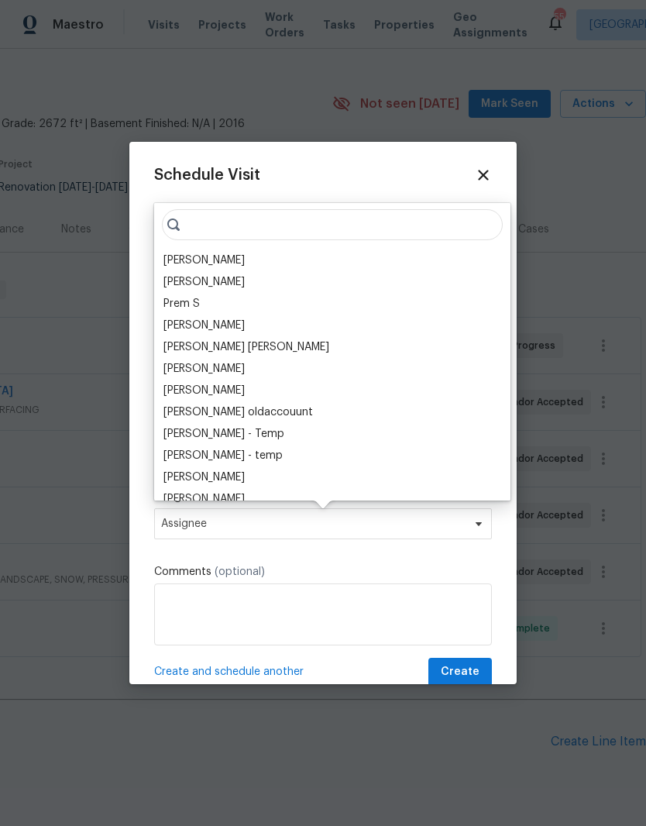
click at [182, 256] on div "[PERSON_NAME]" at bounding box center [203, 260] width 81 height 15
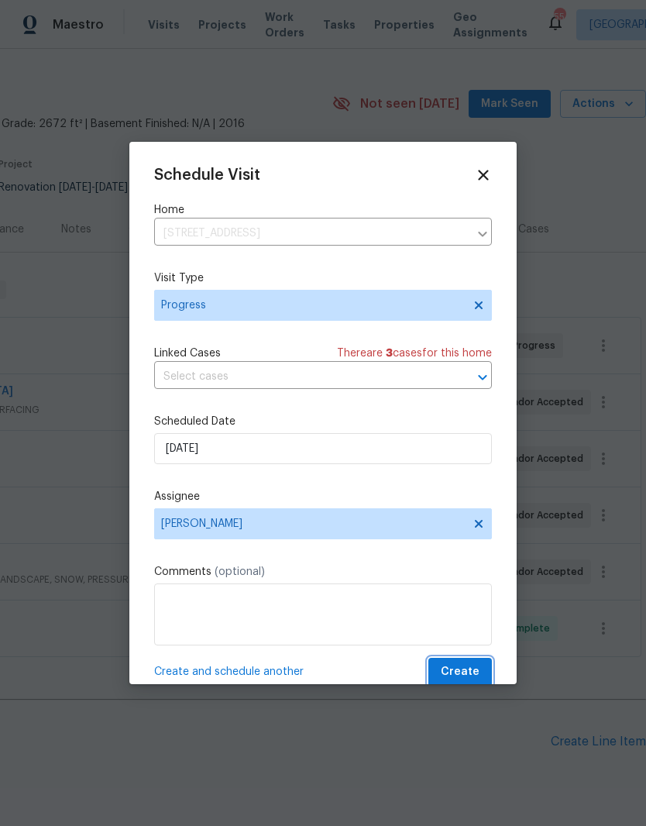
click at [472, 673] on span "Create" at bounding box center [460, 671] width 39 height 19
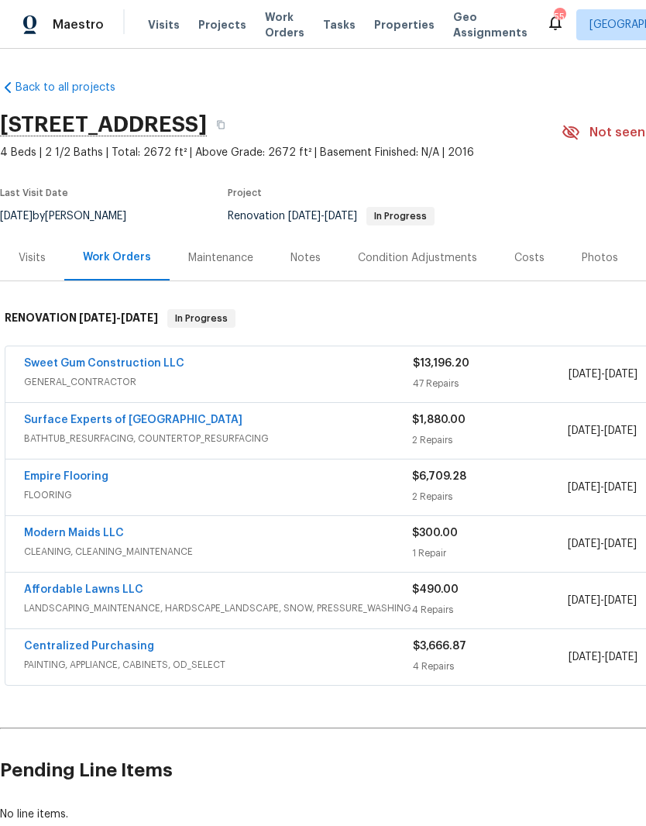
scroll to position [0, 0]
